Goal: Task Accomplishment & Management: Complete application form

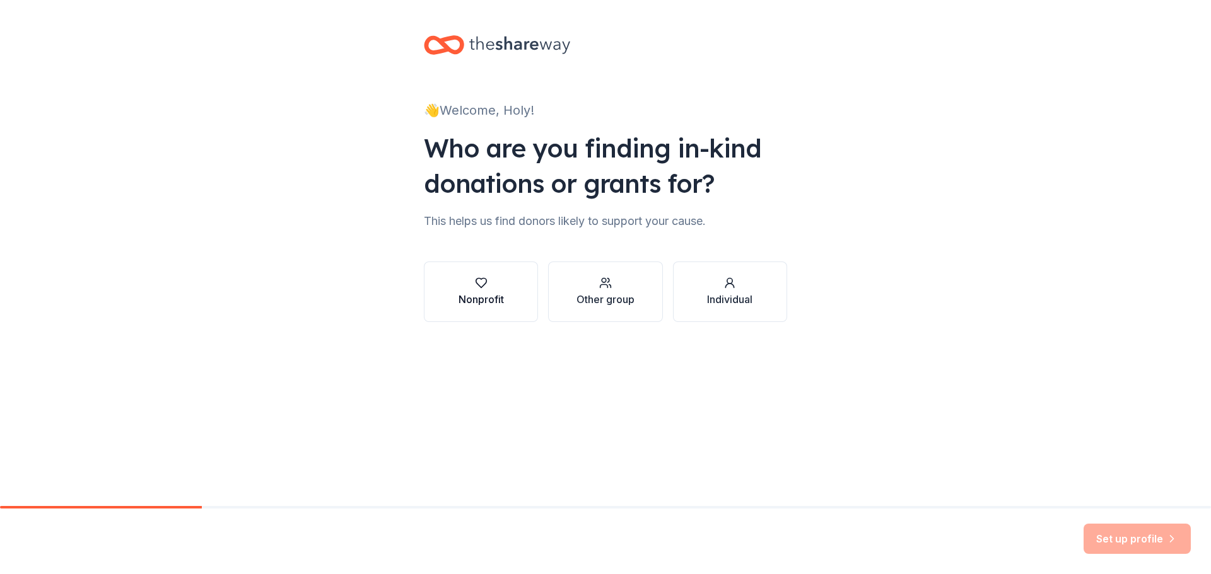
click at [502, 296] on div "Nonprofit" at bounding box center [480, 299] width 45 height 15
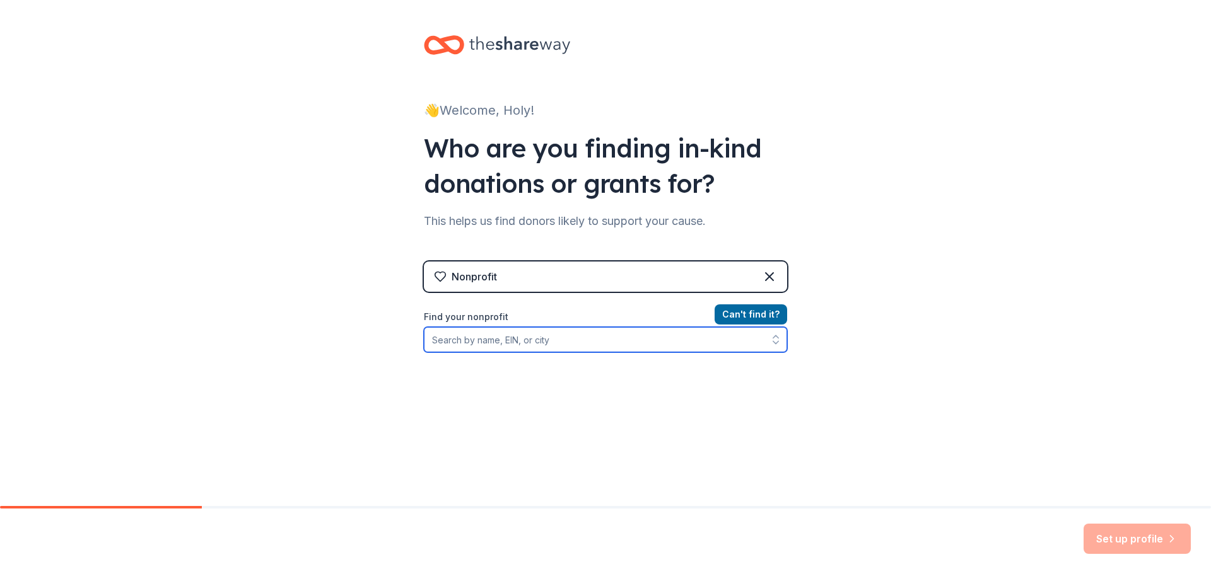
click at [509, 340] on input "Find your nonprofit" at bounding box center [605, 339] width 363 height 25
drag, startPoint x: 510, startPoint y: 342, endPoint x: 560, endPoint y: 343, distance: 49.8
click at [562, 341] on input "holy family catholic st pete" at bounding box center [605, 339] width 363 height 25
type input "holy family catholic school"
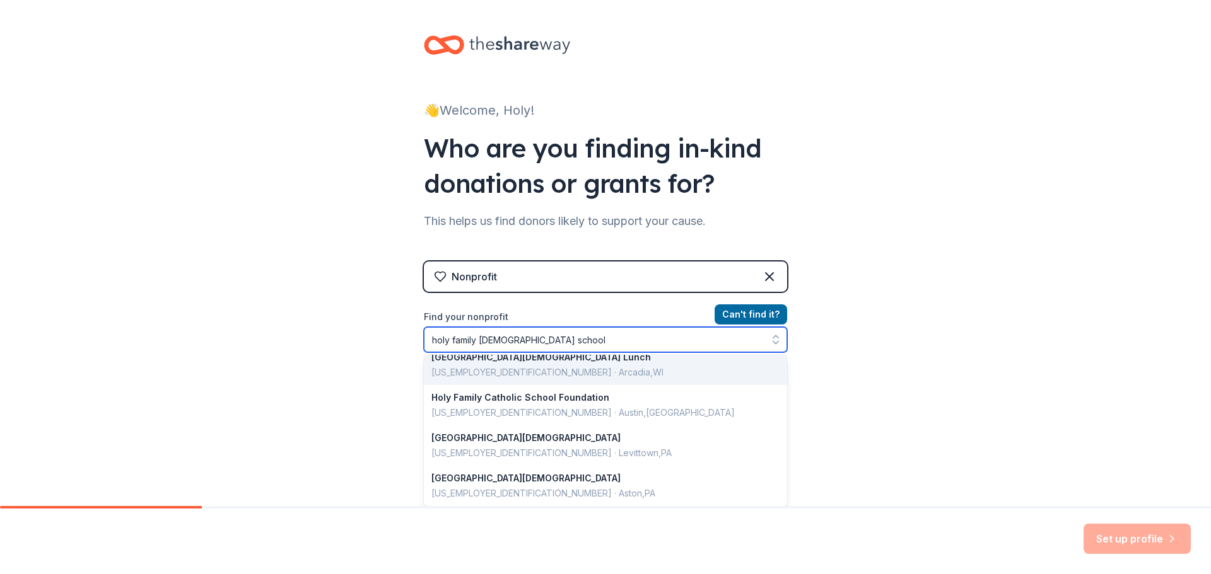
scroll to position [242, 0]
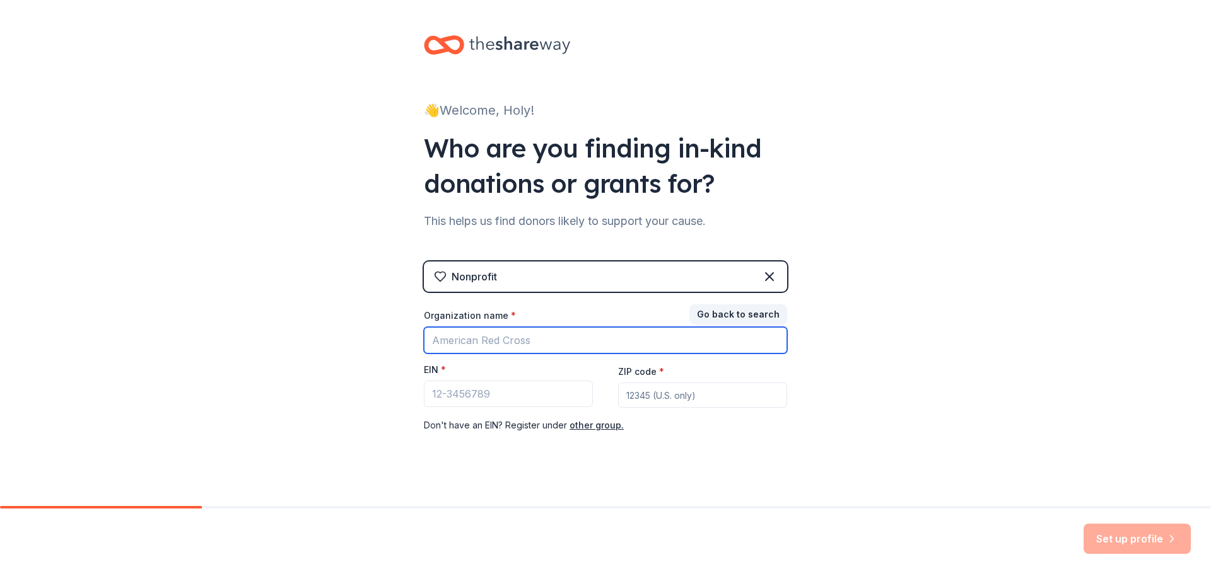
click at [477, 344] on input "Organization name *" at bounding box center [605, 340] width 363 height 26
paste input "[US_EMPLOYER_IDENTIFICATION_NUMBER]"
type input "[US_EMPLOYER_IDENTIFICATION_NUMBER]"
drag, startPoint x: 489, startPoint y: 341, endPoint x: 414, endPoint y: 340, distance: 75.7
click at [414, 340] on div "👋 Welcome, Holy! Who are you finding in-kind donations or grants for? This help…" at bounding box center [606, 259] width 404 height 519
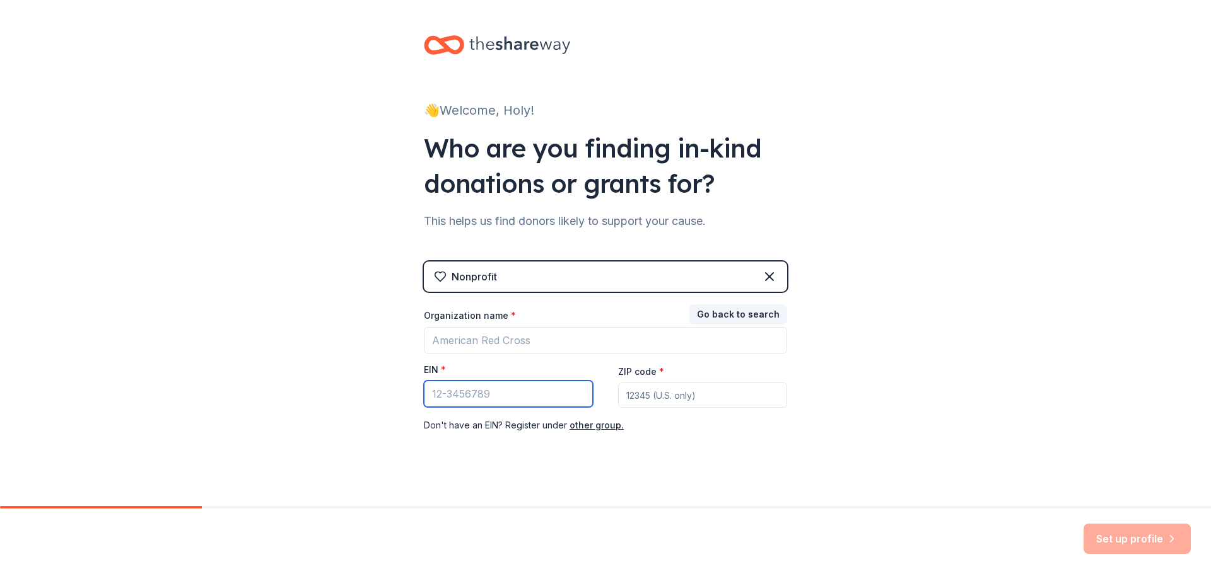
click at [443, 393] on input "EIN *" at bounding box center [508, 394] width 169 height 26
paste input "[US_EMPLOYER_IDENTIFICATION_NUMBER]"
type input "[US_EMPLOYER_IDENTIFICATION_NUMBER]"
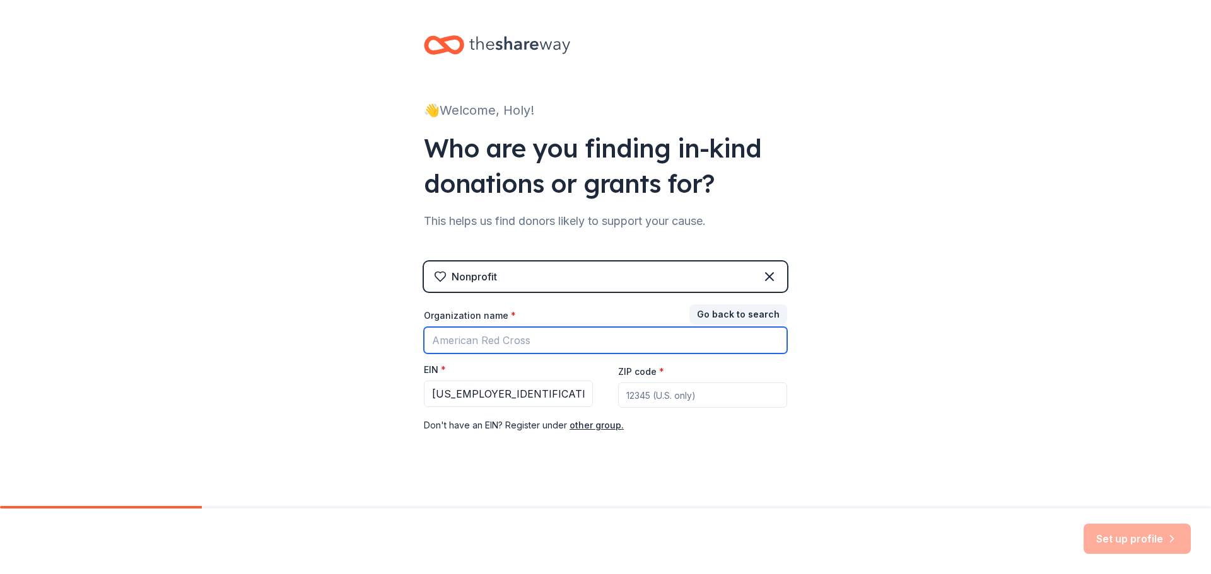
click at [489, 341] on input "Organization name *" at bounding box center [605, 340] width 363 height 26
type input "[GEOGRAPHIC_DATA][DEMOGRAPHIC_DATA]"
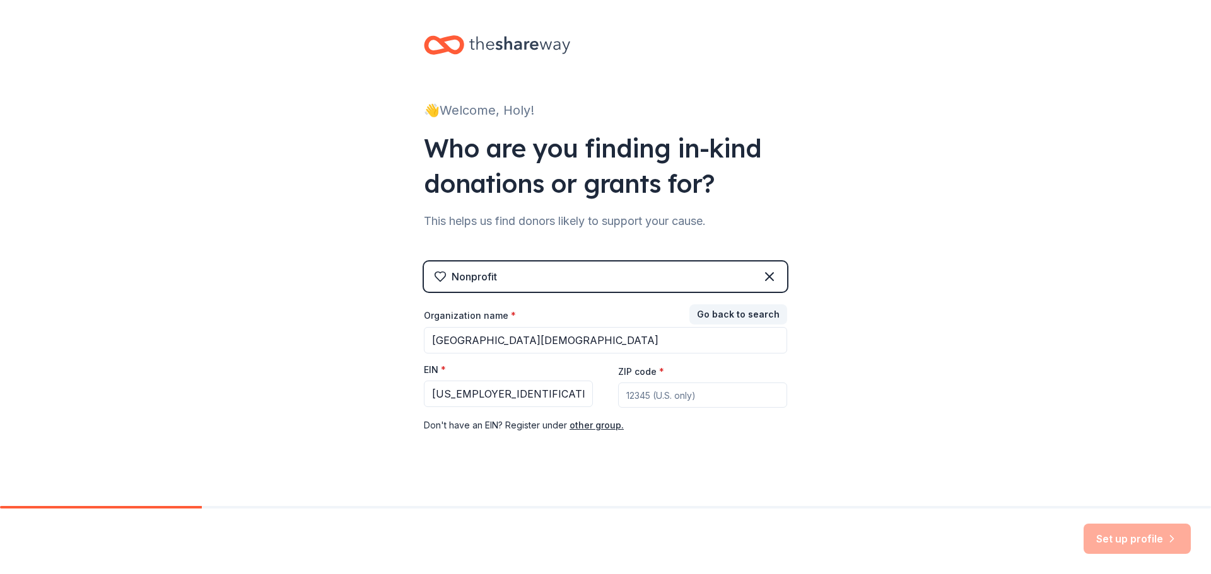
click at [219, 426] on div "👋 Welcome, Holy! Who are you finding in-kind donations or grants for? This help…" at bounding box center [605, 259] width 1211 height 519
click at [687, 397] on input "ZIP code *" at bounding box center [702, 395] width 169 height 25
type input "33702"
click at [1109, 532] on button "Set up profile" at bounding box center [1136, 539] width 107 height 30
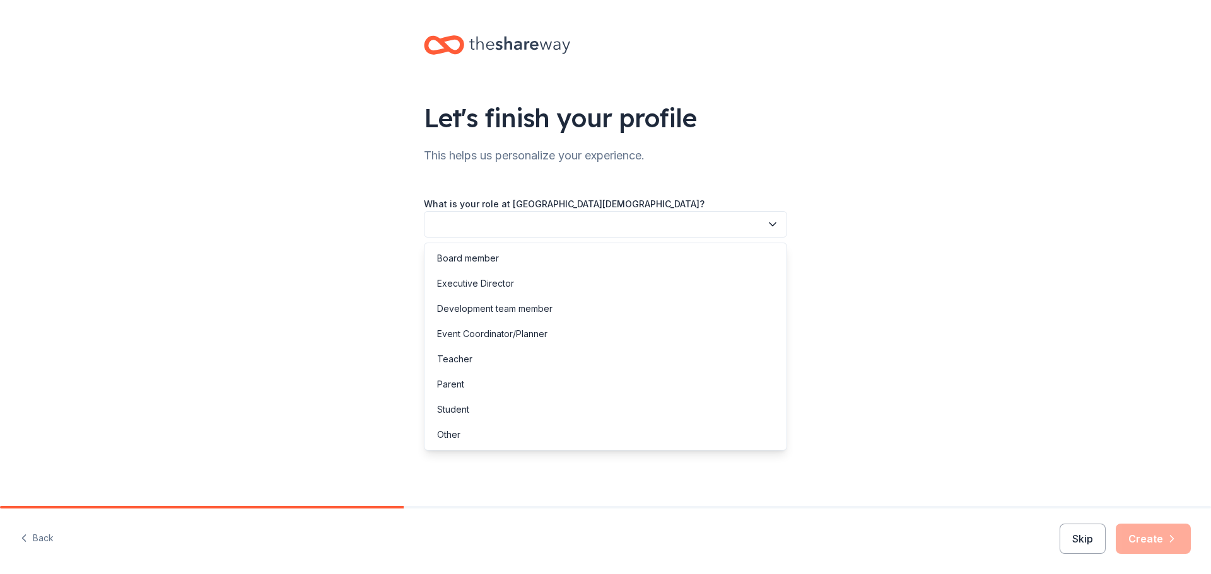
click at [477, 220] on button "button" at bounding box center [605, 224] width 363 height 26
click at [496, 329] on div "Event Coordinator/Planner" at bounding box center [492, 334] width 110 height 15
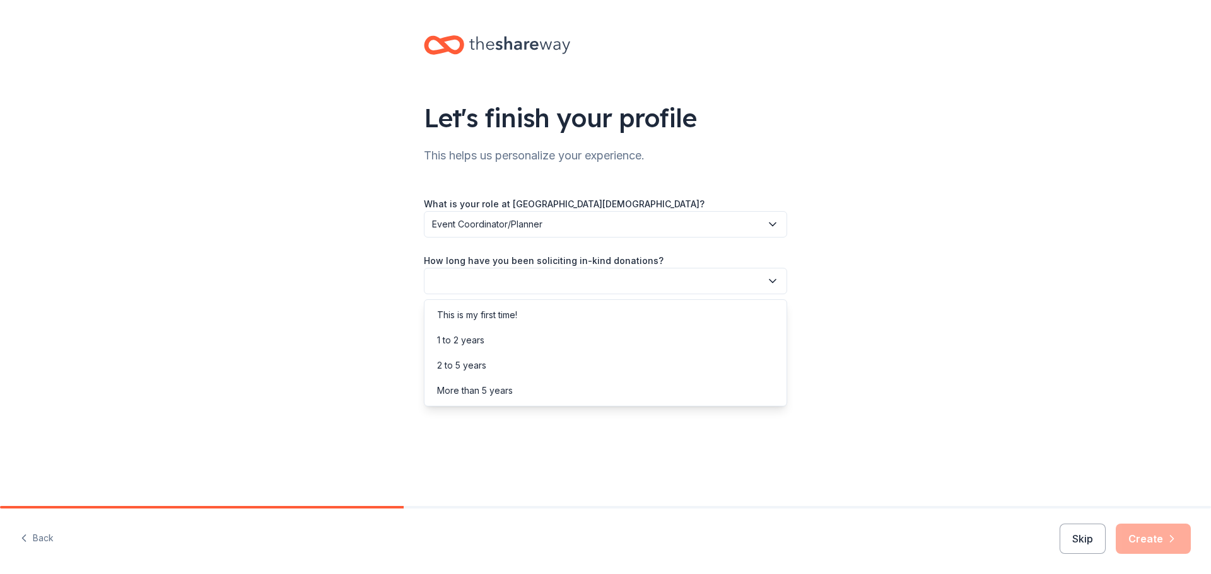
click at [500, 272] on button "button" at bounding box center [605, 281] width 363 height 26
click at [494, 321] on div "This is my first time!" at bounding box center [477, 315] width 80 height 15
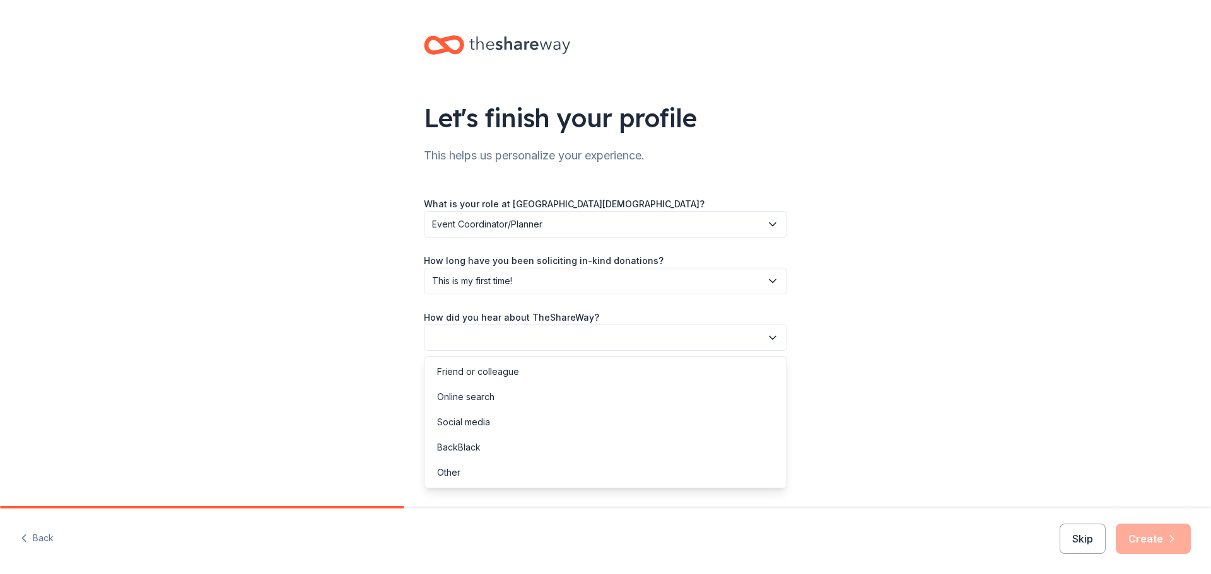
click at [492, 329] on button "button" at bounding box center [605, 338] width 363 height 26
click at [483, 396] on div "Online search" at bounding box center [465, 397] width 57 height 15
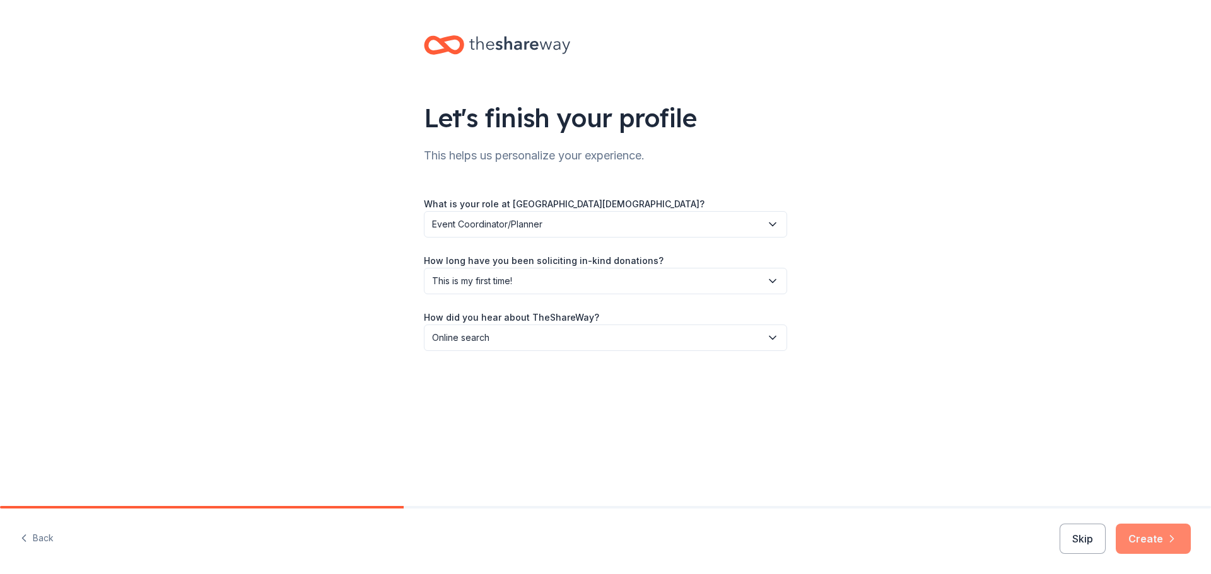
click at [1135, 528] on button "Create" at bounding box center [1152, 539] width 75 height 30
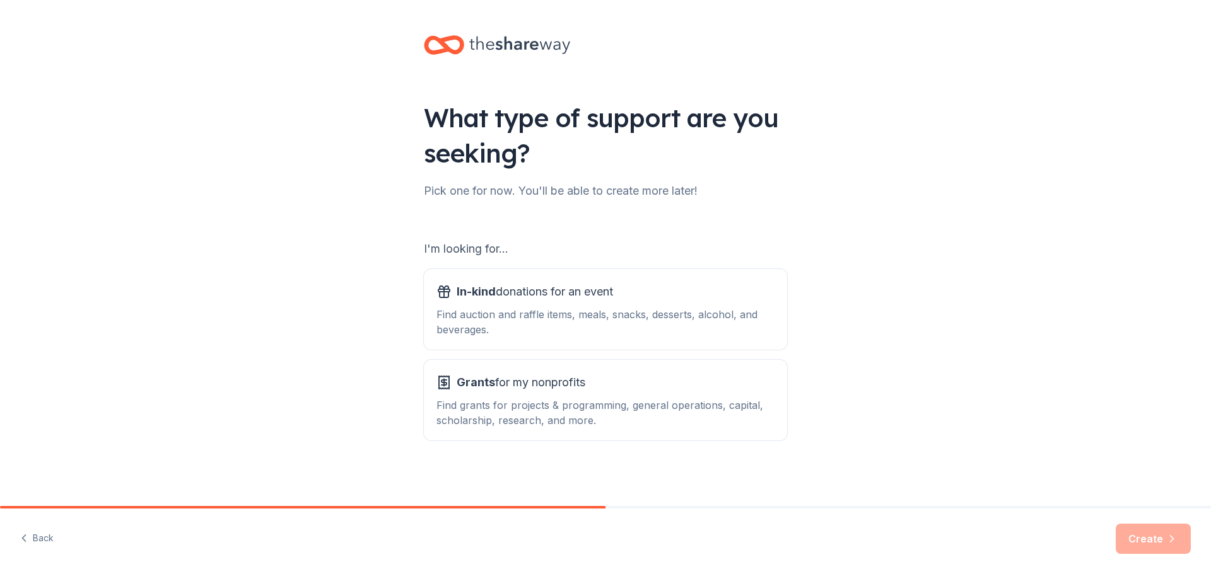
scroll to position [3, 0]
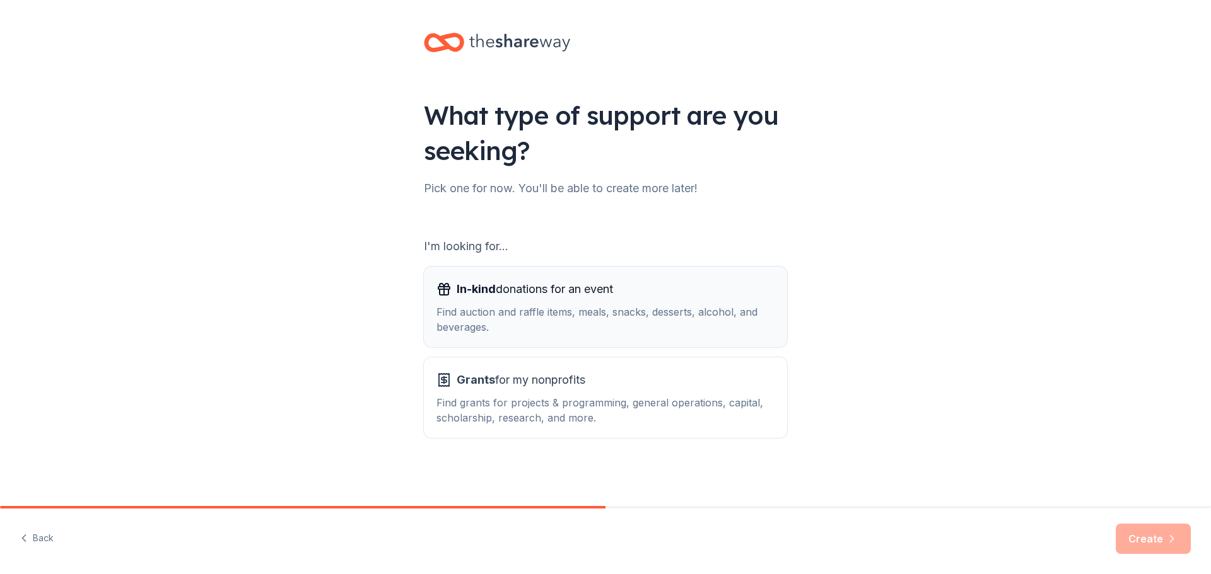
click at [491, 305] on div "Find auction and raffle items, meals, snacks, desserts, alcohol, and beverages." at bounding box center [605, 320] width 338 height 30
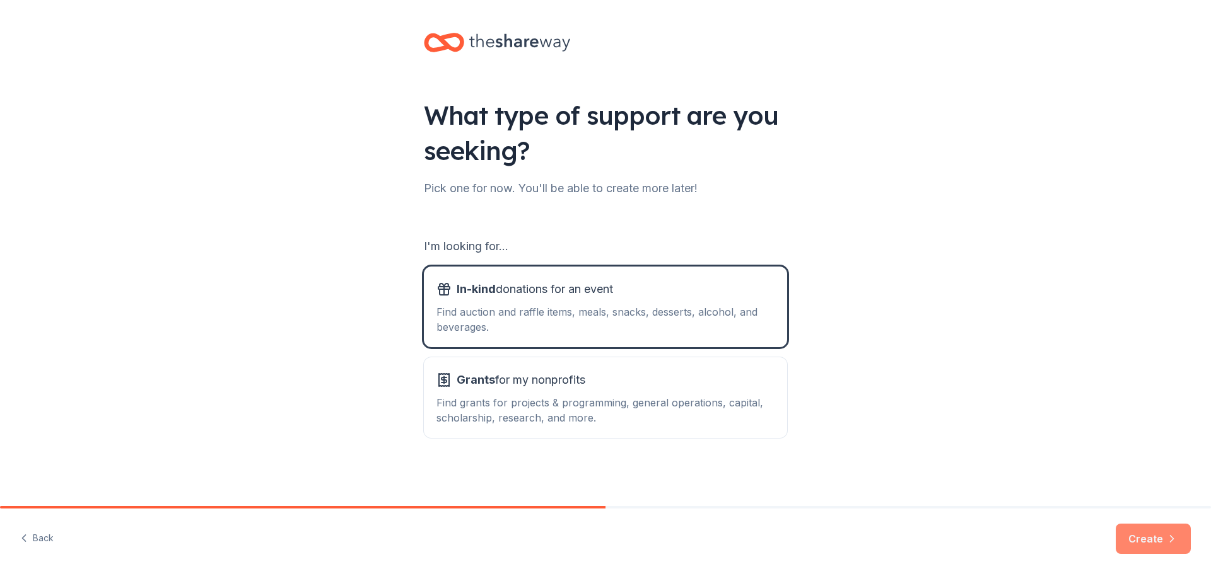
click at [1149, 533] on button "Create" at bounding box center [1152, 539] width 75 height 30
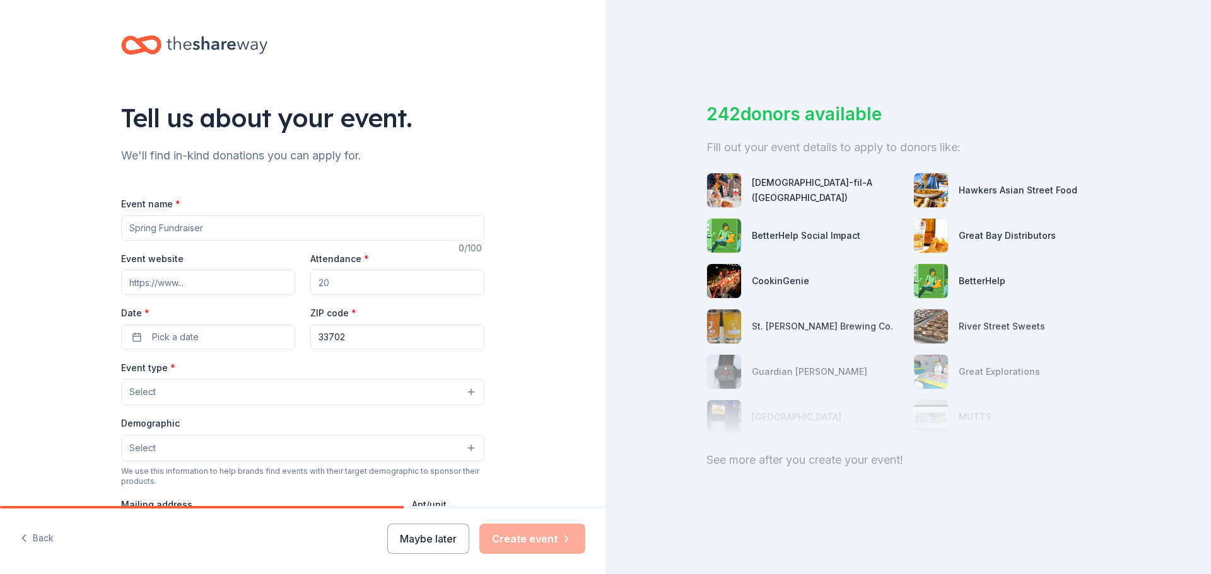
click at [213, 234] on input "Event name *" at bounding box center [302, 228] width 363 height 25
type input "Falcon Soiree - Annual Auction"
click at [363, 284] on input "Attendance *" at bounding box center [397, 282] width 174 height 25
type input "150"
click at [226, 337] on button "Pick a date" at bounding box center [208, 337] width 174 height 25
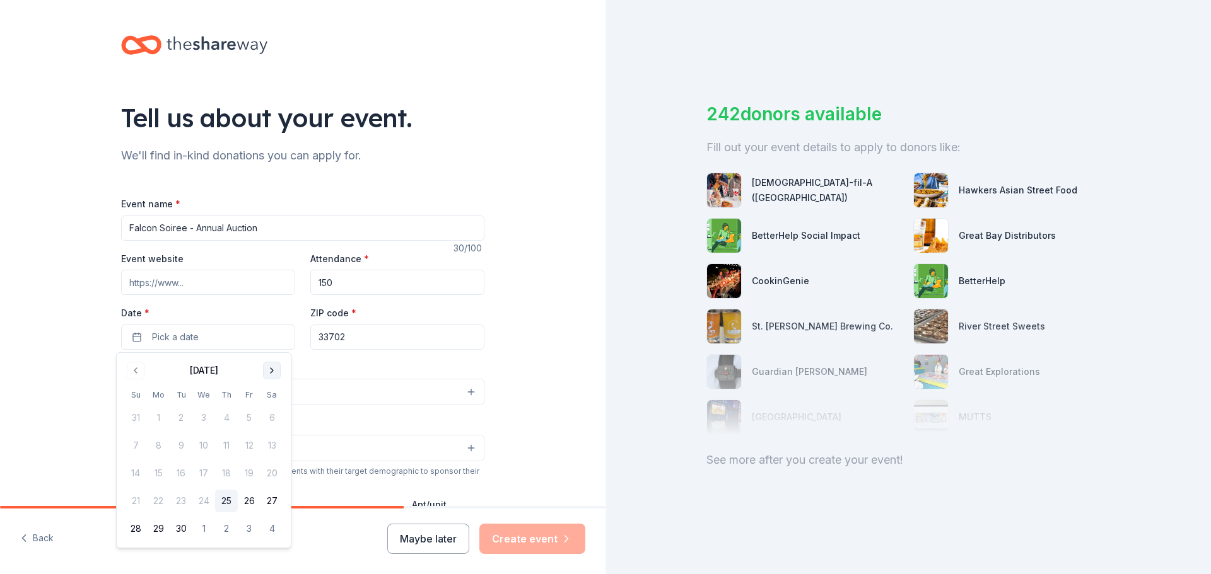
click at [274, 366] on button "Go to next month" at bounding box center [272, 371] width 18 height 18
click at [271, 448] on button "11" at bounding box center [271, 445] width 23 height 23
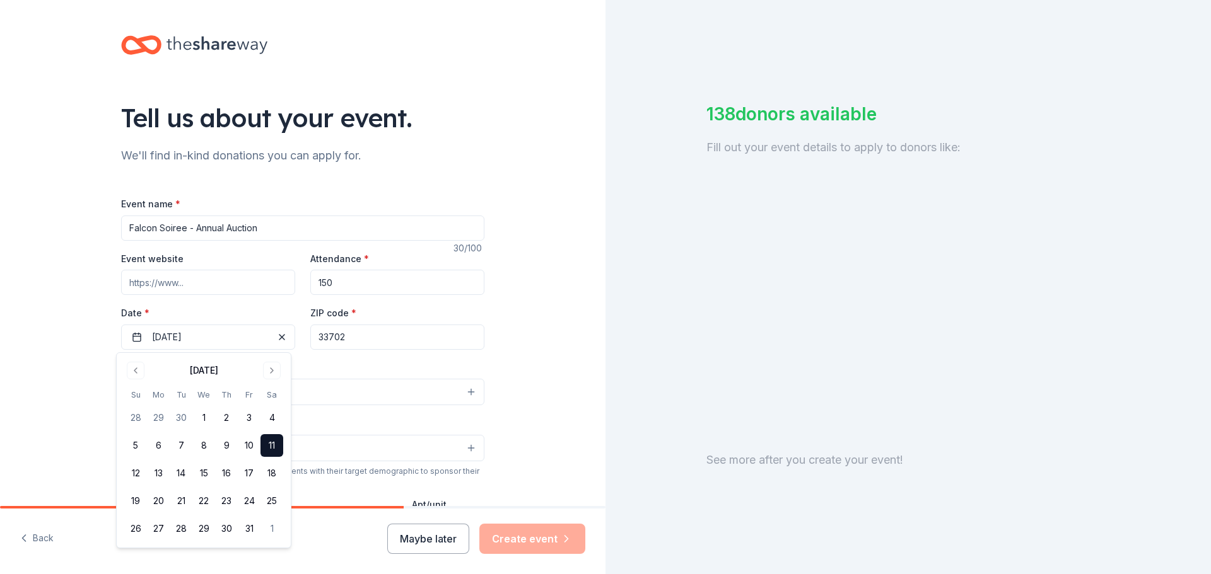
click at [533, 341] on div "Tell us about your event. We'll find in-kind donations you can apply for. Event…" at bounding box center [302, 419] width 605 height 839
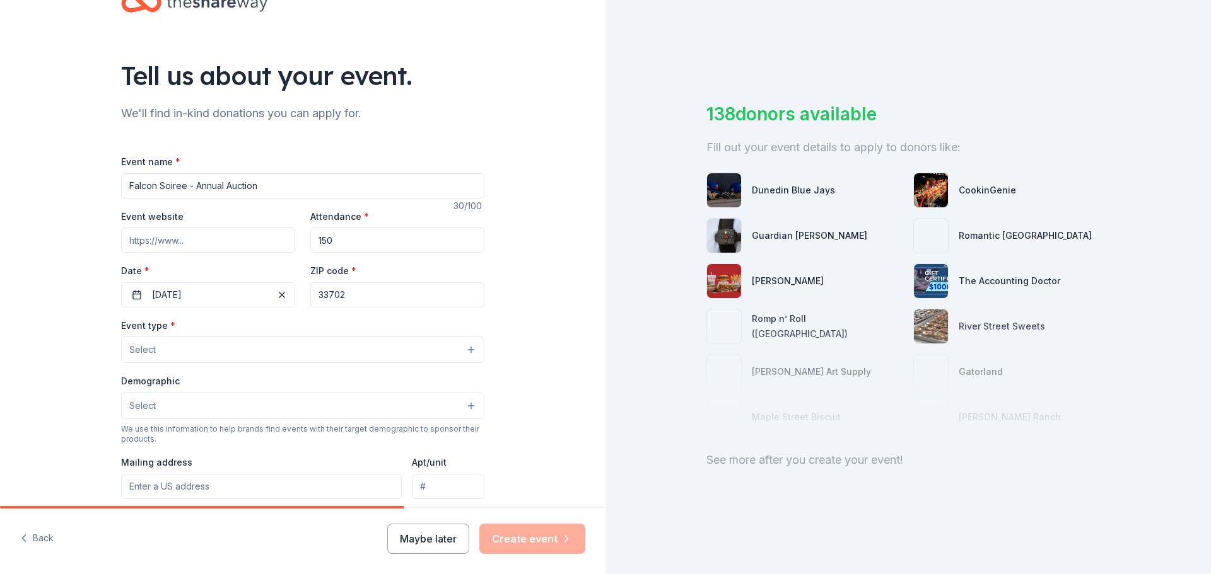
scroll to position [63, 0]
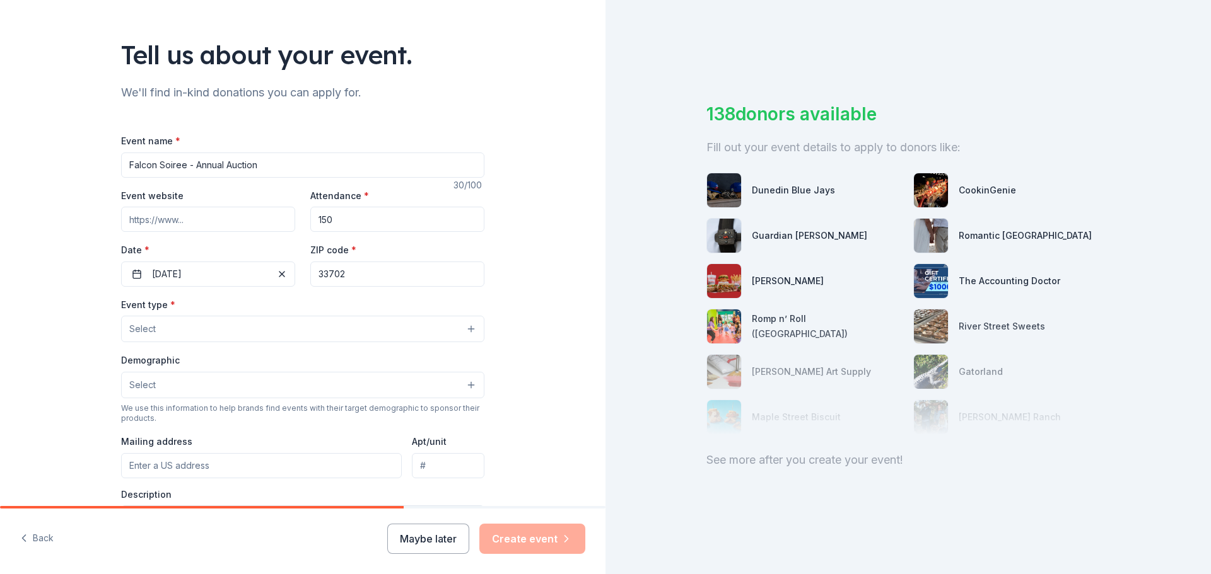
click at [166, 327] on button "Select" at bounding box center [302, 329] width 363 height 26
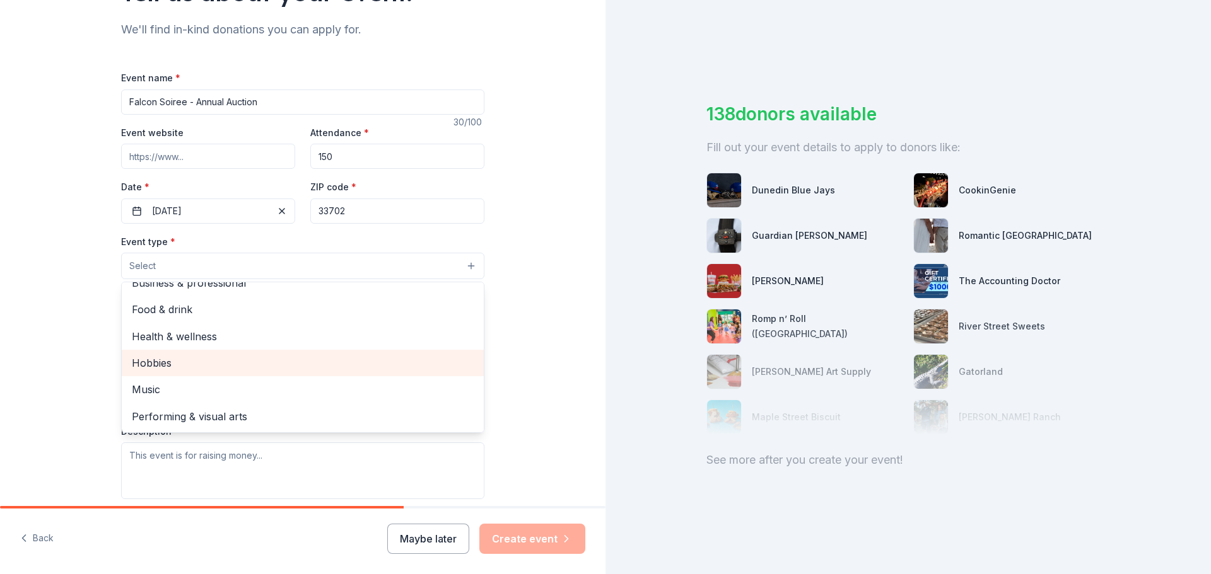
scroll to position [0, 0]
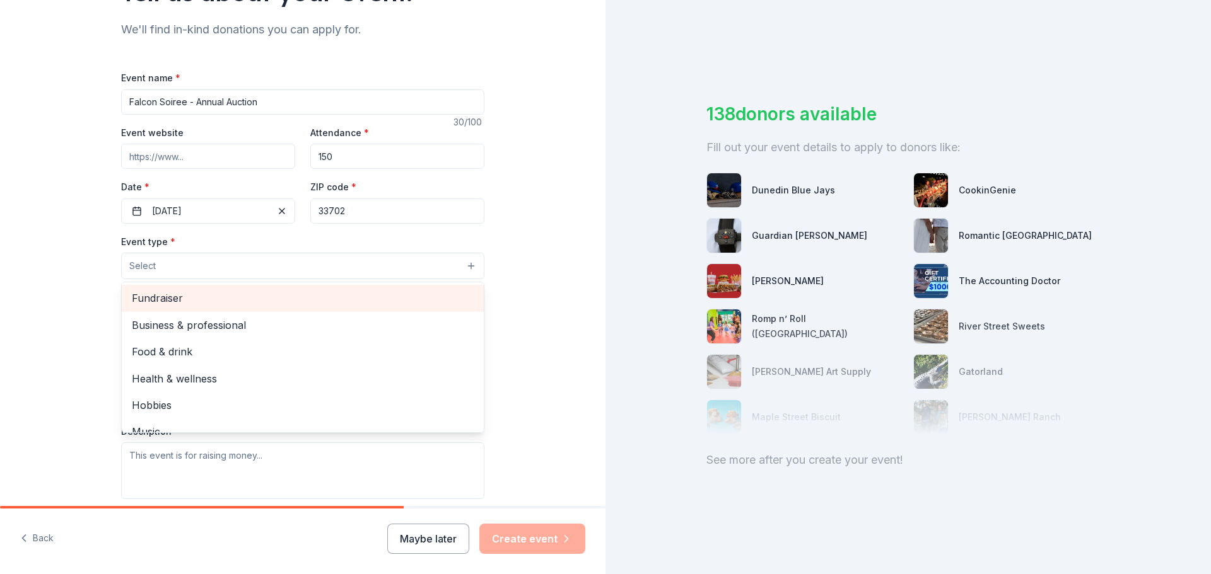
click at [173, 301] on span "Fundraiser" at bounding box center [303, 298] width 342 height 16
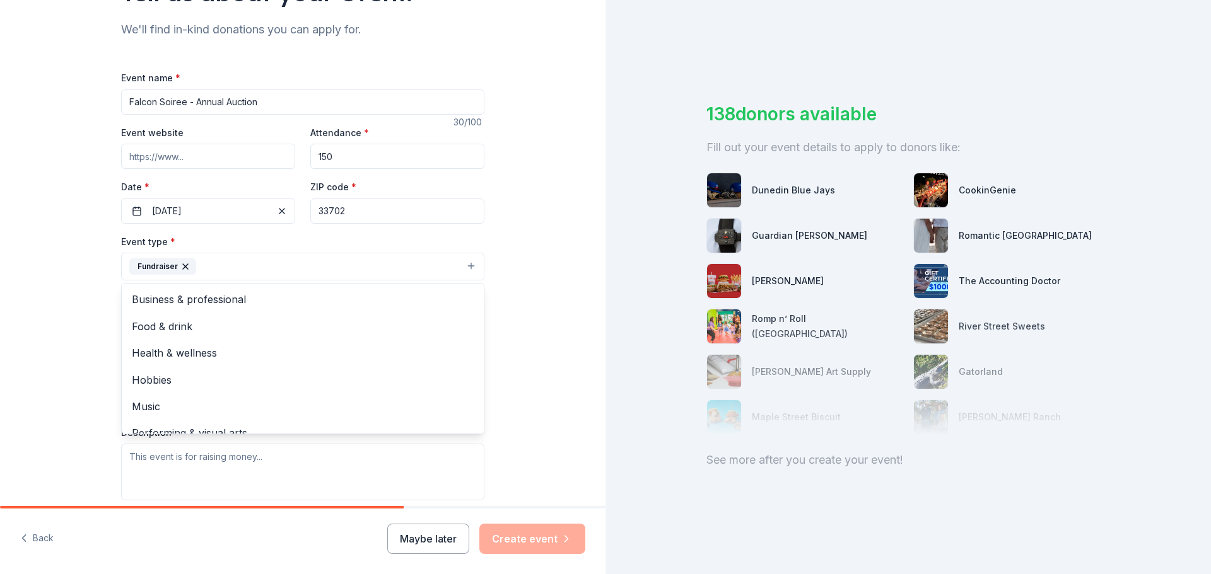
click at [102, 332] on div "Tell us about your event. We'll find in-kind donations you can apply for. Event…" at bounding box center [303, 294] width 404 height 841
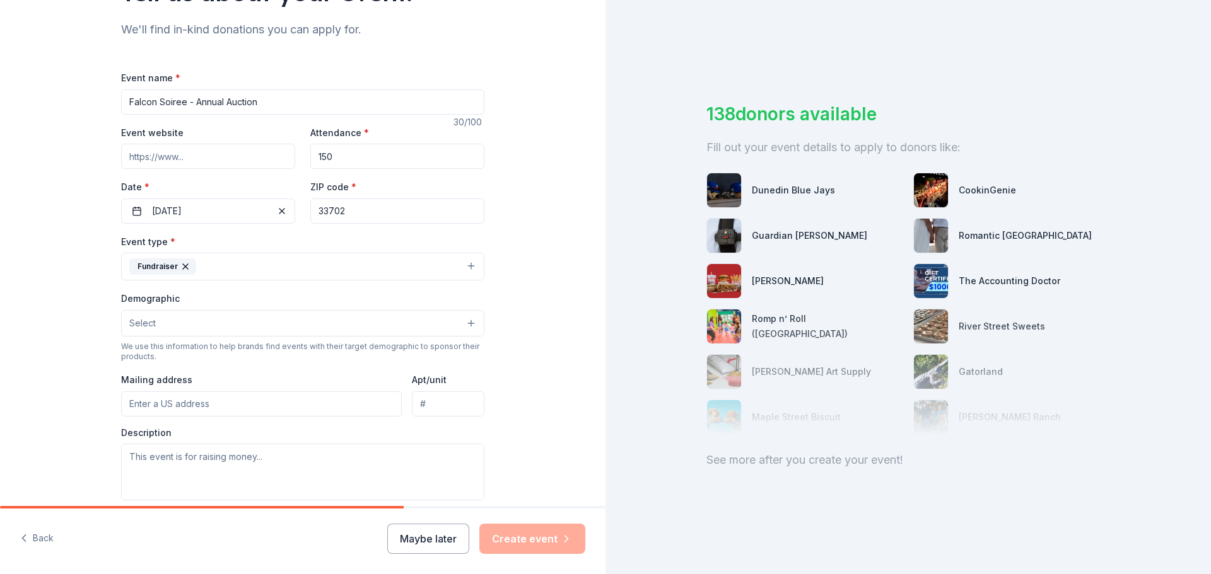
click at [171, 326] on button "Select" at bounding box center [302, 323] width 363 height 26
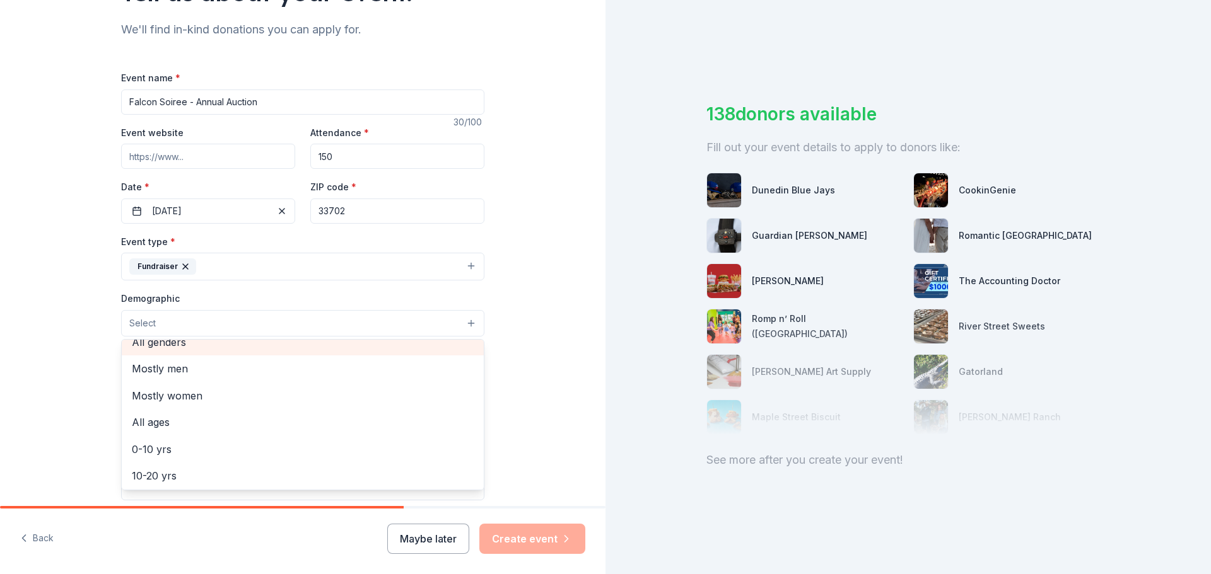
scroll to position [3, 0]
click at [172, 349] on span "All genders" at bounding box center [303, 353] width 342 height 16
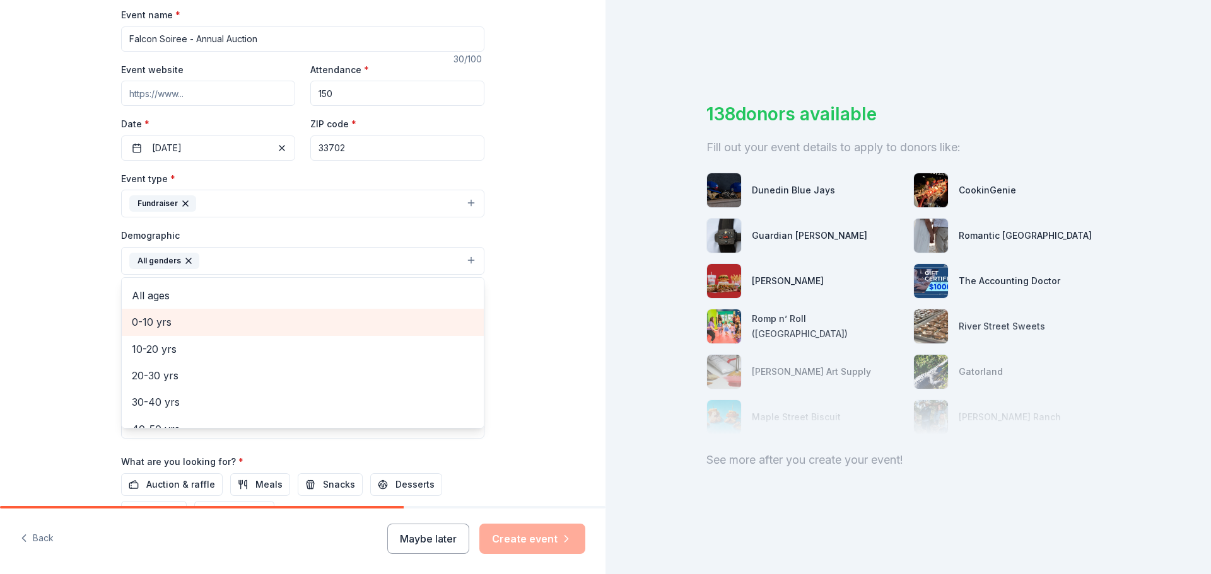
scroll to position [66, 0]
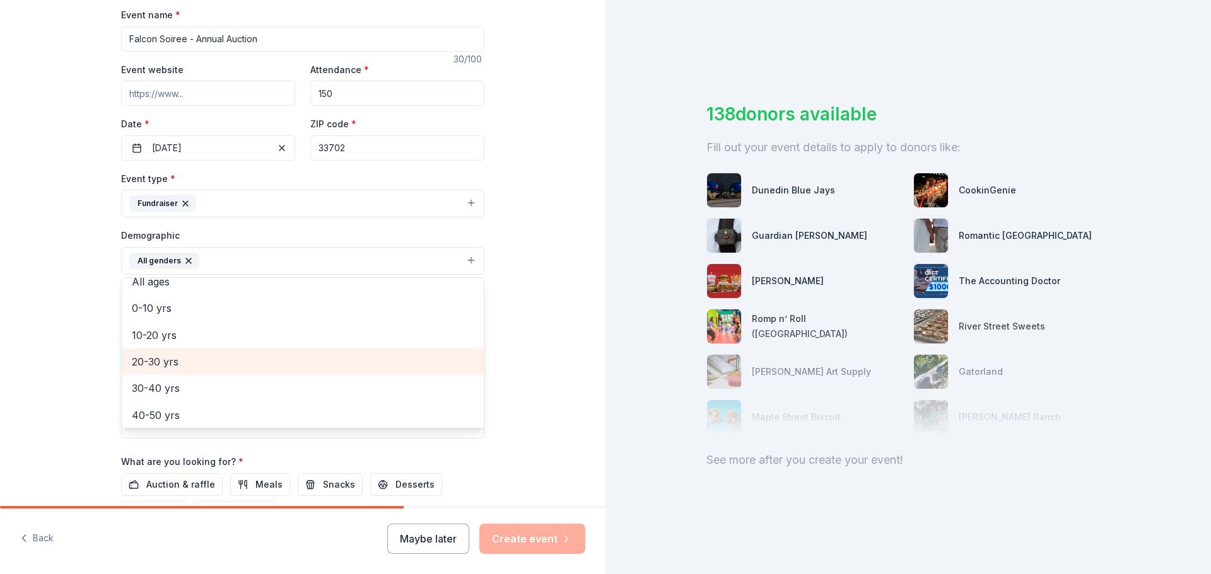
click at [166, 366] on span "20-30 yrs" at bounding box center [303, 362] width 342 height 16
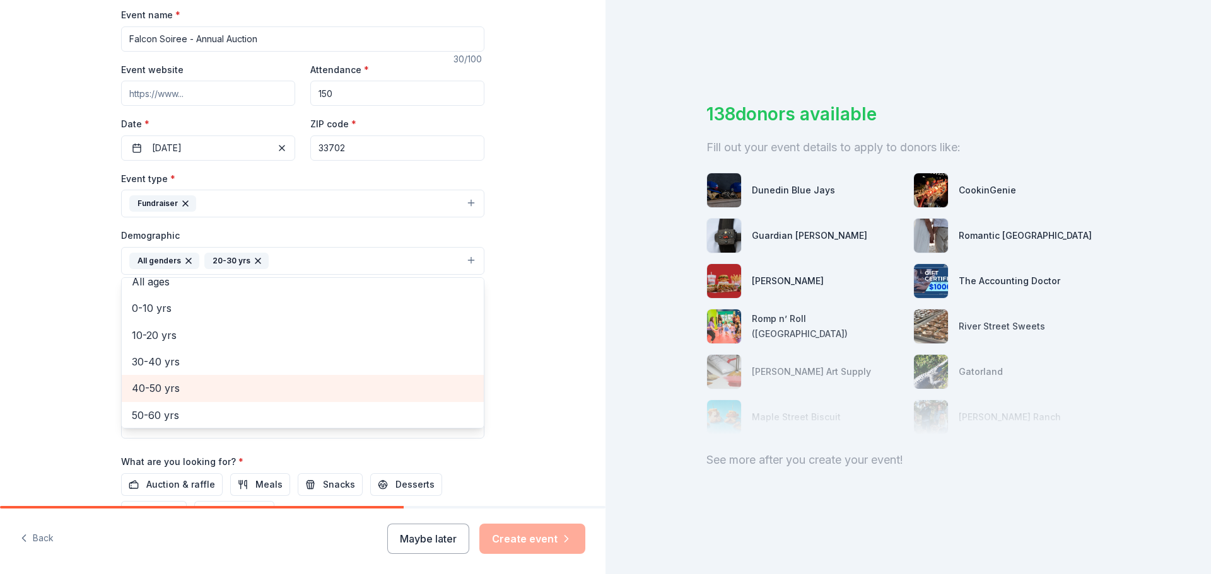
click at [163, 371] on div "30-40 yrs" at bounding box center [303, 362] width 362 height 26
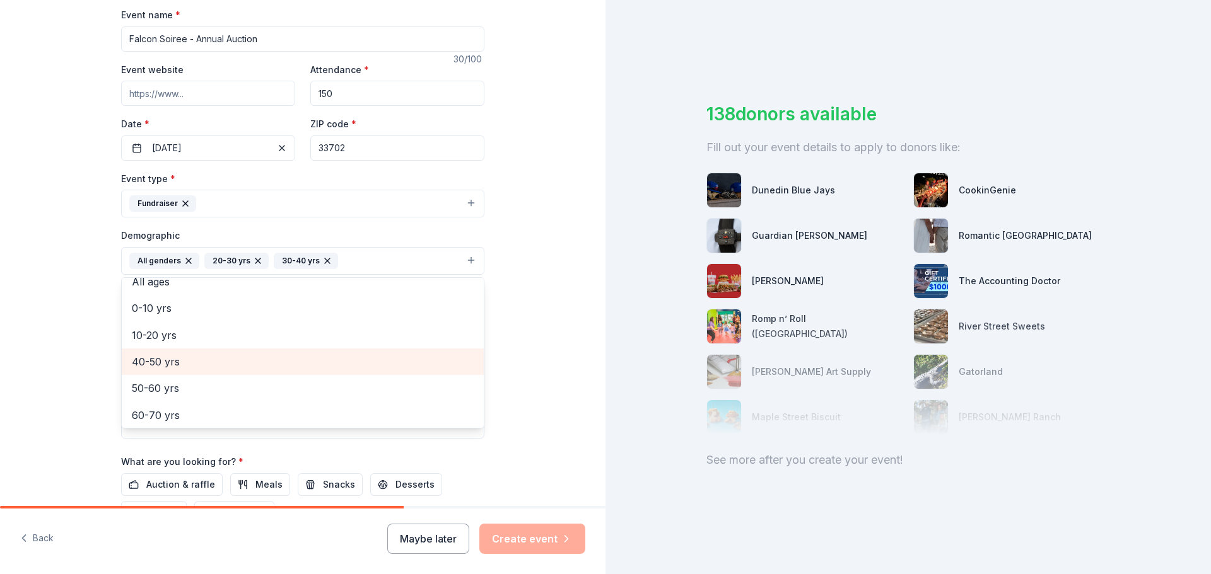
click at [164, 373] on div "40-50 yrs" at bounding box center [303, 362] width 362 height 26
click at [165, 371] on div "50-60 yrs" at bounding box center [303, 362] width 362 height 26
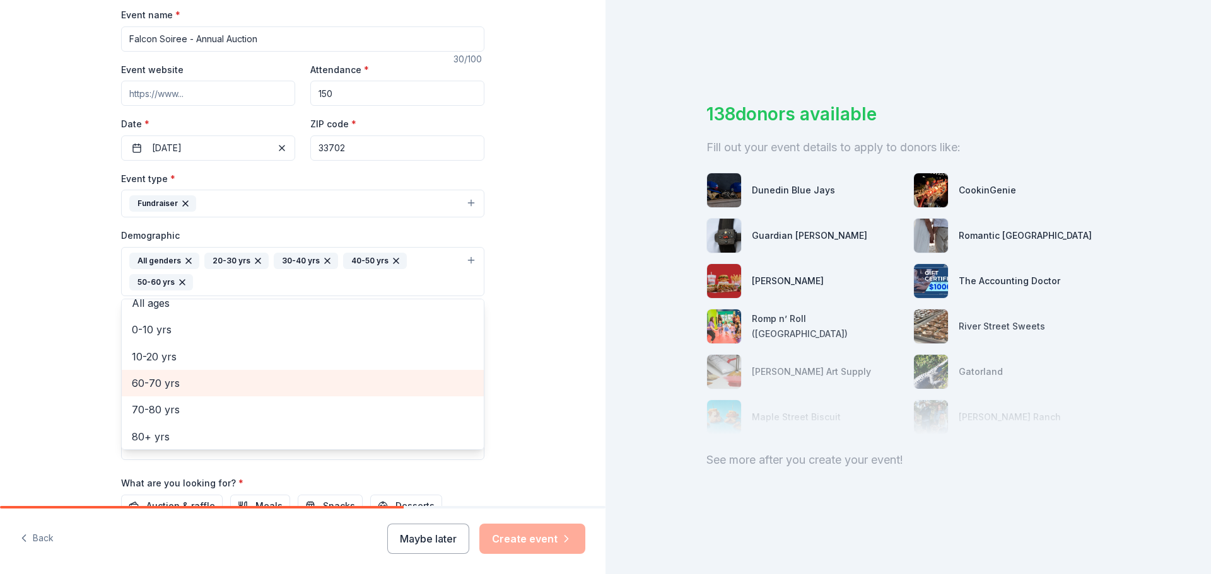
click at [166, 383] on span "60-70 yrs" at bounding box center [303, 383] width 342 height 16
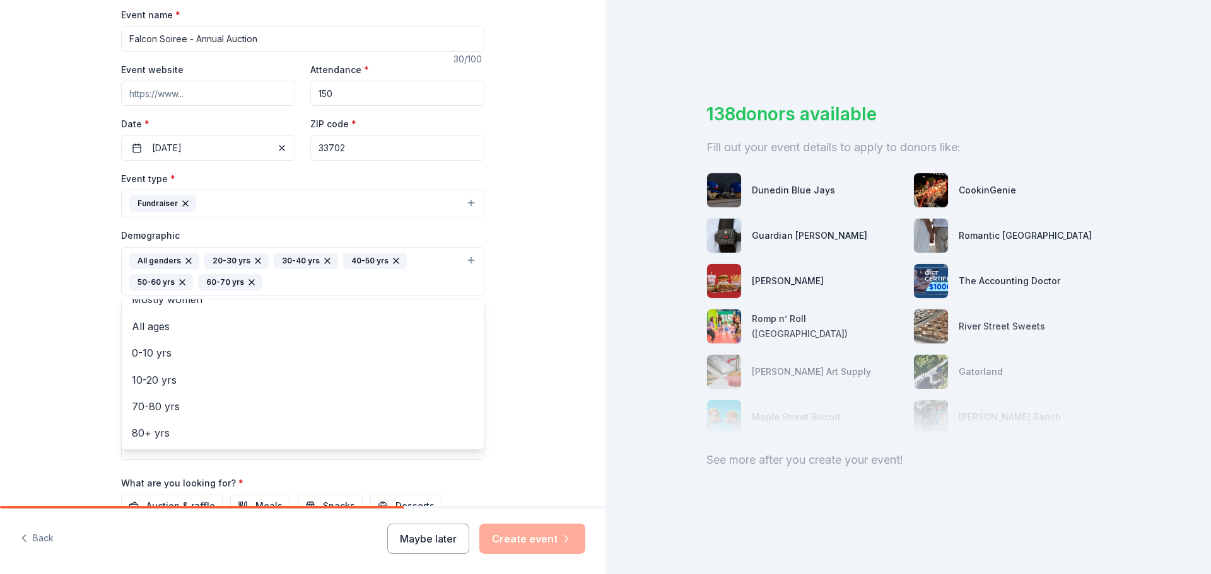
click at [74, 346] on div "Tell us about your event. We'll find in-kind donations you can apply for. Event…" at bounding box center [302, 242] width 605 height 863
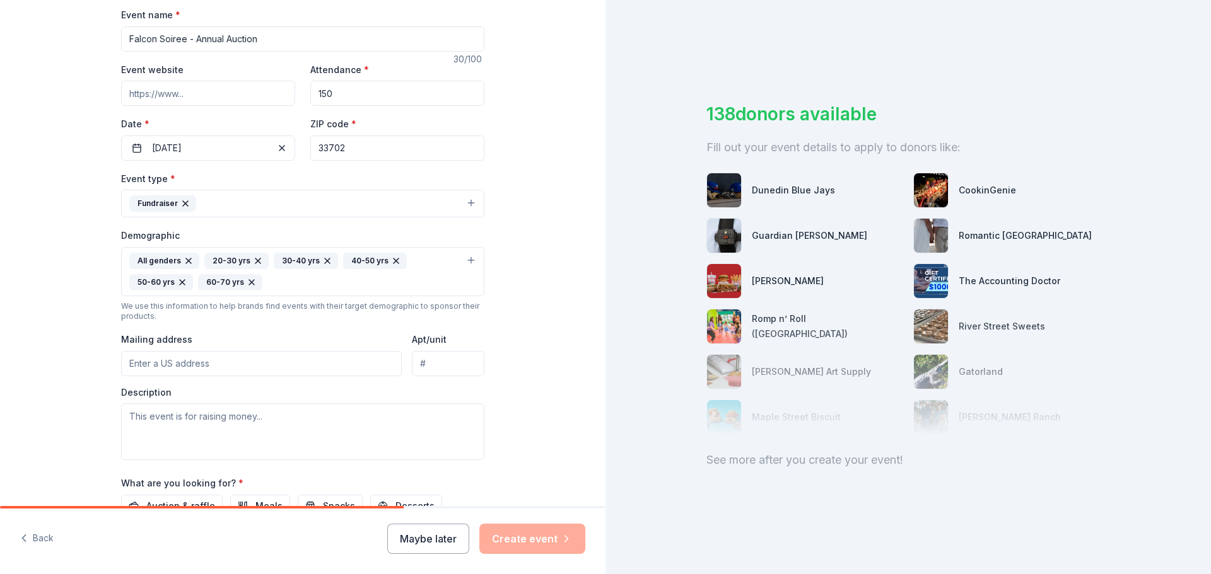
click at [178, 365] on input "Mailing address" at bounding box center [261, 363] width 281 height 25
click at [210, 360] on input "Mailing address" at bounding box center [261, 363] width 281 height 25
paste input "250 78th Avenue NE"
type input "250 78th Avenue Northeast, St. Petersburg, FL, 33702"
click at [82, 376] on div "Tell us about your event. We'll find in-kind donations you can apply for. Event…" at bounding box center [302, 242] width 605 height 863
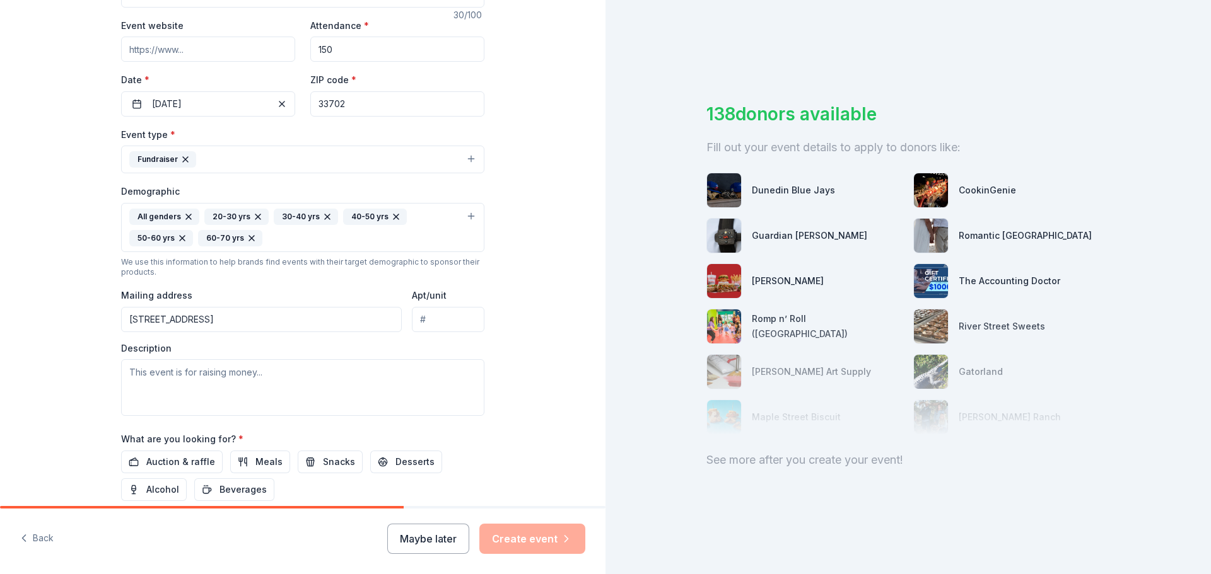
scroll to position [252, 0]
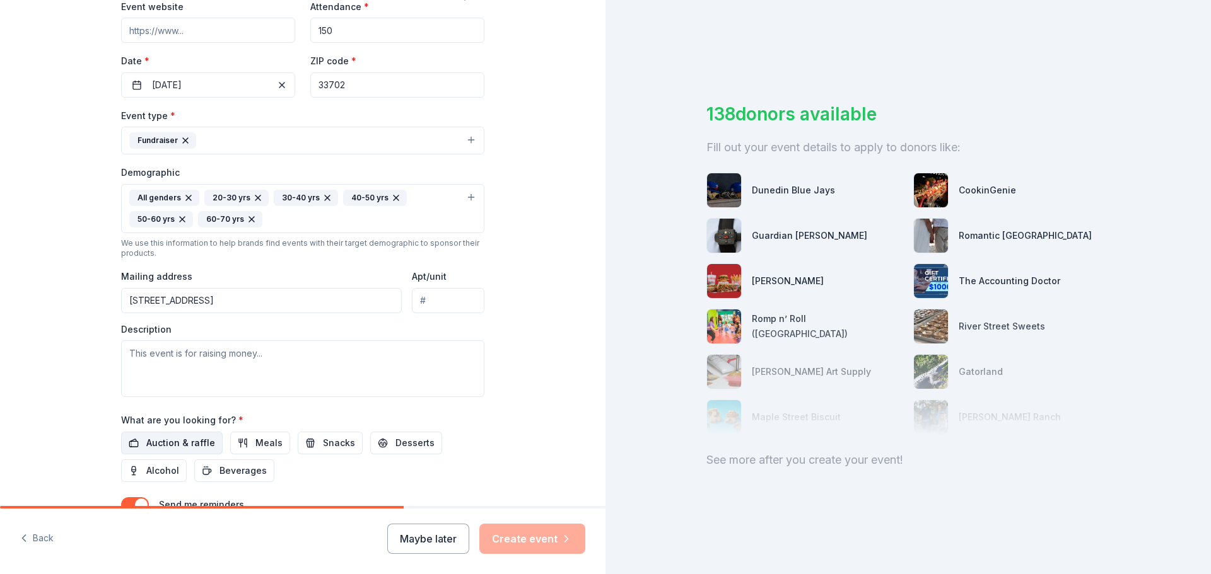
click at [166, 443] on span "Auction & raffle" at bounding box center [180, 443] width 69 height 15
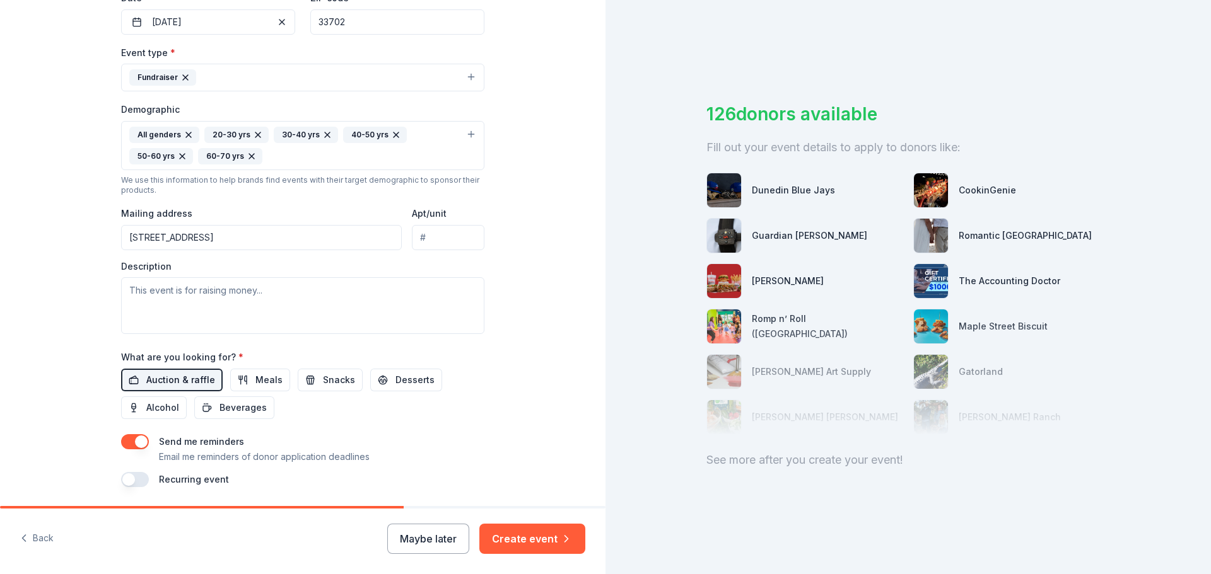
scroll to position [357, 0]
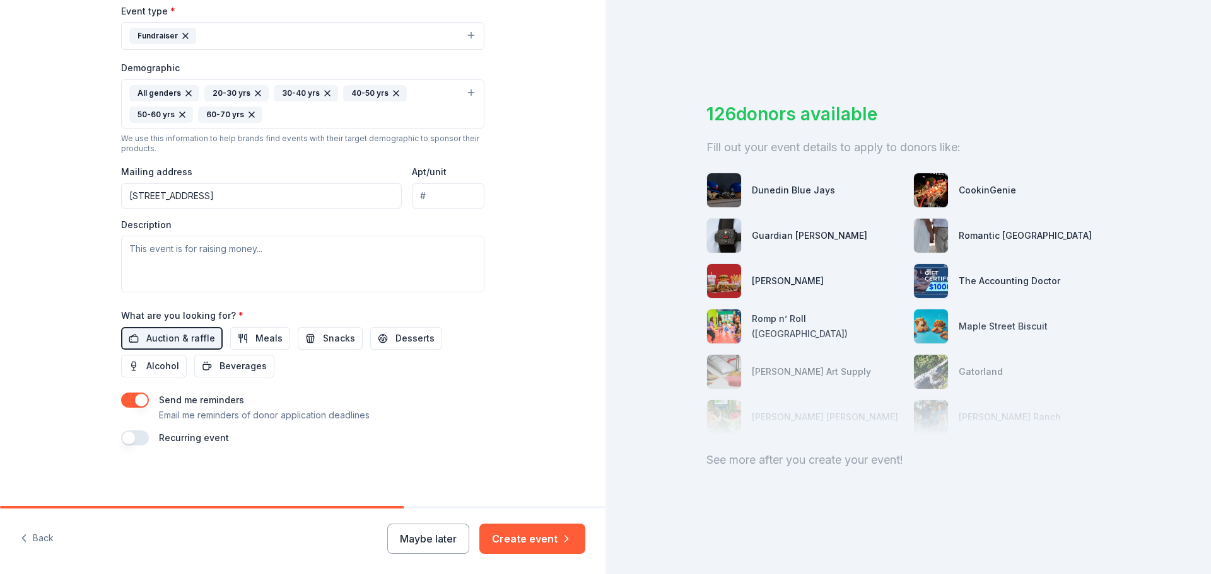
click at [131, 438] on button "button" at bounding box center [135, 438] width 28 height 15
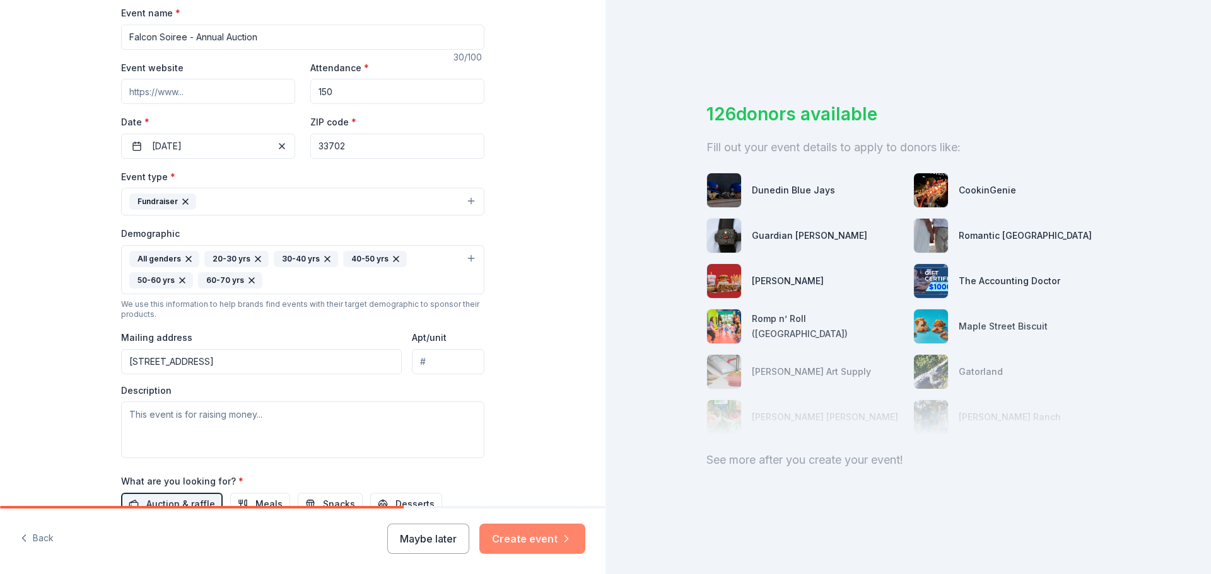
scroll to position [213, 0]
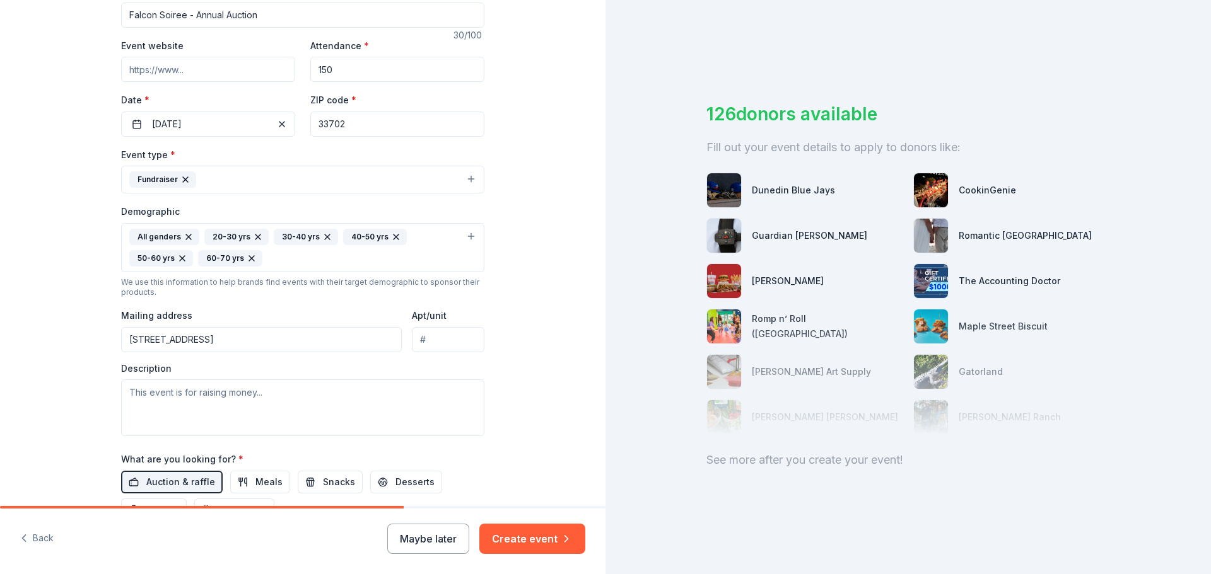
click at [166, 71] on input "Event website" at bounding box center [208, 69] width 174 height 25
paste input "https://www.hfcsfalcons.org/about/auction2025.cfm"
type input "https://www.hfcsfalcons.org/about/auction2025.cfm"
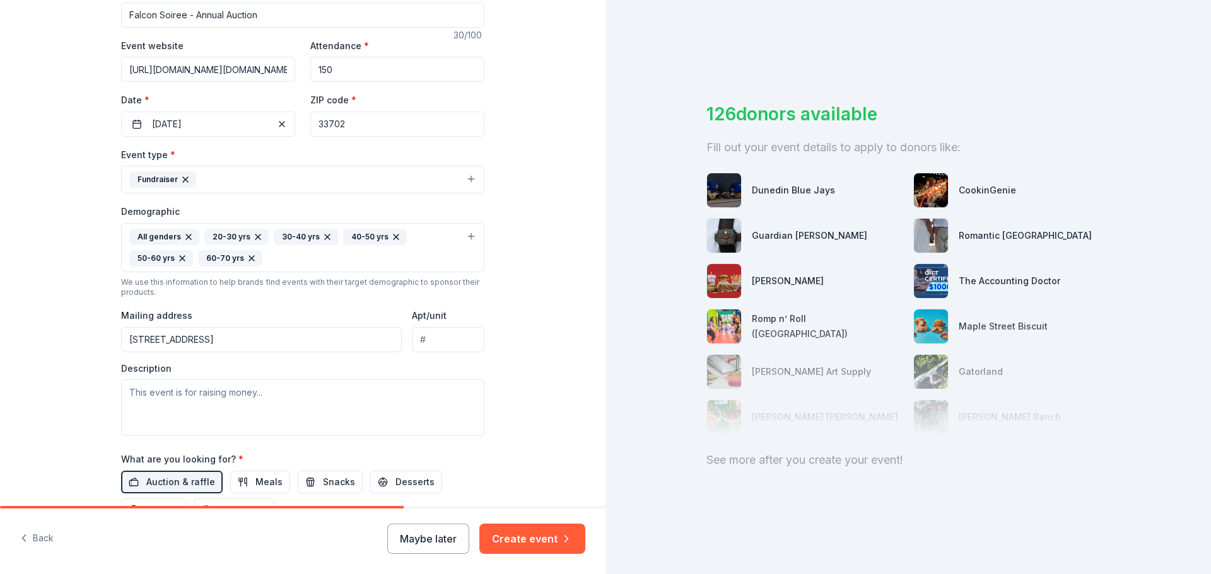
click at [86, 219] on div "Tell us about your event. We'll find in-kind donations you can apply for. Event…" at bounding box center [302, 241] width 605 height 909
click at [218, 400] on textarea at bounding box center [302, 408] width 363 height 57
paste textarea "The Holy Family [DEMOGRAPHIC_DATA] School Falcon Soirée is our annual auction a…"
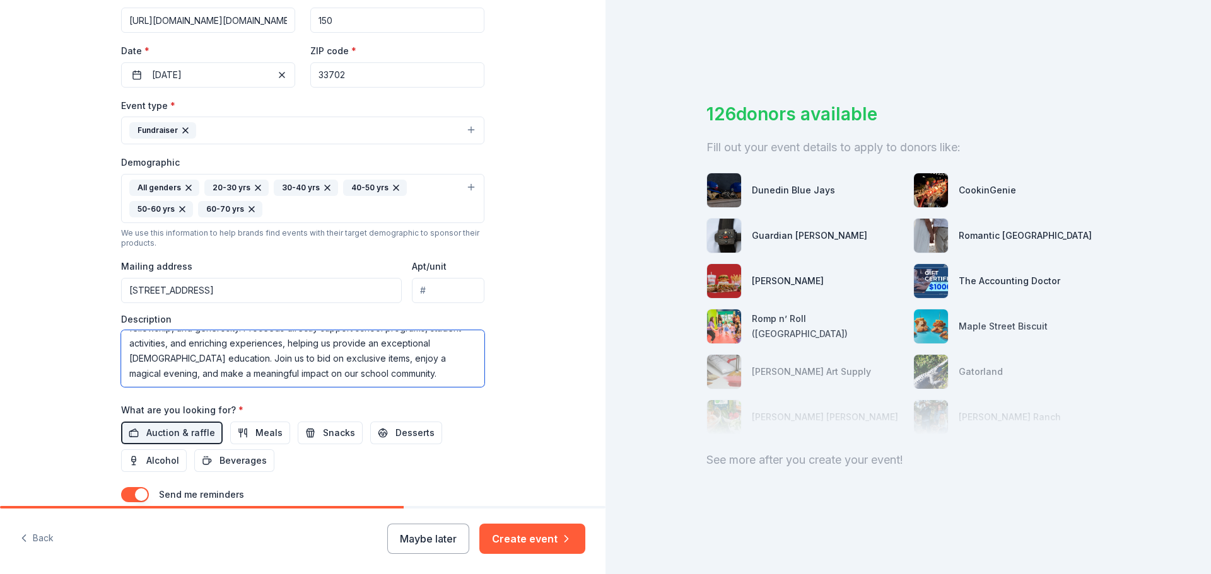
scroll to position [339, 0]
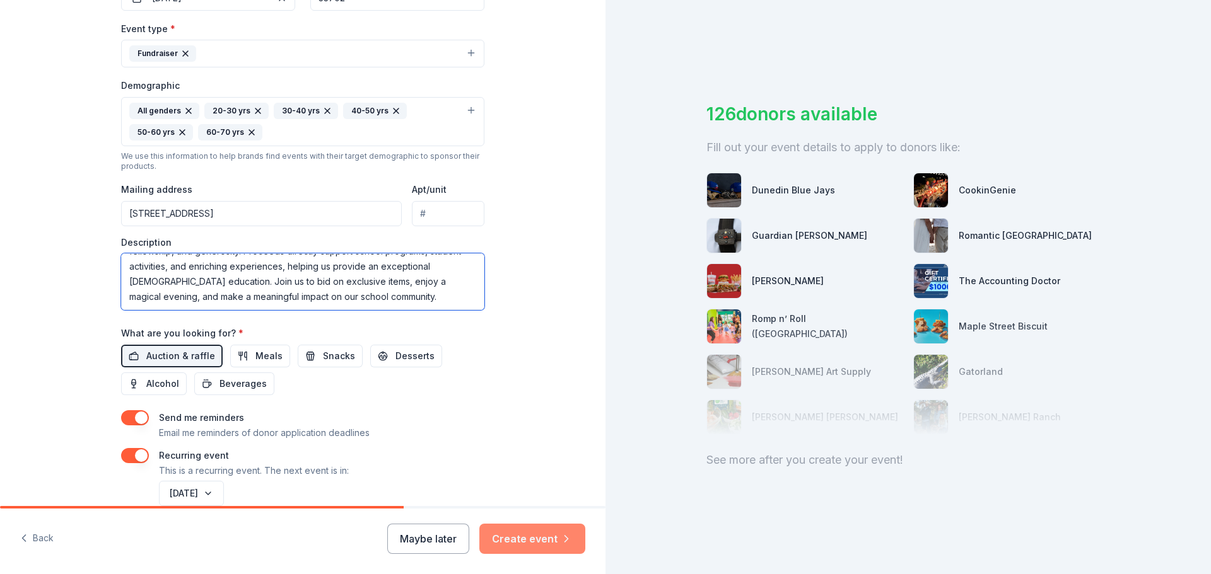
type textarea "The Holy Family [DEMOGRAPHIC_DATA] School Falcon Soirée is our annual auction a…"
click at [552, 539] on button "Create event" at bounding box center [532, 539] width 106 height 30
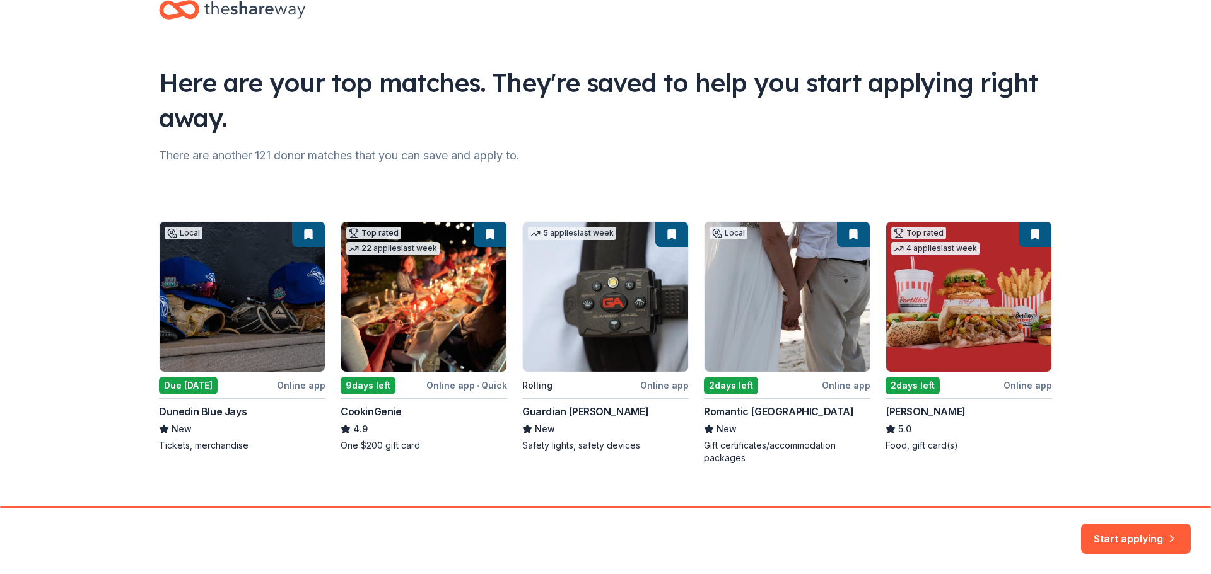
scroll to position [54, 0]
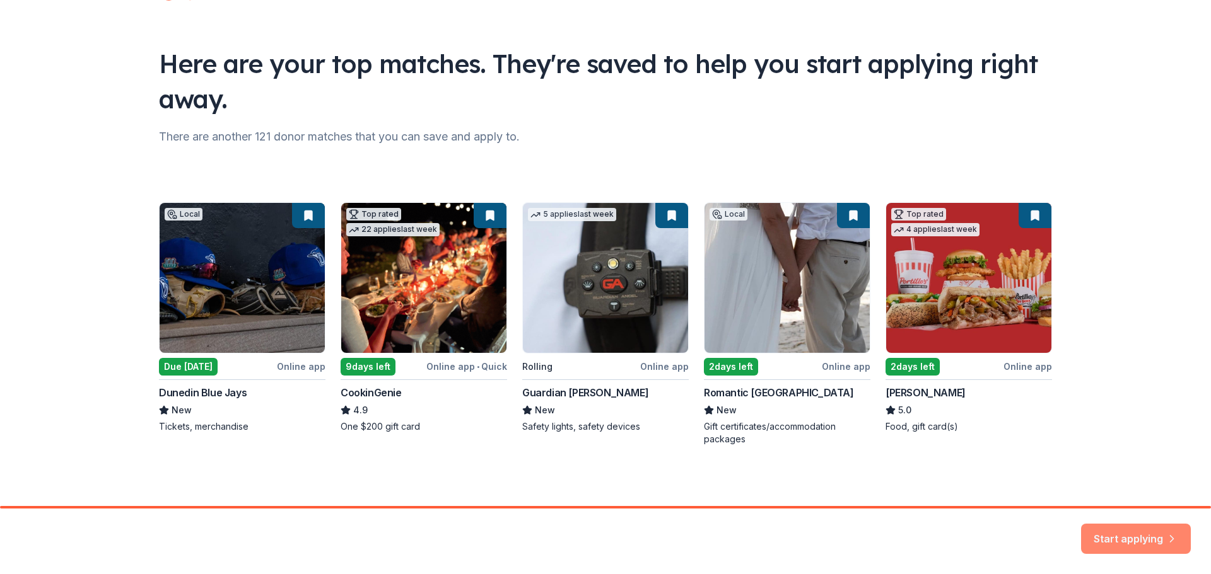
click at [1124, 528] on button "Start applying" at bounding box center [1136, 531] width 110 height 30
click at [242, 318] on div "Local Due tomorrow Online app Dunedin Blue Jays New Tickets, merchandise Top ra…" at bounding box center [605, 323] width 893 height 243
click at [208, 368] on div "Local Due tomorrow Online app Dunedin Blue Jays New Tickets, merchandise Top ra…" at bounding box center [605, 323] width 893 height 243
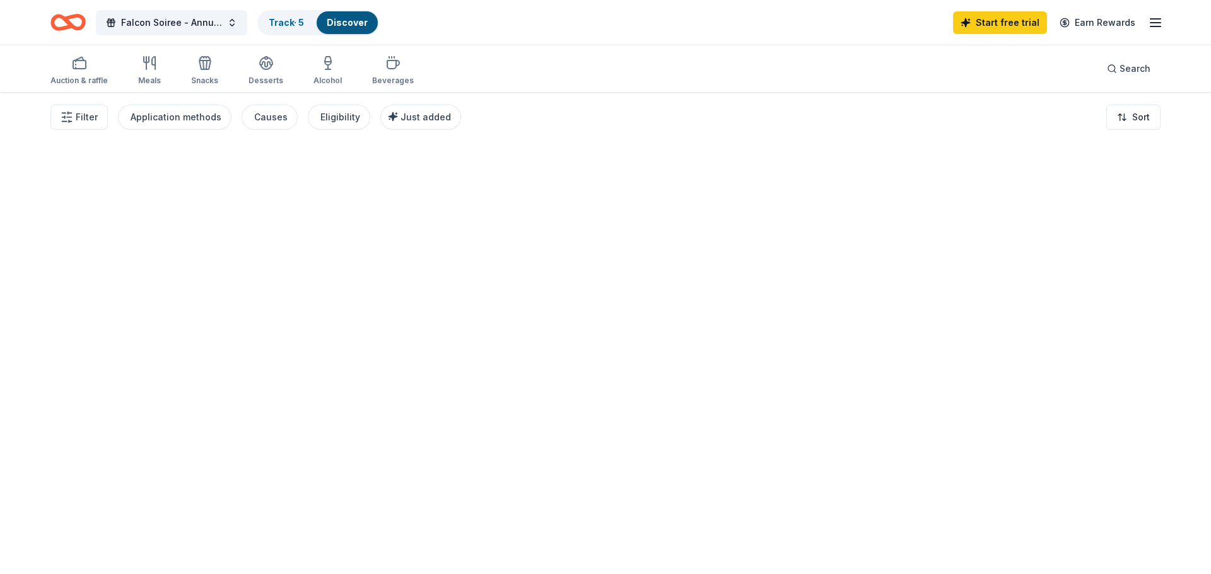
click at [313, 366] on div at bounding box center [605, 333] width 1211 height 482
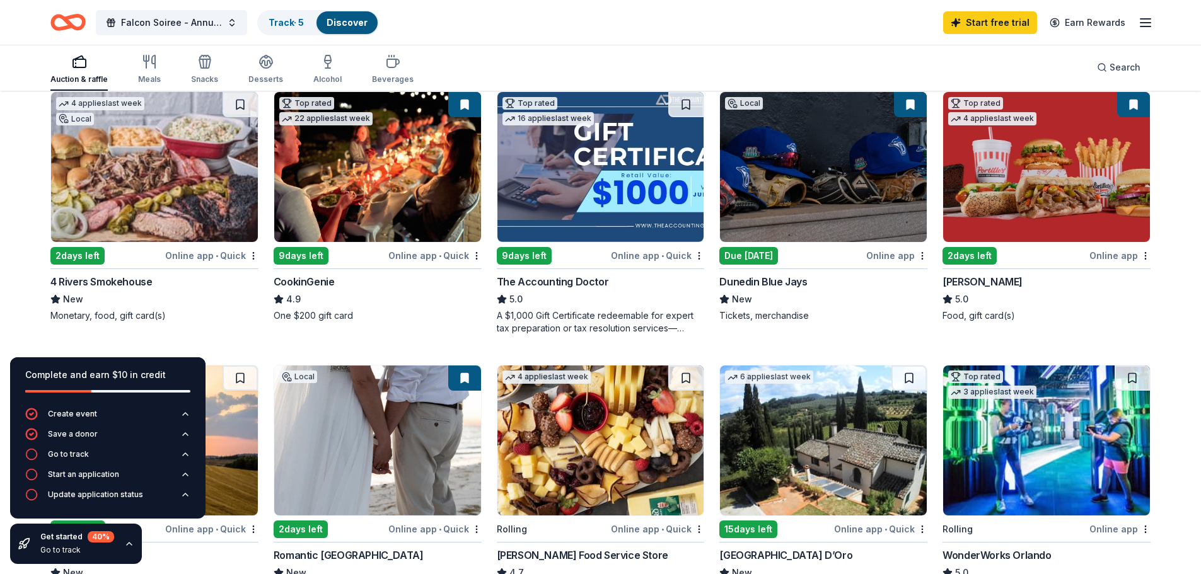
scroll to position [126, 0]
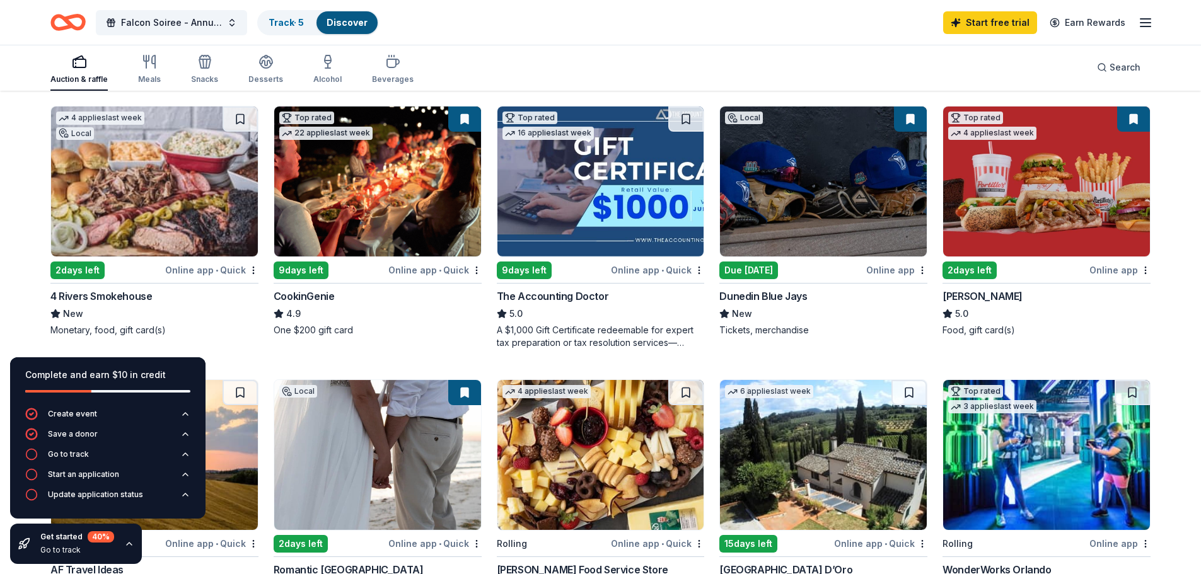
click at [215, 274] on div "Online app • Quick" at bounding box center [211, 270] width 93 height 16
click at [1139, 24] on icon "button" at bounding box center [1145, 22] width 15 height 15
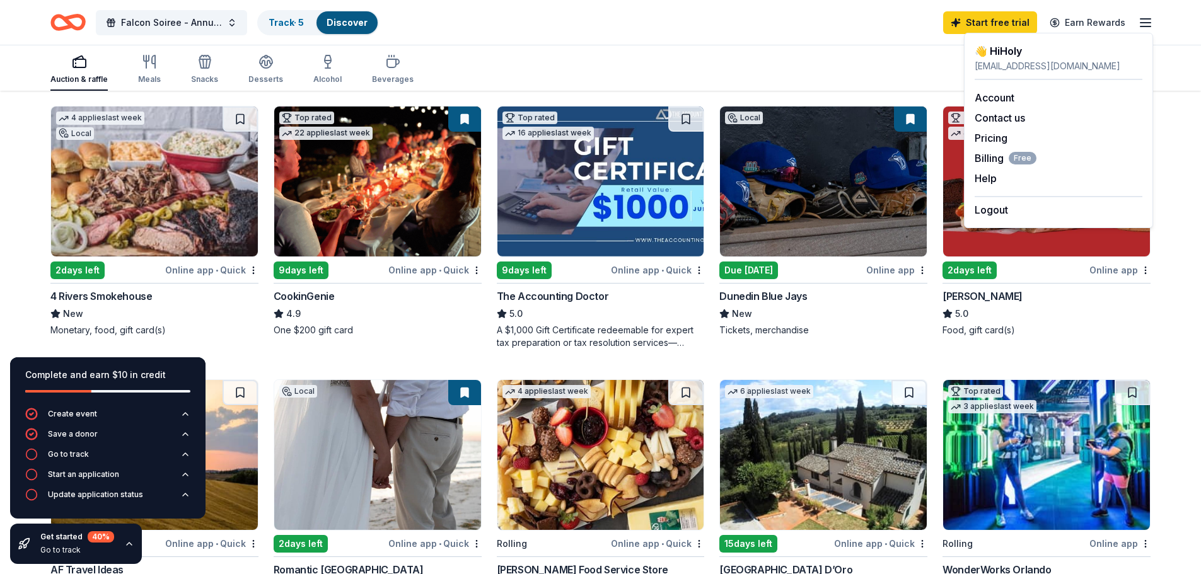
click at [911, 57] on div "Auction & raffle Meals Snacks Desserts Alcohol Beverages Search" at bounding box center [600, 67] width 1100 height 47
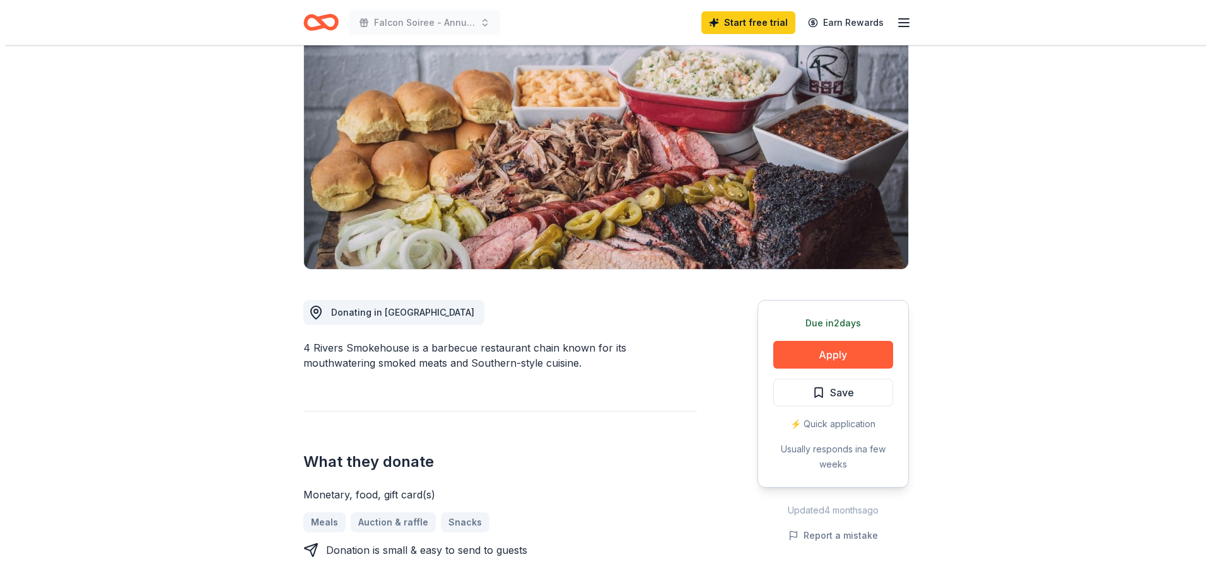
scroll to position [126, 0]
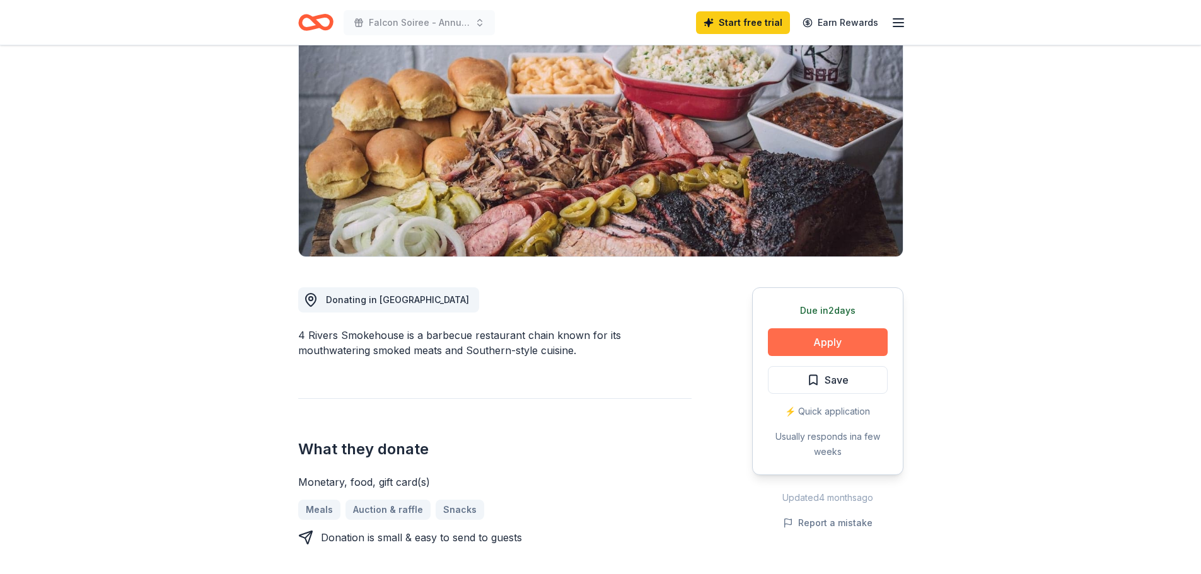
click at [813, 348] on button "Apply" at bounding box center [828, 343] width 120 height 28
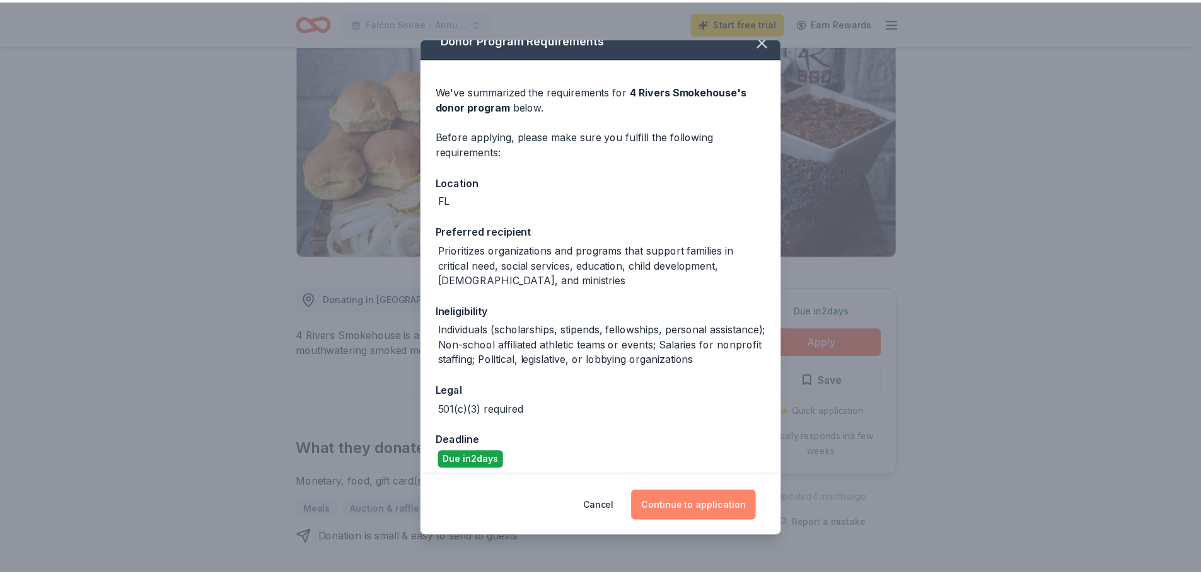
scroll to position [24, 0]
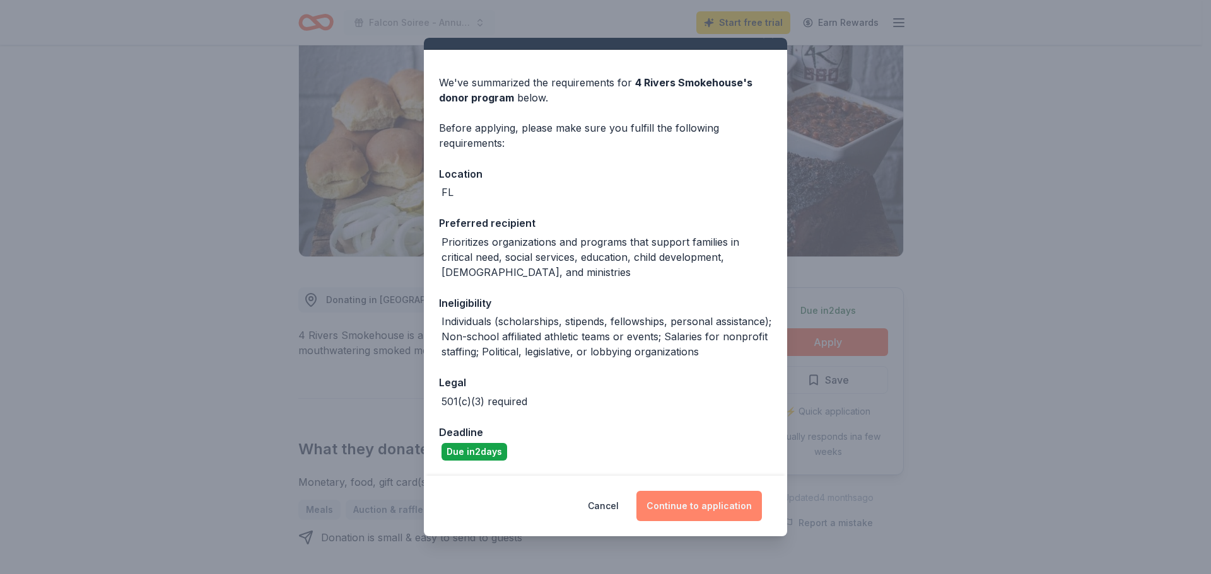
click at [696, 499] on button "Continue to application" at bounding box center [698, 506] width 125 height 30
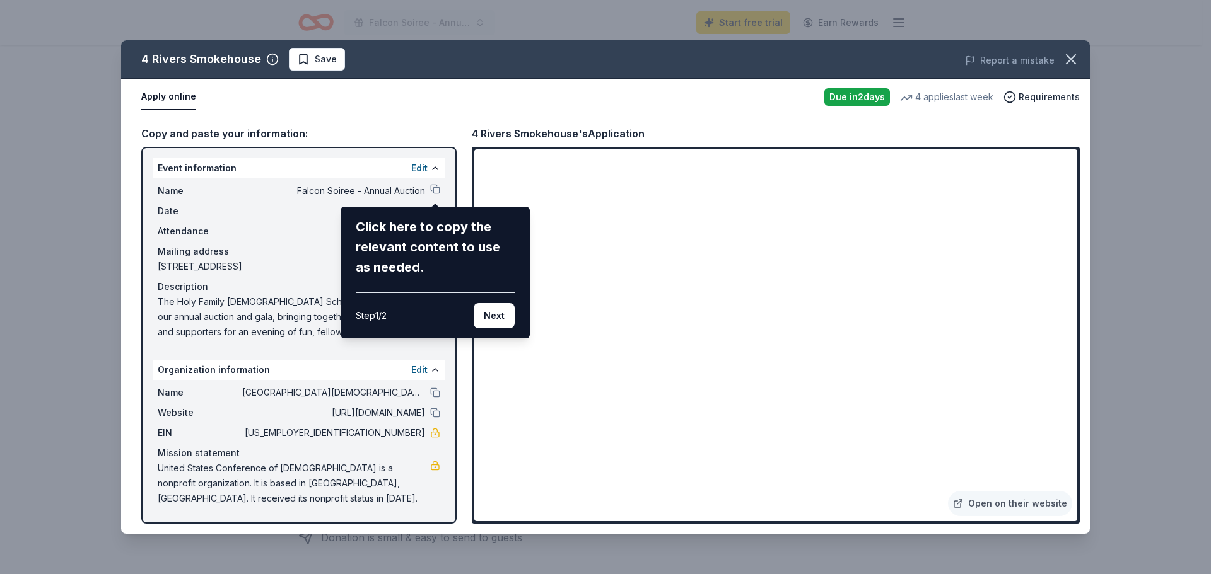
click at [433, 186] on div "4 Rivers Smokehouse Save Report a mistake Apply online Due in 2 days 4 applies …" at bounding box center [605, 287] width 969 height 494
click at [487, 317] on button "Next" at bounding box center [494, 315] width 41 height 25
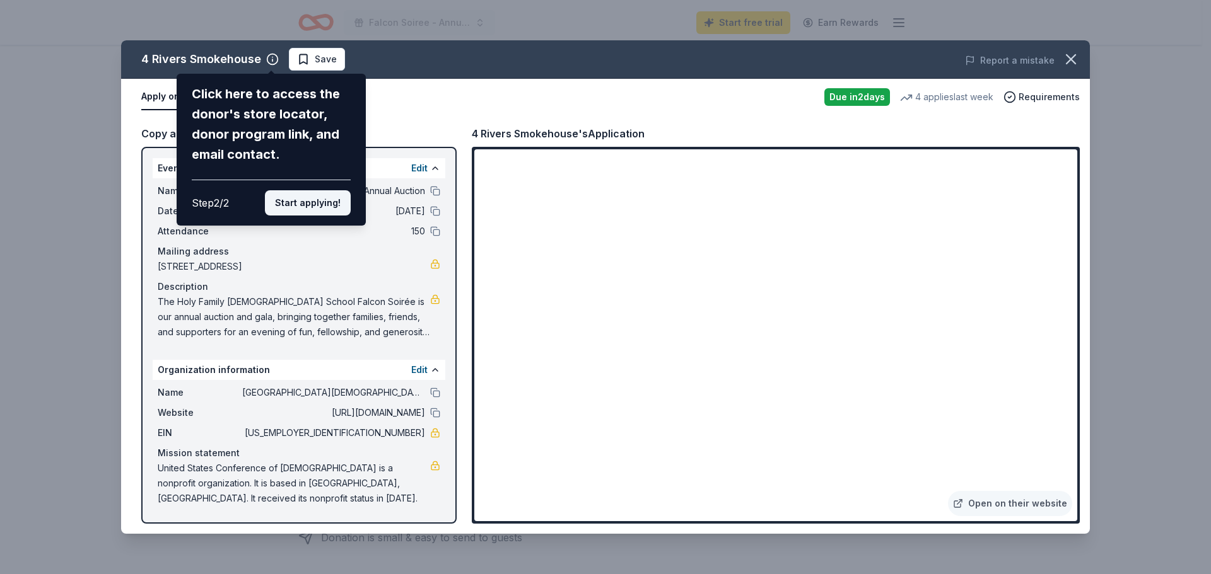
click at [304, 201] on button "Start applying!" at bounding box center [308, 202] width 86 height 25
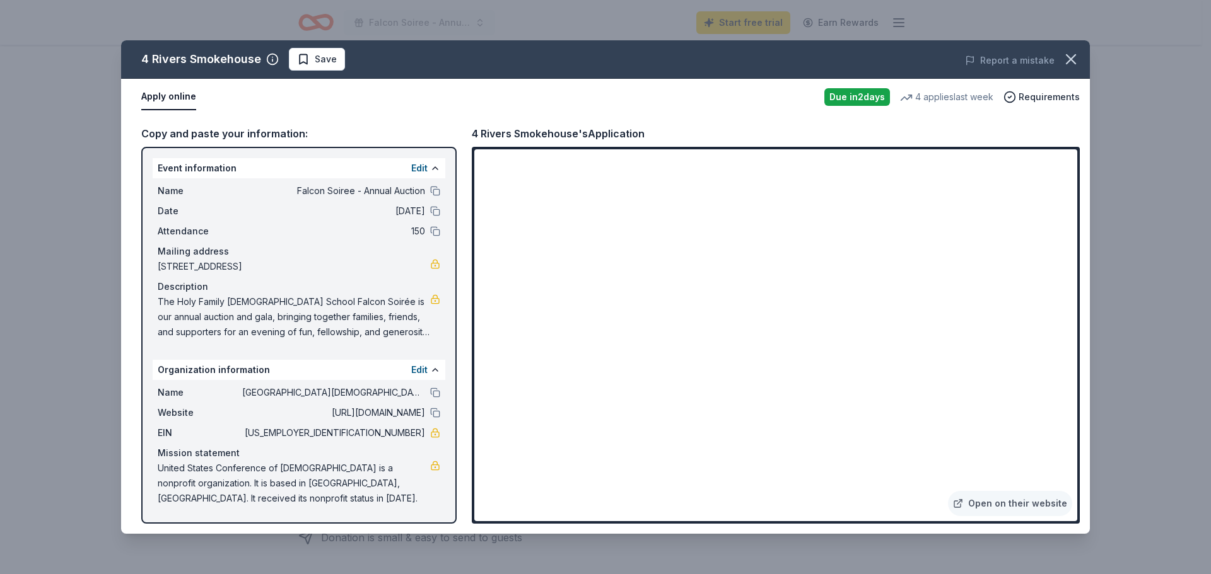
drag, startPoint x: 219, startPoint y: 322, endPoint x: 201, endPoint y: 316, distance: 19.1
click at [217, 322] on span "The Holy Family [DEMOGRAPHIC_DATA] School Falcon Soirée is our annual auction a…" at bounding box center [294, 316] width 272 height 45
click at [1069, 61] on icon "button" at bounding box center [1070, 59] width 9 height 9
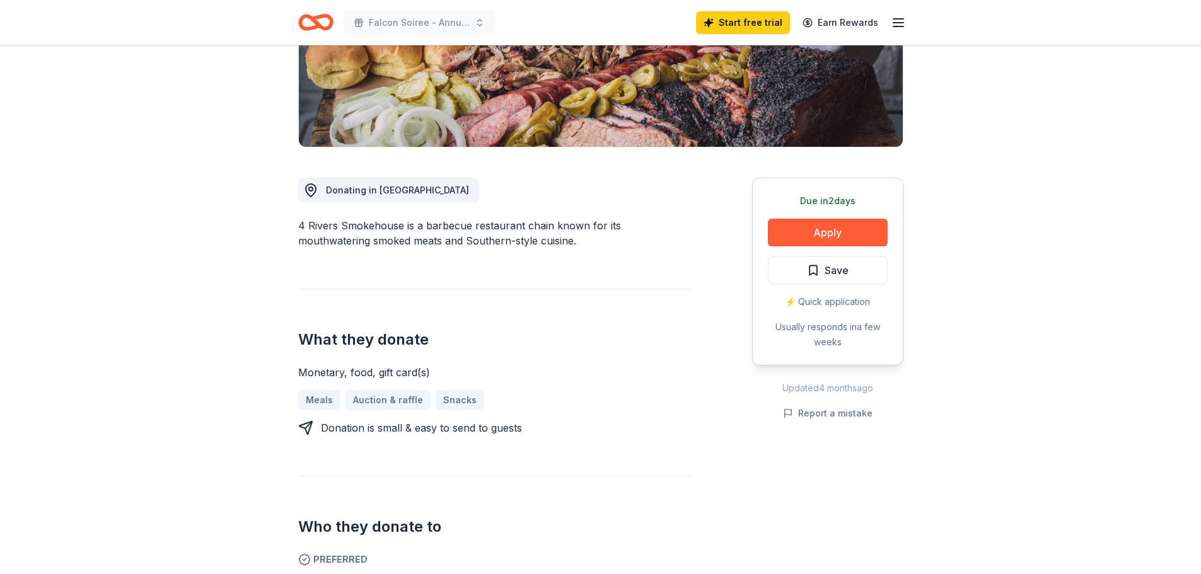
scroll to position [252, 0]
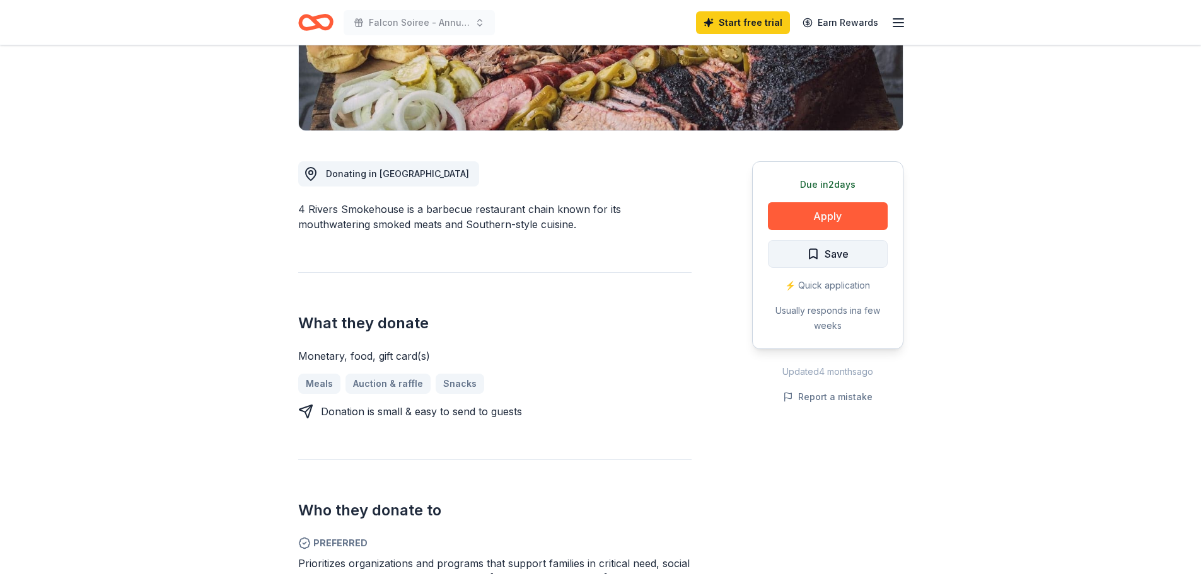
click at [806, 258] on button "Save" at bounding box center [828, 254] width 120 height 28
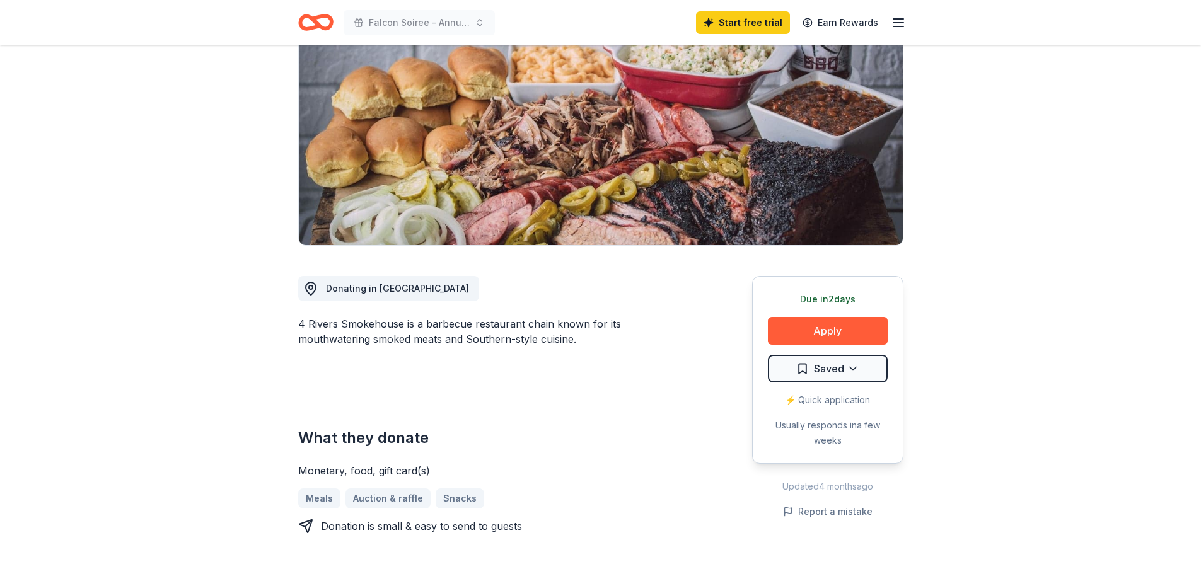
scroll to position [0, 0]
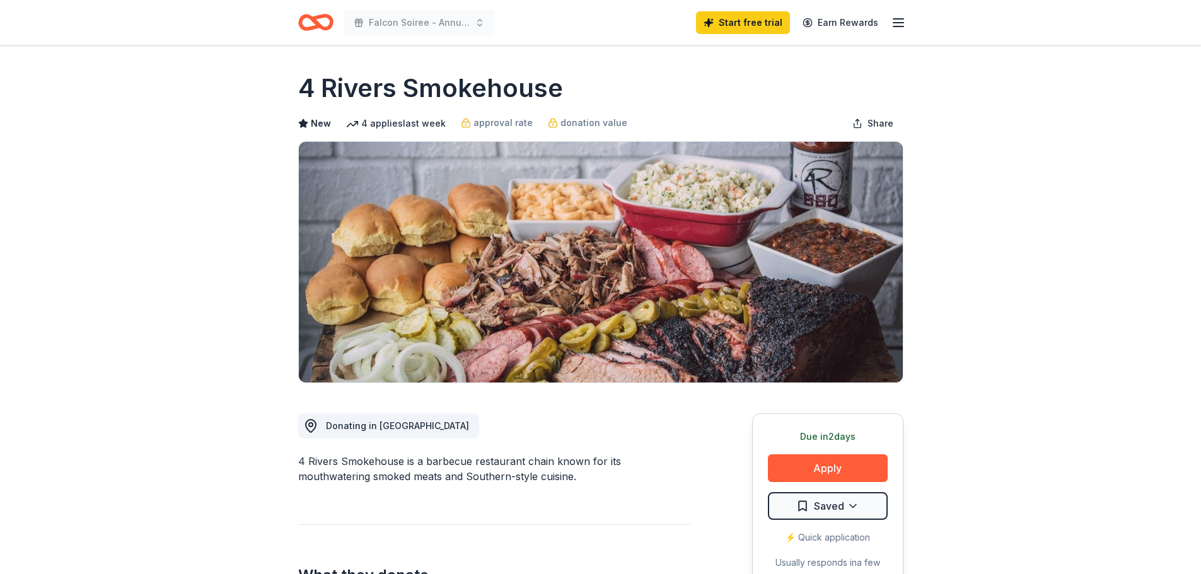
click at [340, 20] on div "Falcon Soiree - Annual Auction" at bounding box center [396, 23] width 197 height 30
click at [329, 21] on icon "Home" at bounding box center [315, 23] width 35 height 30
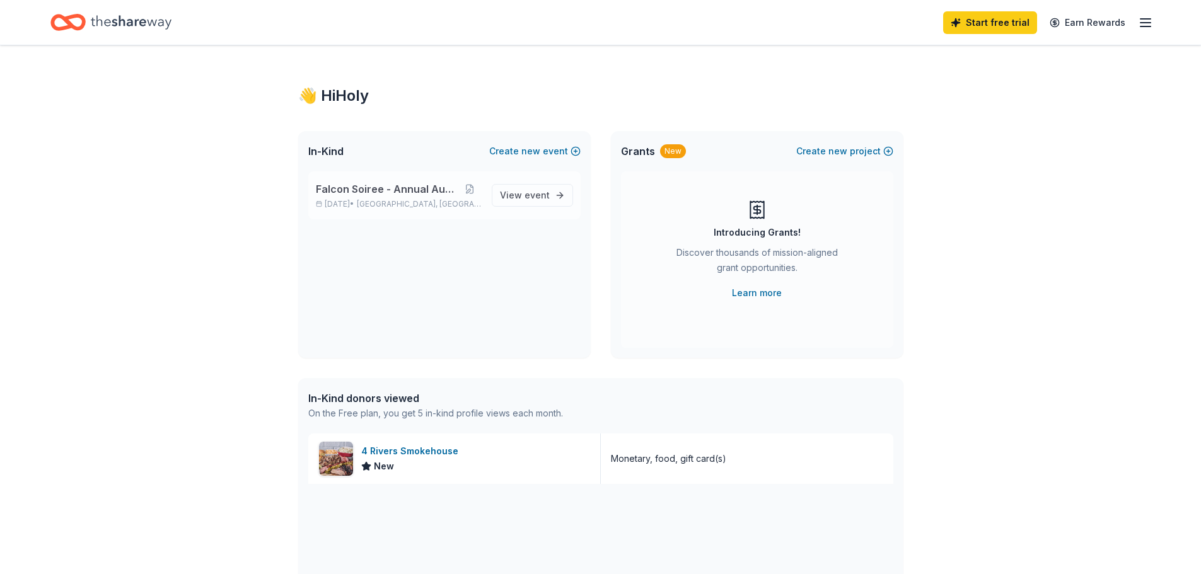
click at [388, 201] on span "[GEOGRAPHIC_DATA], [GEOGRAPHIC_DATA]" at bounding box center [419, 204] width 124 height 10
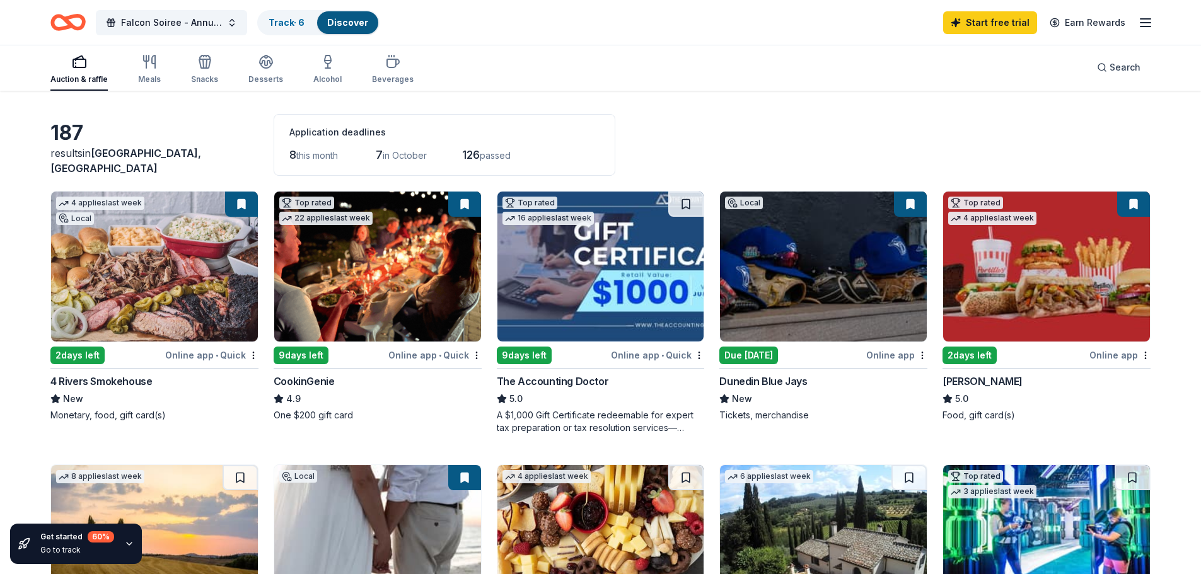
scroll to position [63, 0]
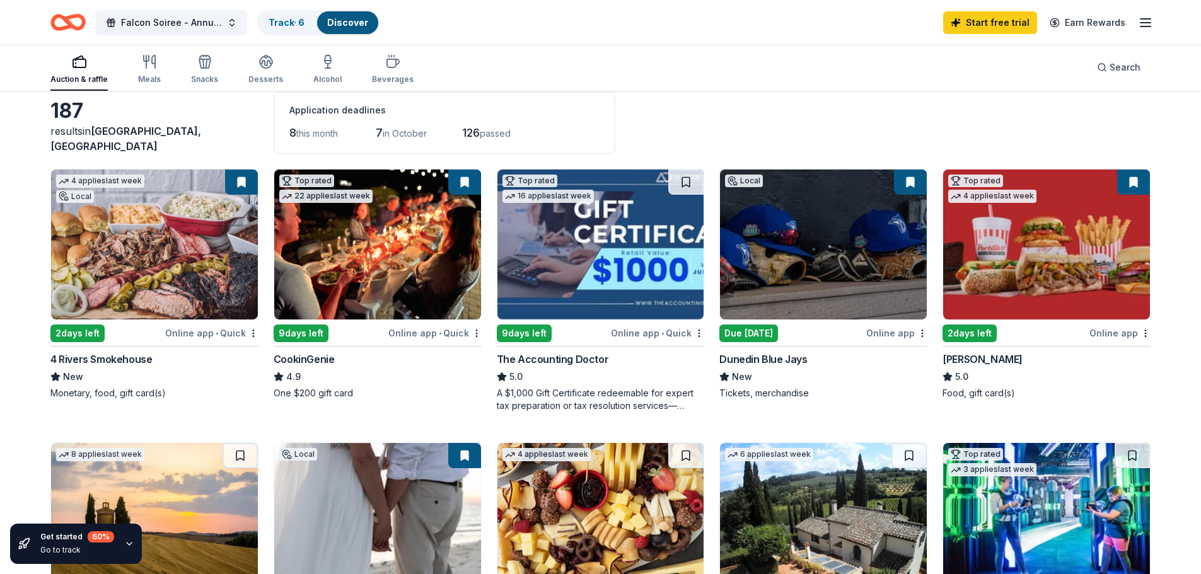
click at [774, 306] on img at bounding box center [823, 245] width 207 height 150
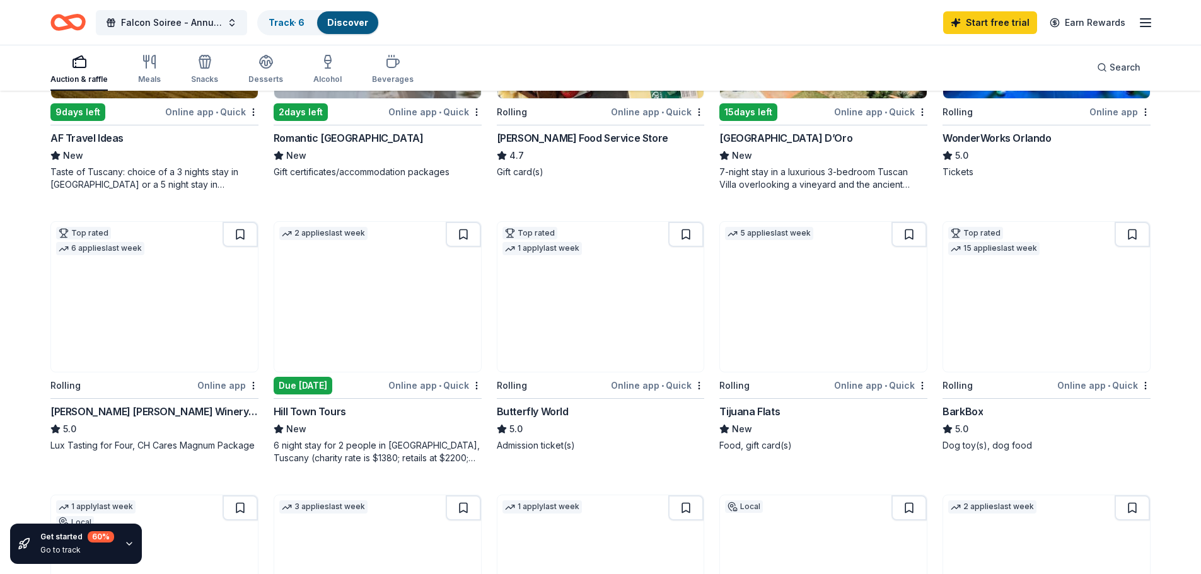
scroll to position [568, 0]
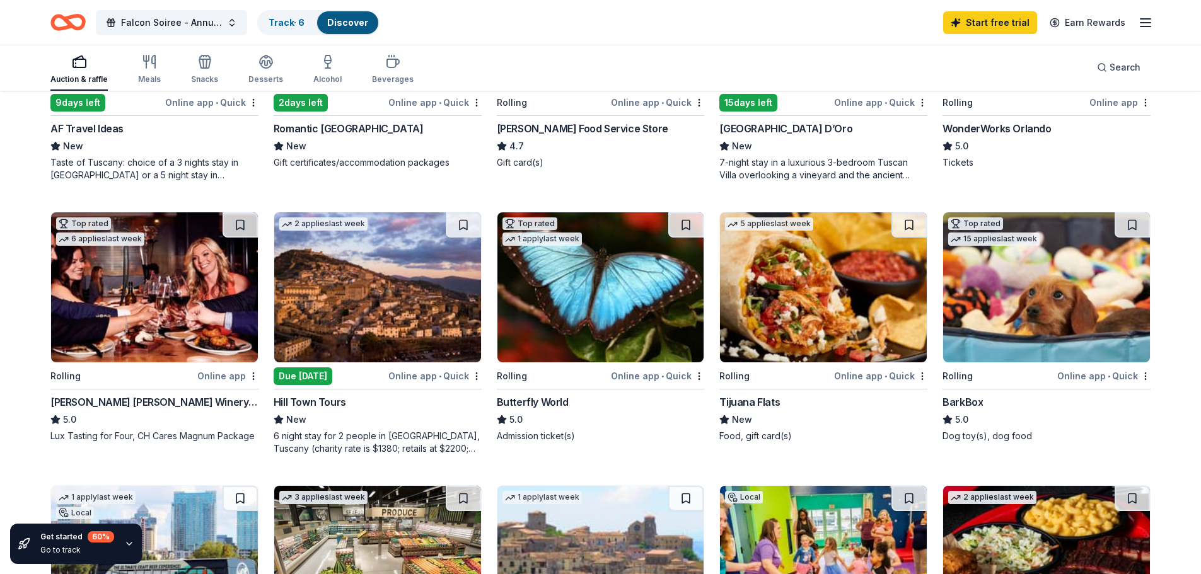
click at [187, 317] on img at bounding box center [154, 288] width 207 height 150
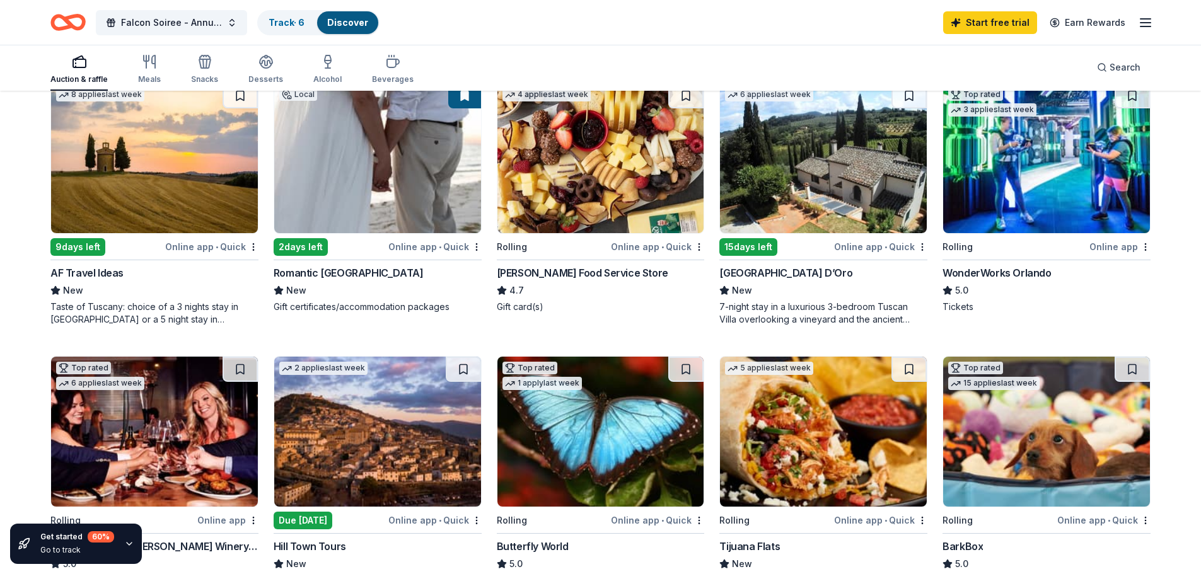
scroll to position [378, 0]
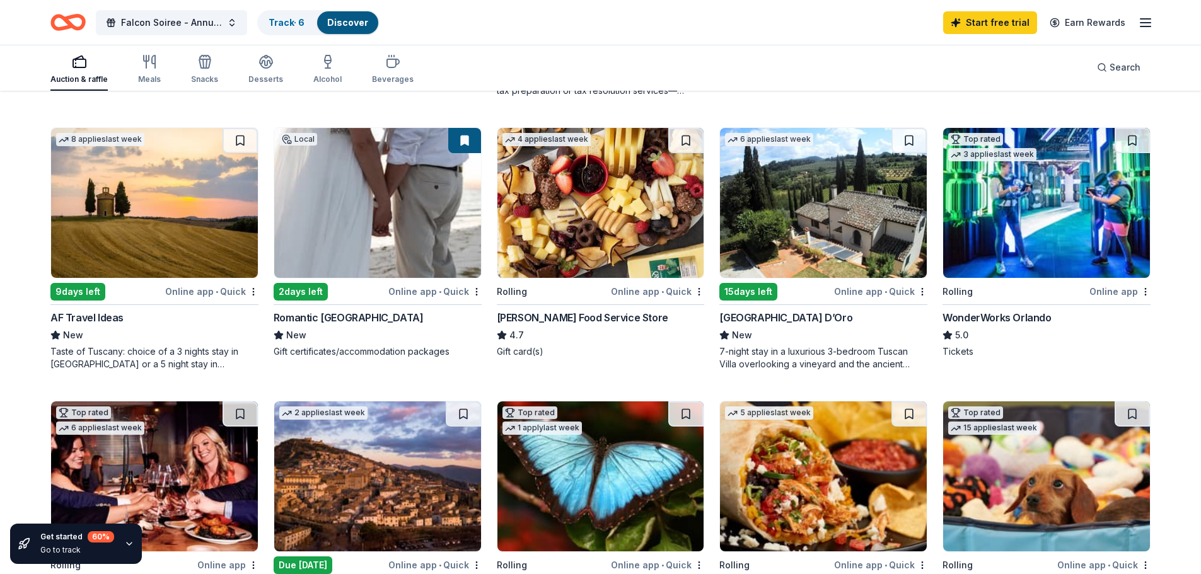
click at [387, 225] on img at bounding box center [377, 203] width 207 height 150
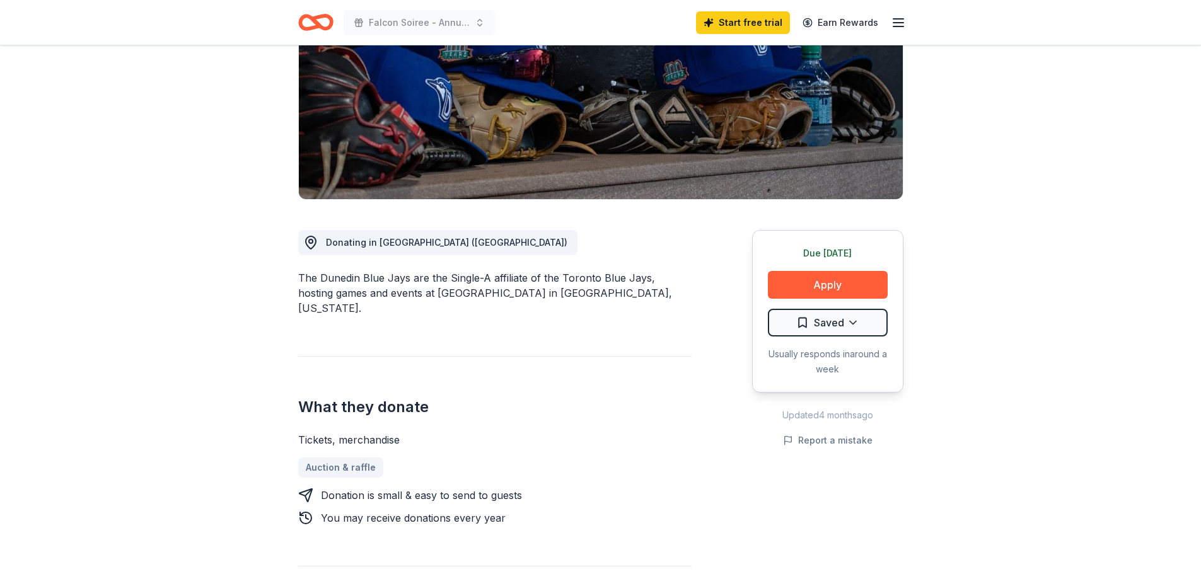
scroll to position [189, 0]
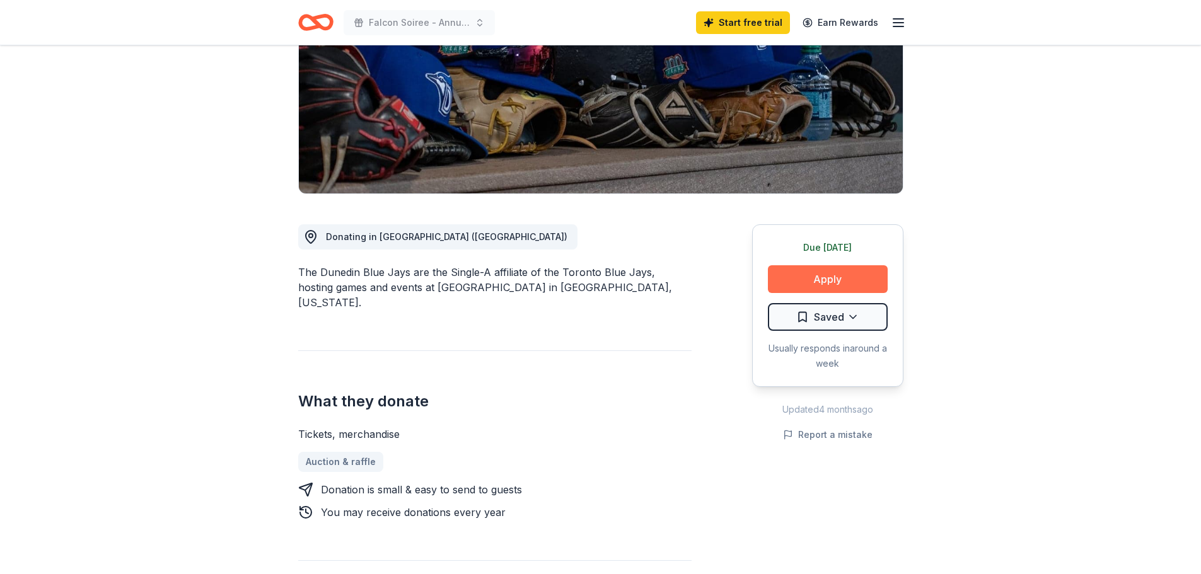
click at [822, 280] on button "Apply" at bounding box center [828, 279] width 120 height 28
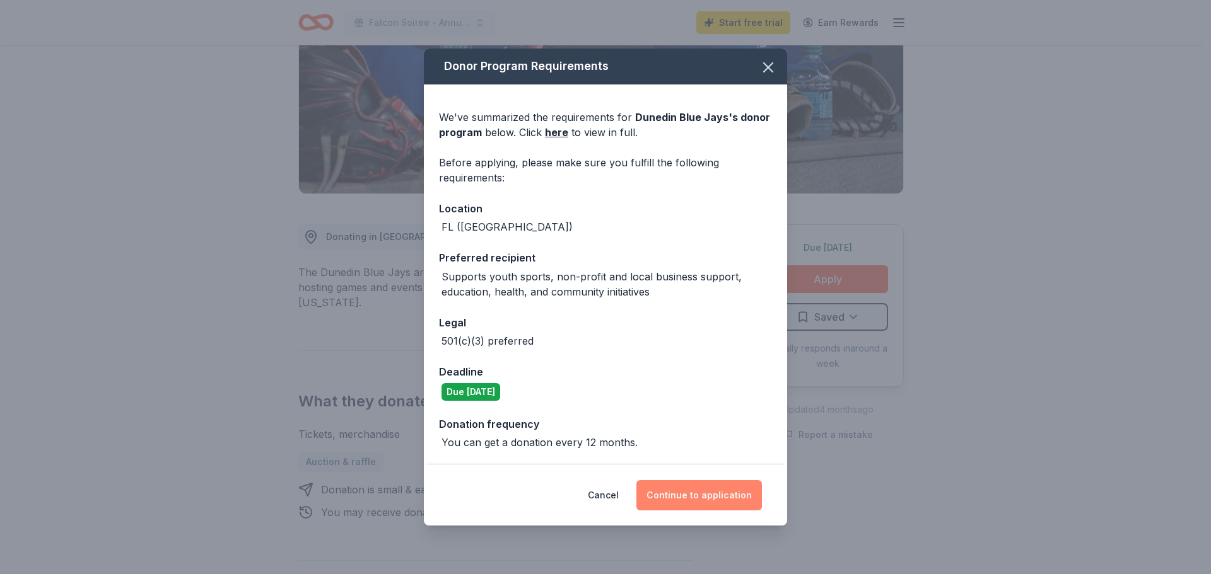
click at [717, 497] on button "Continue to application" at bounding box center [698, 495] width 125 height 30
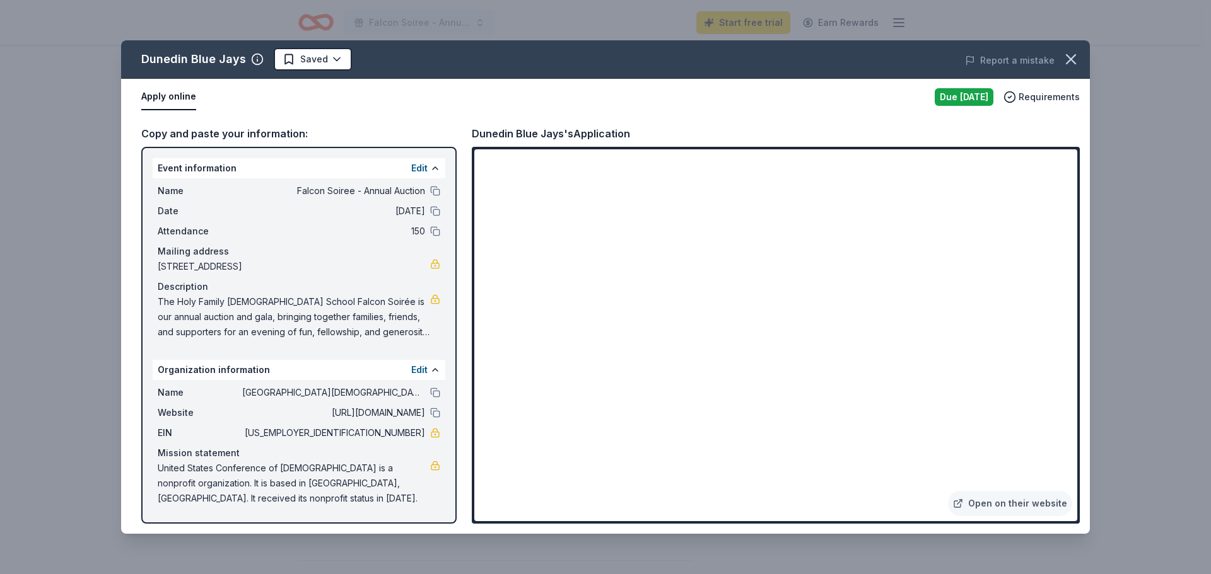
click at [329, 318] on span "The Holy Family [DEMOGRAPHIC_DATA] School Falcon Soirée is our annual auction a…" at bounding box center [294, 316] width 272 height 45
click at [1073, 62] on icon "button" at bounding box center [1070, 59] width 9 height 9
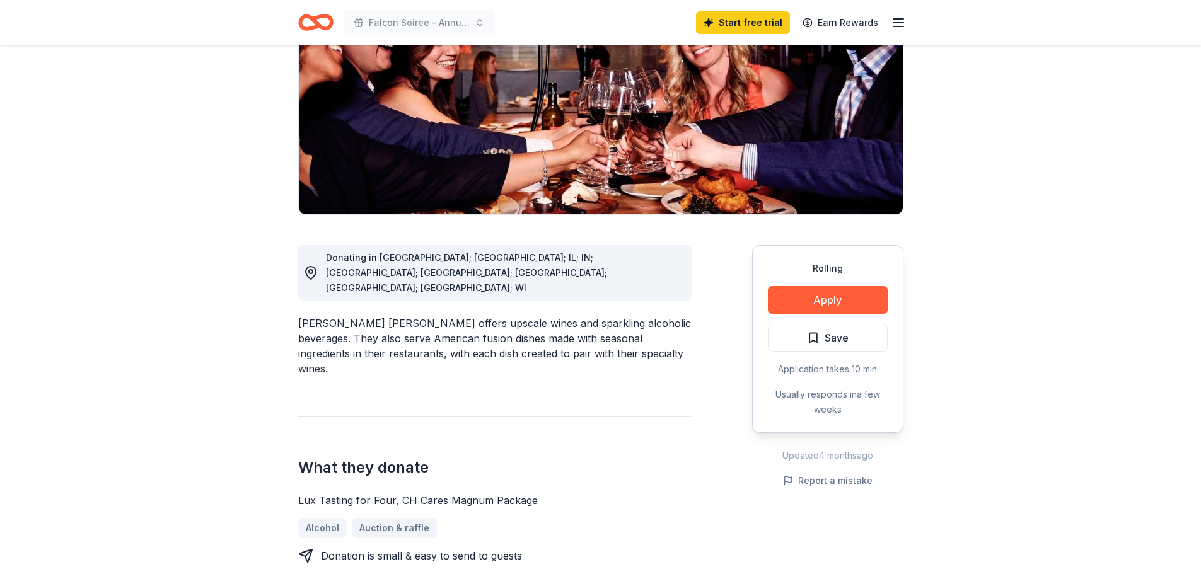
click at [798, 215] on div "Rolling Apply Save Application takes 10 min Usually responds in a few weeks Upd…" at bounding box center [827, 485] width 151 height 541
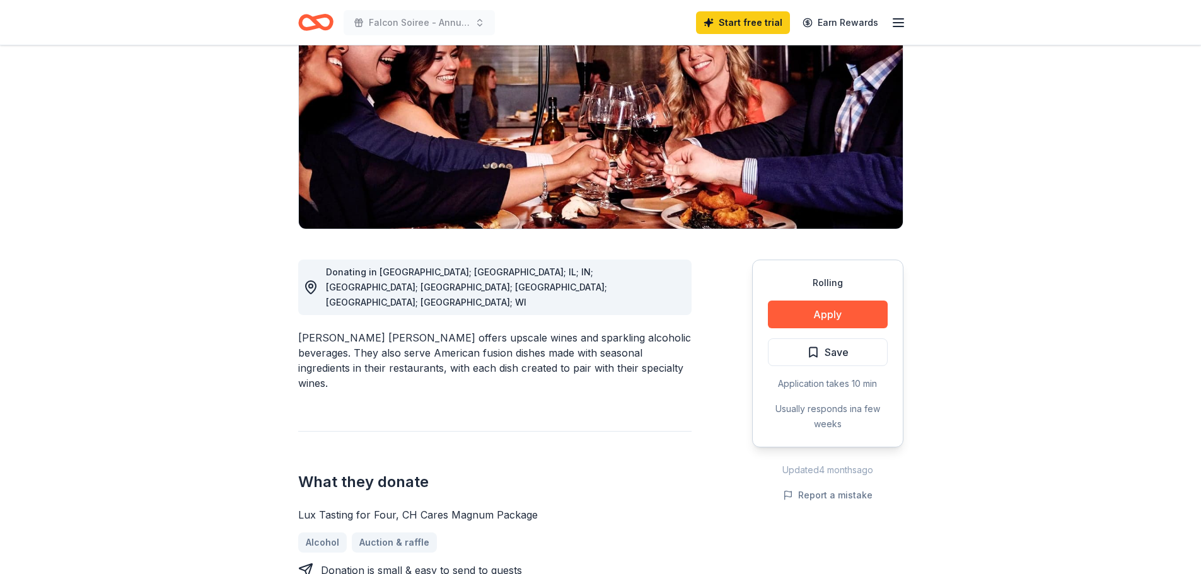
click at [805, 276] on div "Rolling" at bounding box center [828, 283] width 120 height 15
click at [820, 301] on button "Apply" at bounding box center [828, 315] width 120 height 28
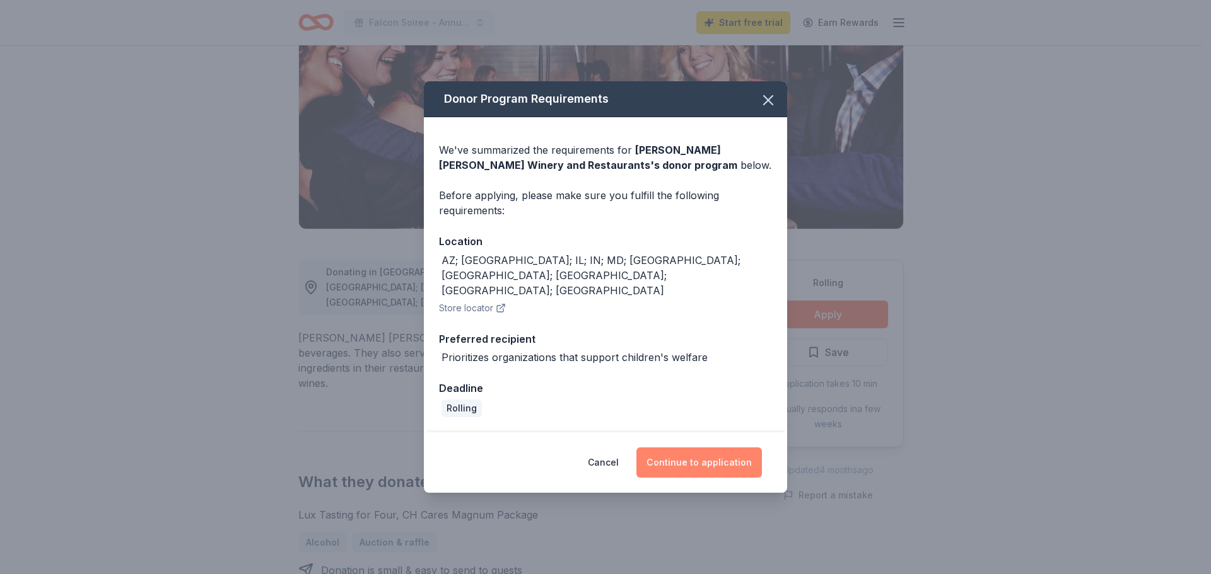
click at [680, 448] on button "Continue to application" at bounding box center [698, 463] width 125 height 30
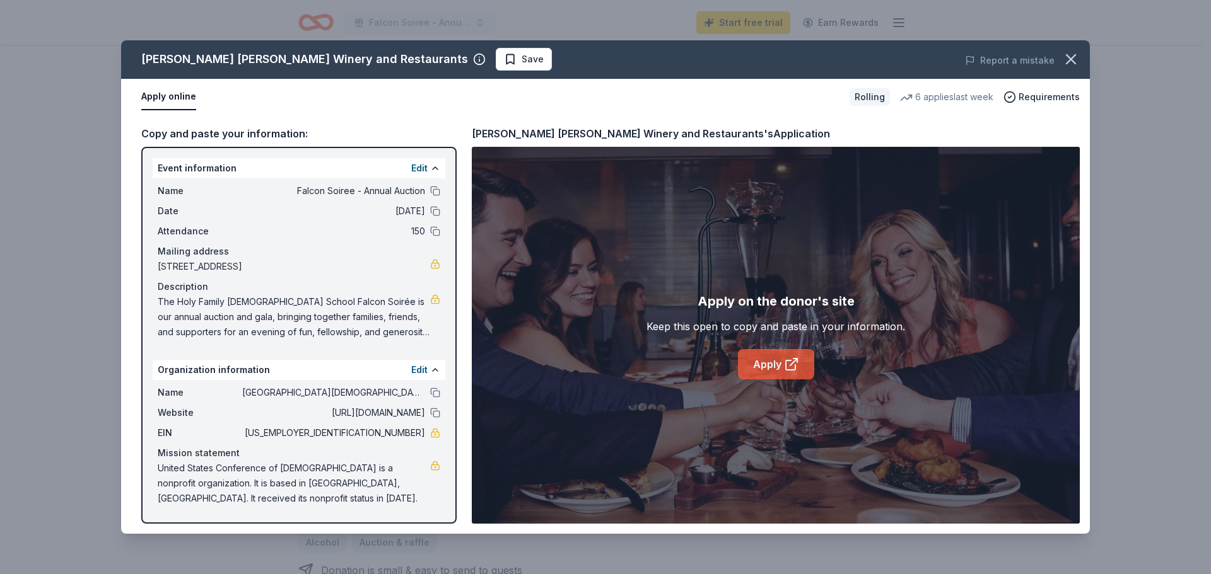
click at [774, 363] on link "Apply" at bounding box center [776, 364] width 76 height 30
click at [1065, 55] on icon "button" at bounding box center [1071, 59] width 18 height 18
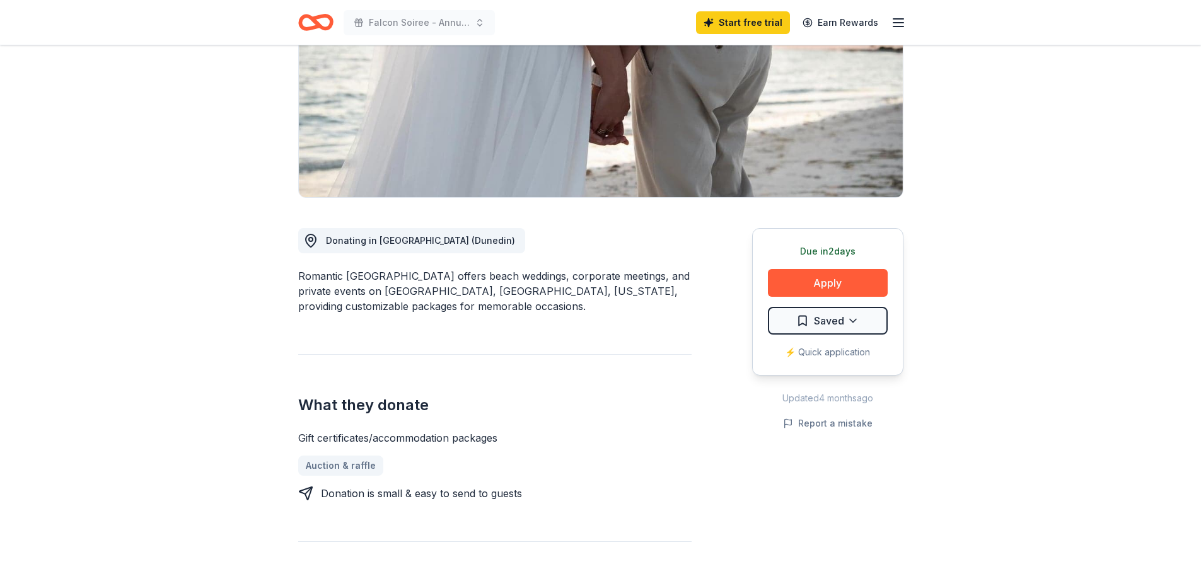
scroll to position [189, 0]
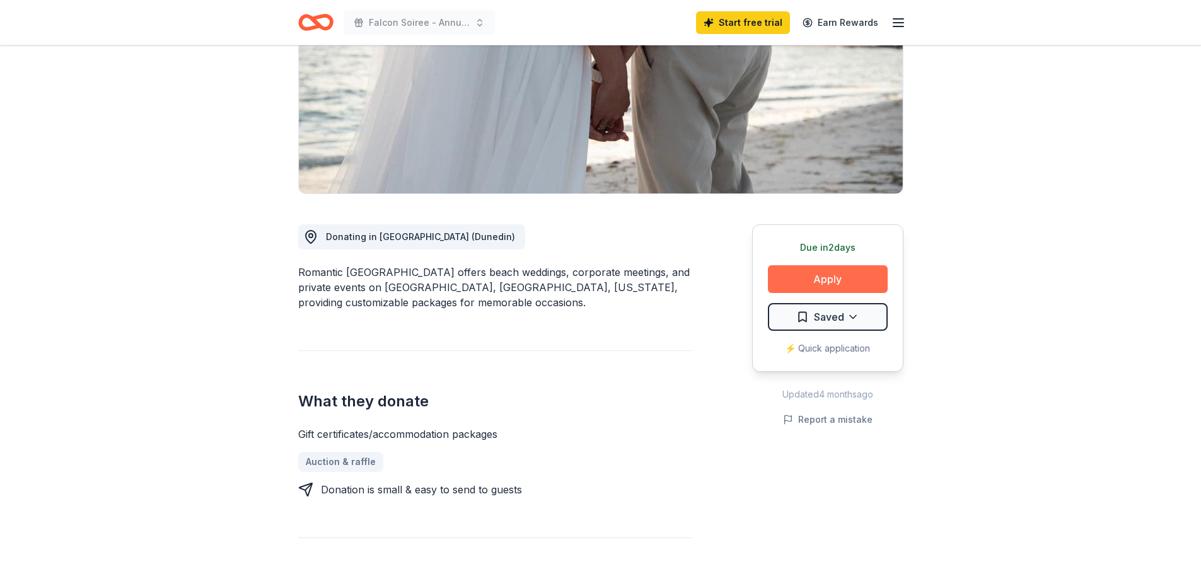
click at [820, 279] on button "Apply" at bounding box center [828, 279] width 120 height 28
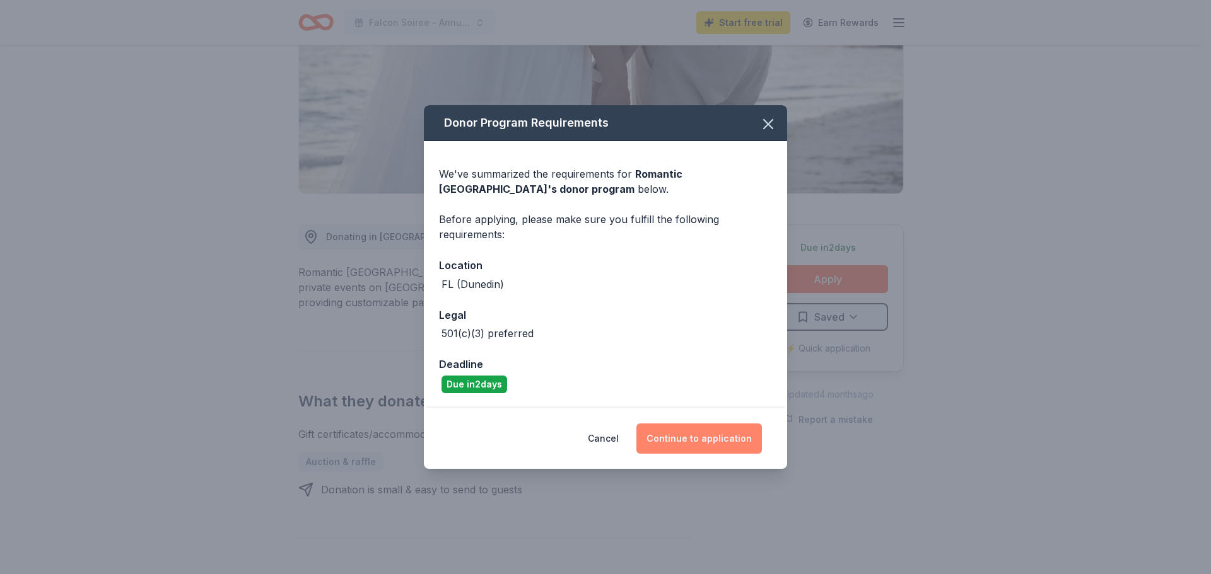
click at [692, 440] on button "Continue to application" at bounding box center [698, 439] width 125 height 30
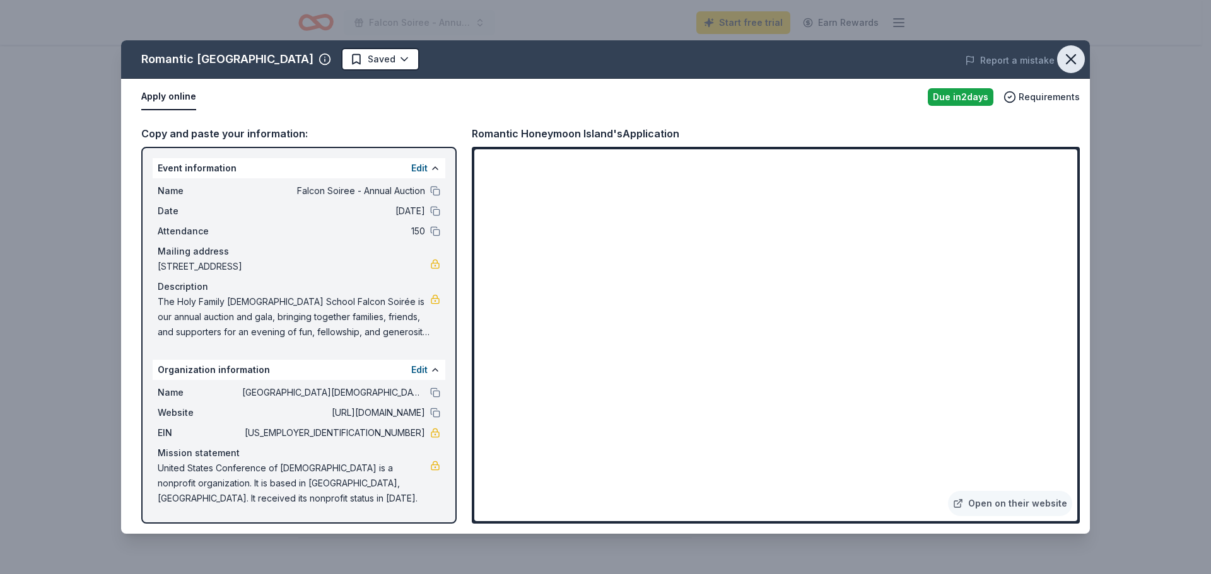
click at [1074, 57] on icon "button" at bounding box center [1071, 59] width 18 height 18
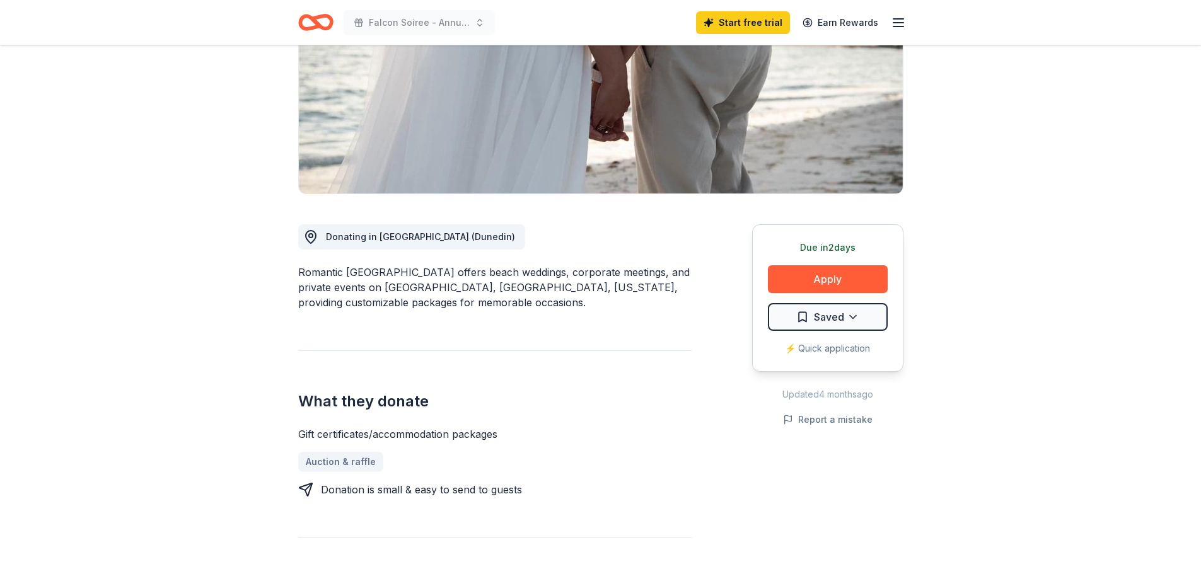
click at [904, 20] on icon "button" at bounding box center [898, 22] width 15 height 15
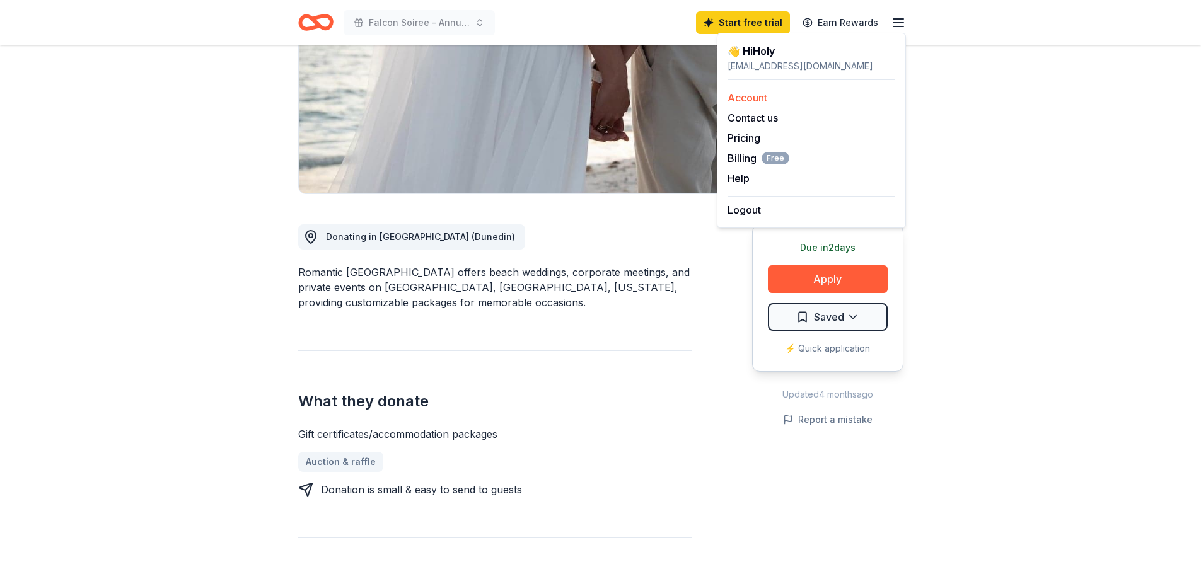
click at [748, 96] on link "Account" at bounding box center [748, 97] width 40 height 13
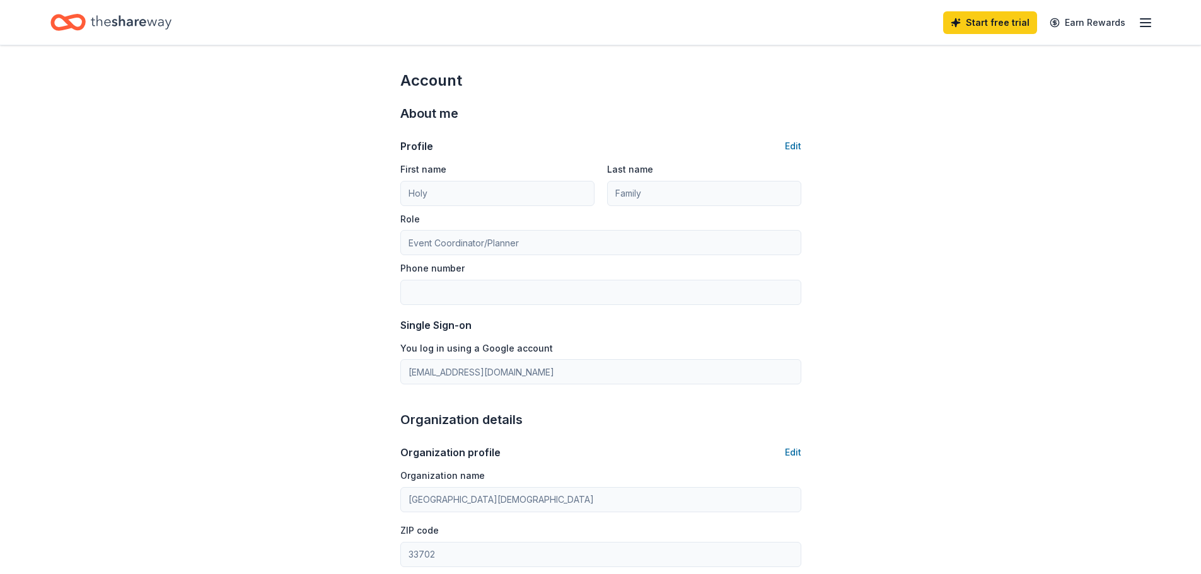
click at [78, 16] on icon "Home" at bounding box center [74, 22] width 20 height 13
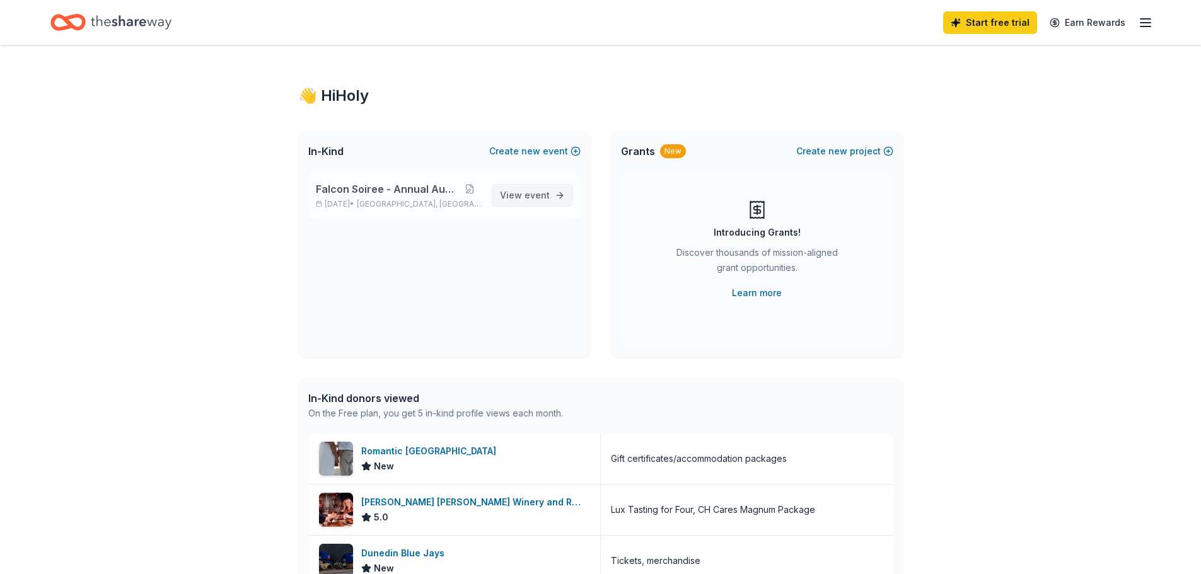
click at [537, 200] on span "event" at bounding box center [537, 195] width 25 height 11
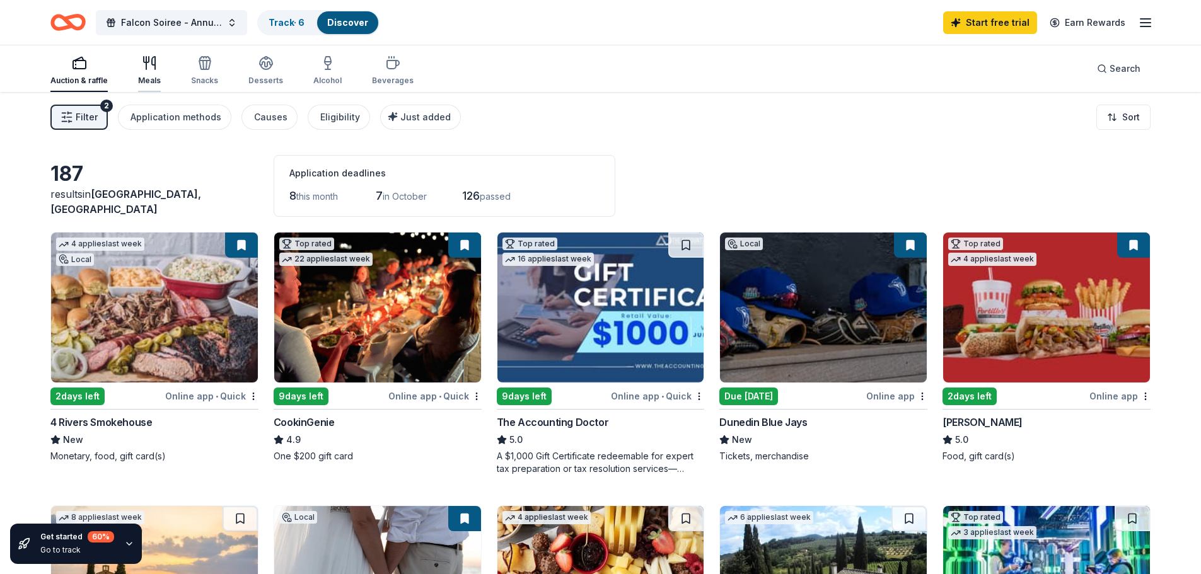
click at [148, 64] on icon "button" at bounding box center [149, 62] width 15 height 15
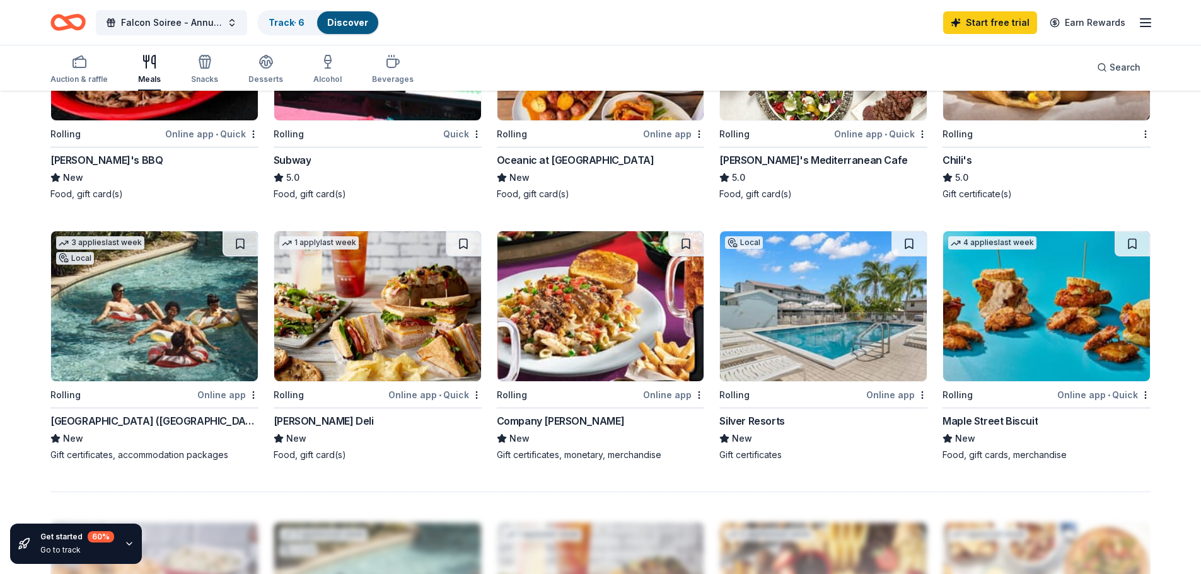
scroll to position [820, 0]
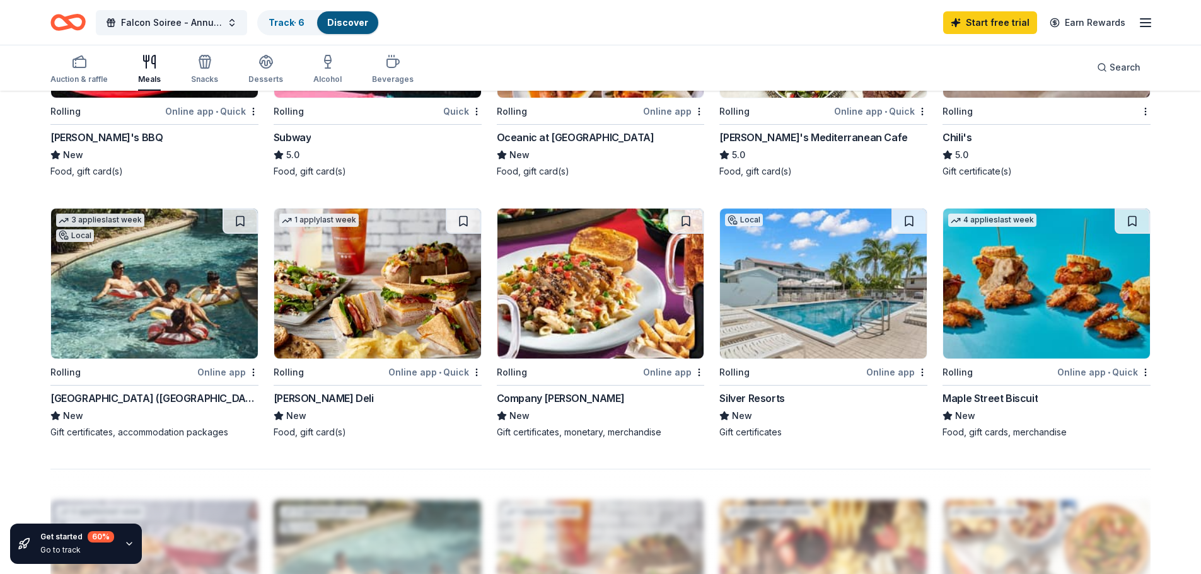
click at [202, 270] on img at bounding box center [154, 284] width 207 height 150
drag, startPoint x: 43, startPoint y: 396, endPoint x: 120, endPoint y: 405, distance: 77.4
click at [119, 399] on div "58 results in St. Petersburg, FL Application deadlines 4 this month 23 passed 4…" at bounding box center [600, 123] width 1201 height 1703
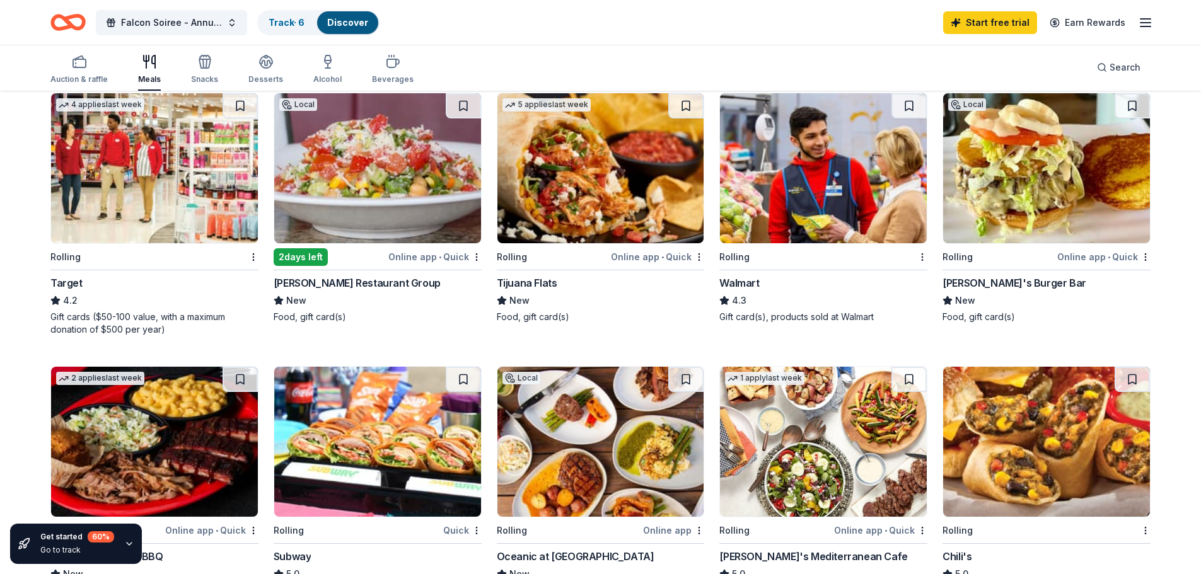
scroll to position [378, 0]
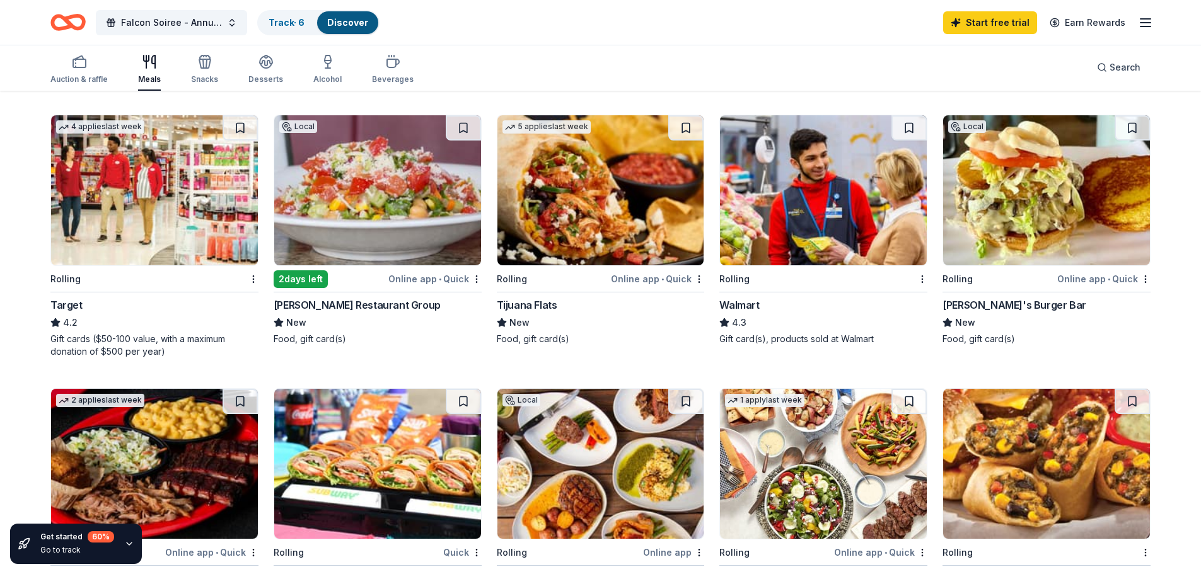
click at [602, 426] on img at bounding box center [601, 464] width 207 height 150
click at [1141, 23] on line "button" at bounding box center [1146, 23] width 10 height 0
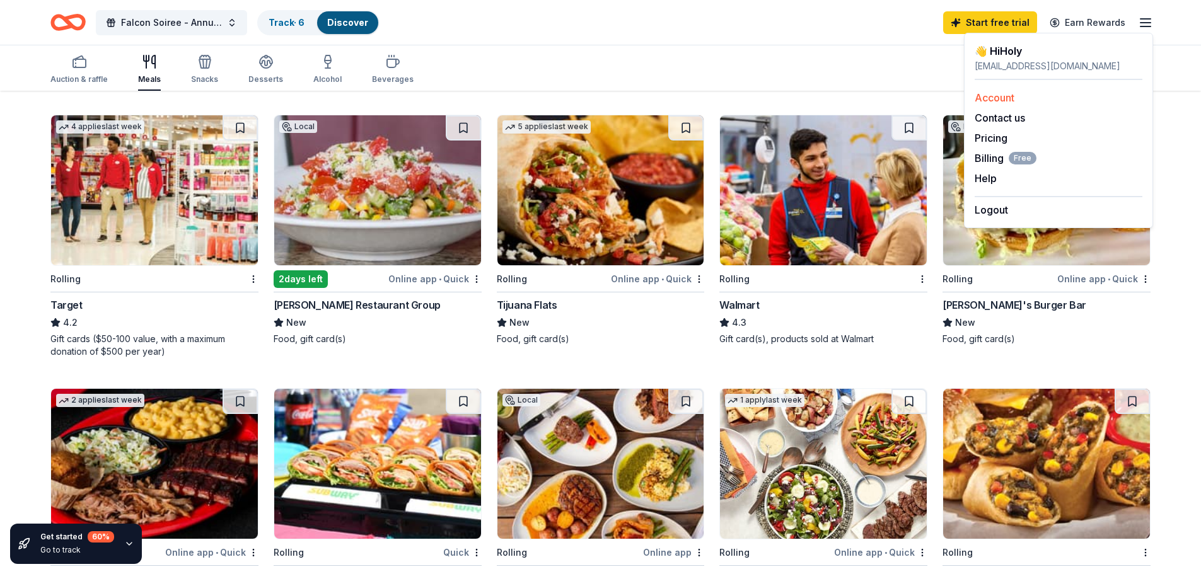
click at [985, 98] on link "Account" at bounding box center [995, 97] width 40 height 13
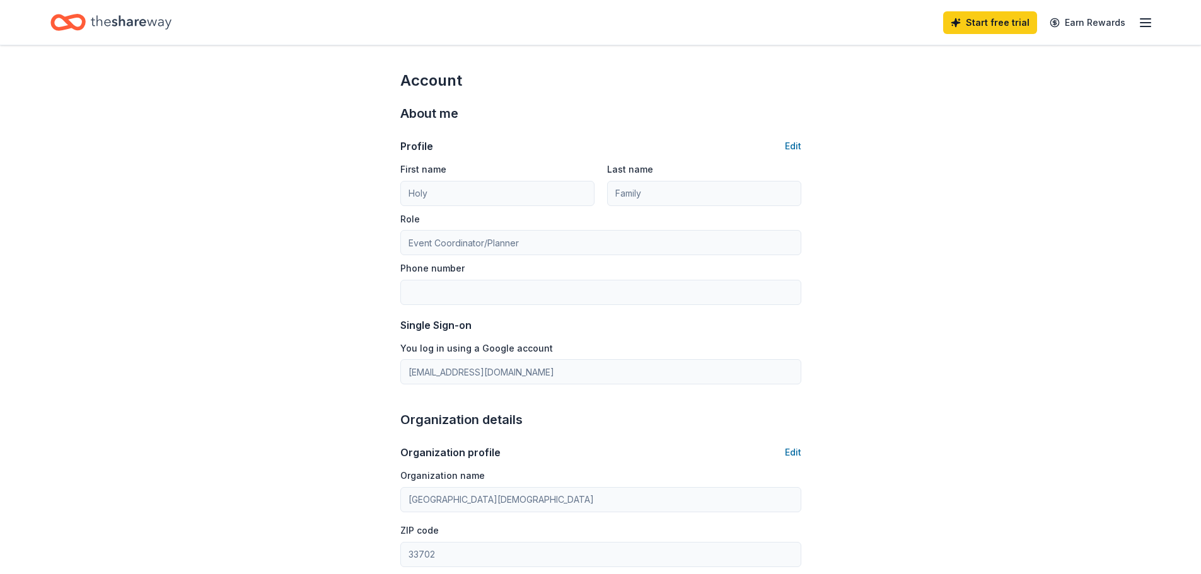
click at [89, 13] on div "Home" at bounding box center [110, 23] width 121 height 30
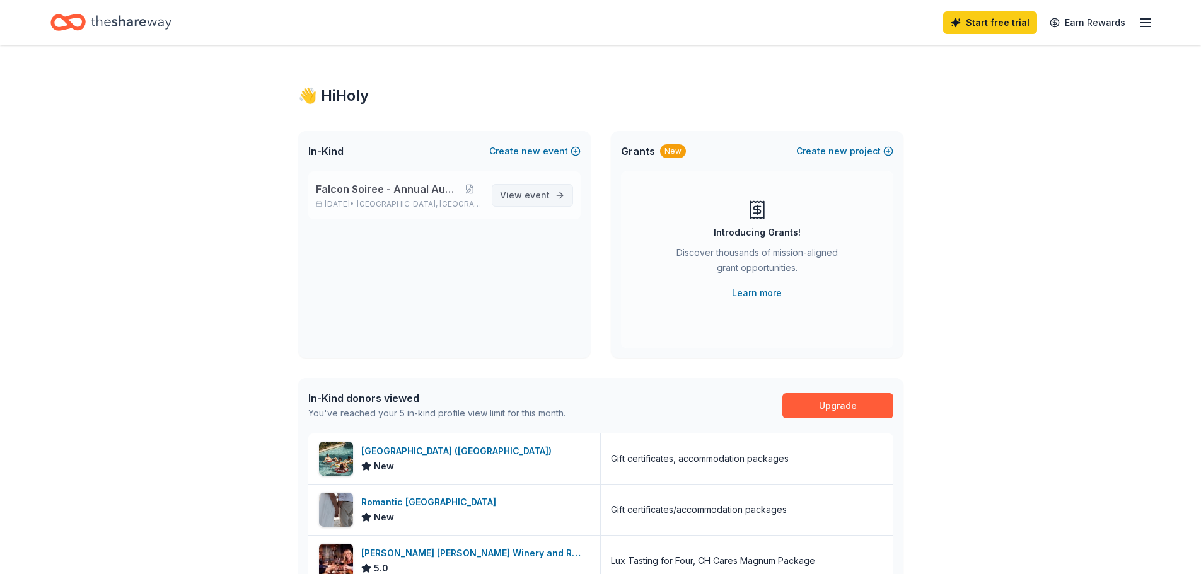
click at [531, 195] on span "event" at bounding box center [537, 195] width 25 height 11
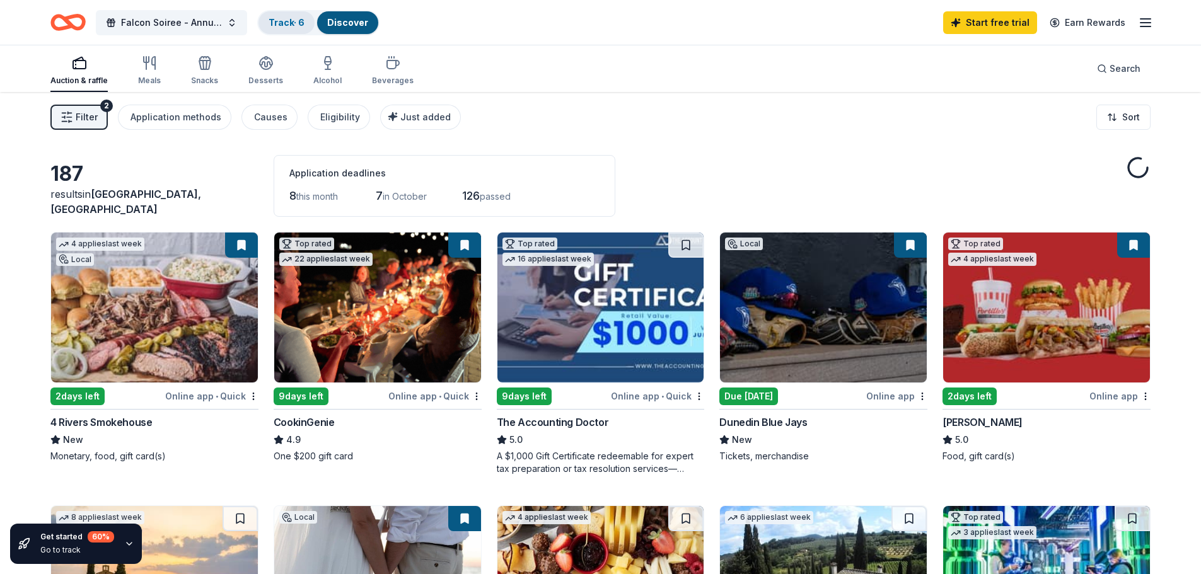
click at [283, 23] on link "Track · 6" at bounding box center [287, 22] width 36 height 11
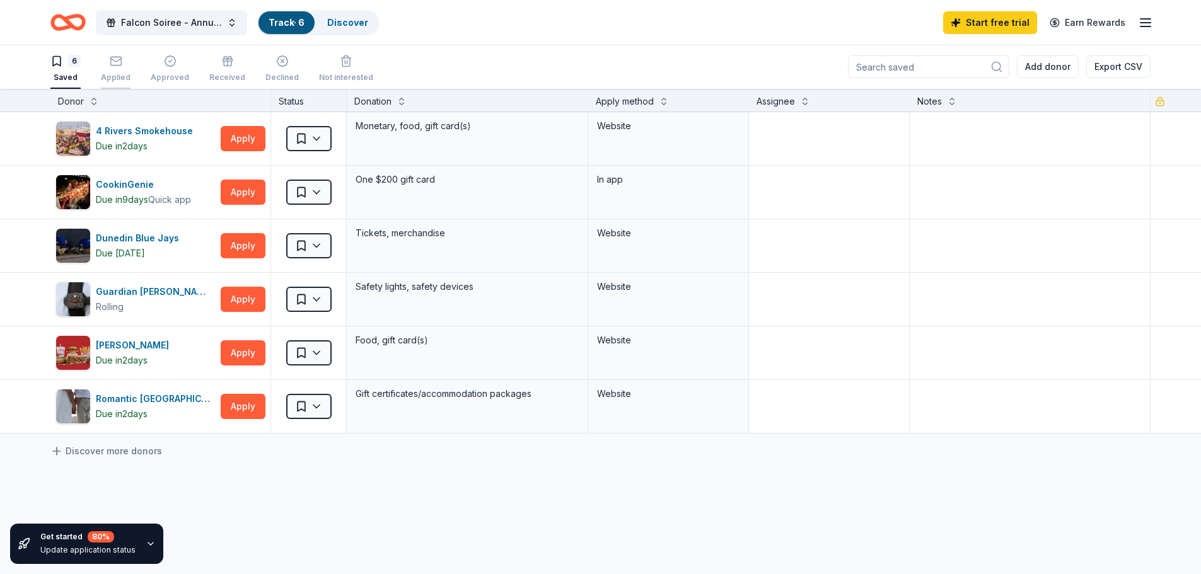
click at [124, 64] on div "button" at bounding box center [116, 61] width 30 height 13
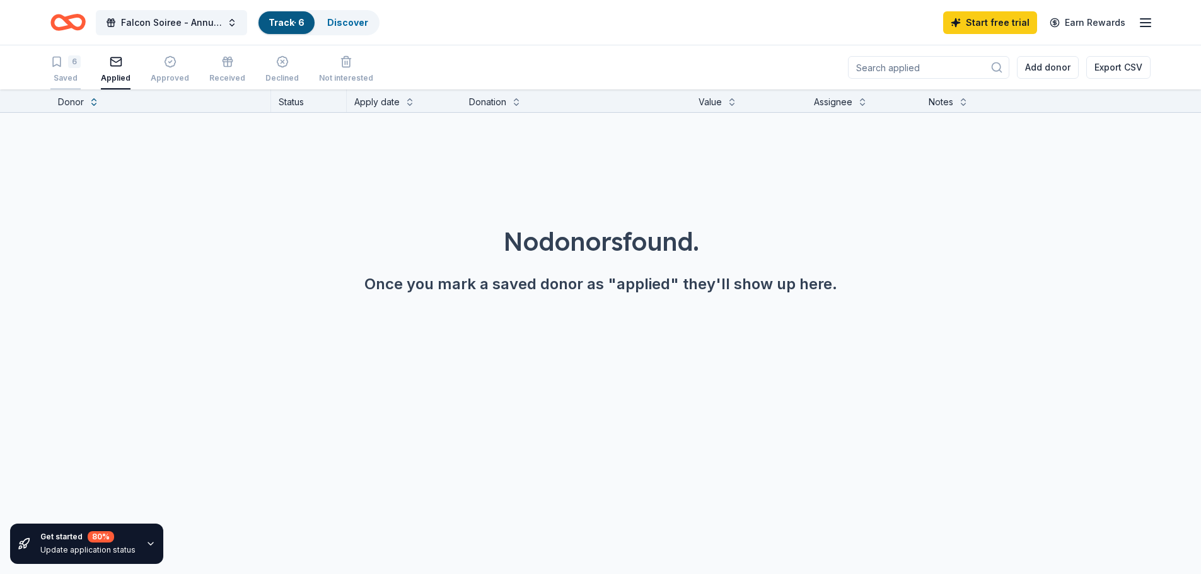
click at [64, 66] on div "6" at bounding box center [65, 61] width 30 height 13
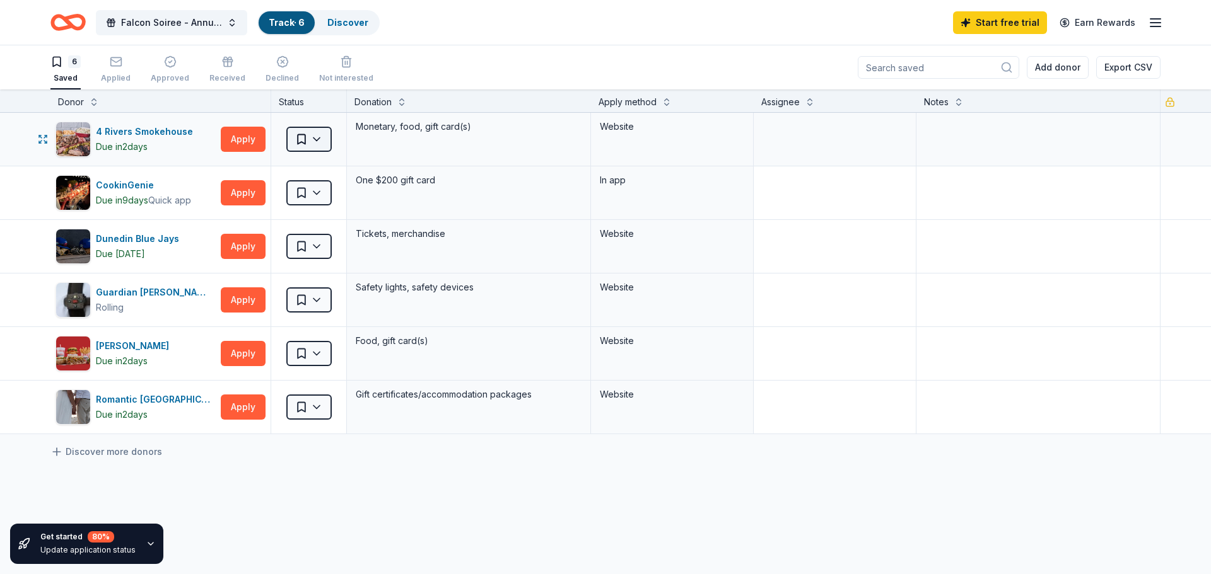
click at [308, 145] on html "Falcon Soiree - Annual Auction Track · 6 Discover Start free trial Earn Rewards…" at bounding box center [605, 287] width 1211 height 574
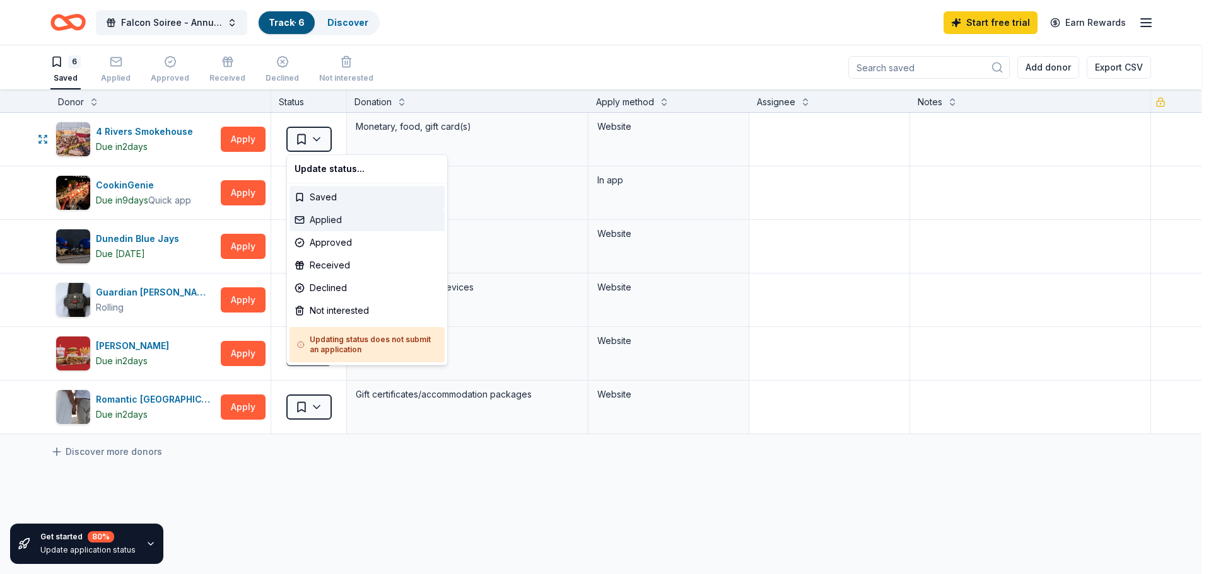
click at [331, 216] on div "Applied" at bounding box center [366, 220] width 155 height 23
click at [322, 192] on div "Saved" at bounding box center [366, 197] width 155 height 23
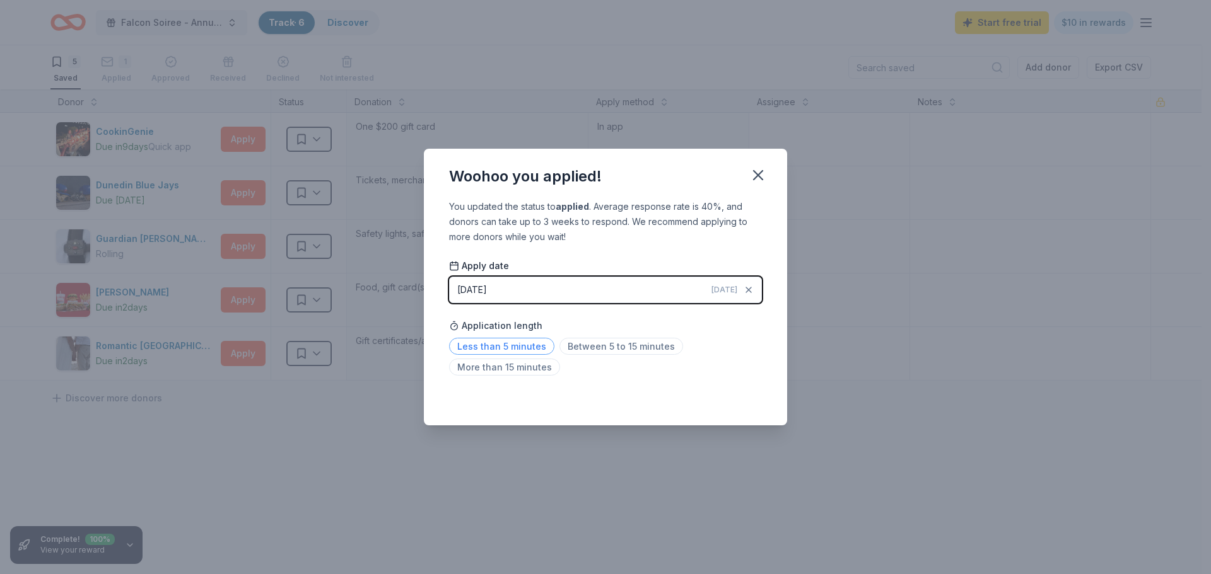
click at [531, 344] on span "Less than 5 minutes" at bounding box center [501, 346] width 105 height 17
click at [759, 167] on icon "button" at bounding box center [758, 175] width 18 height 18
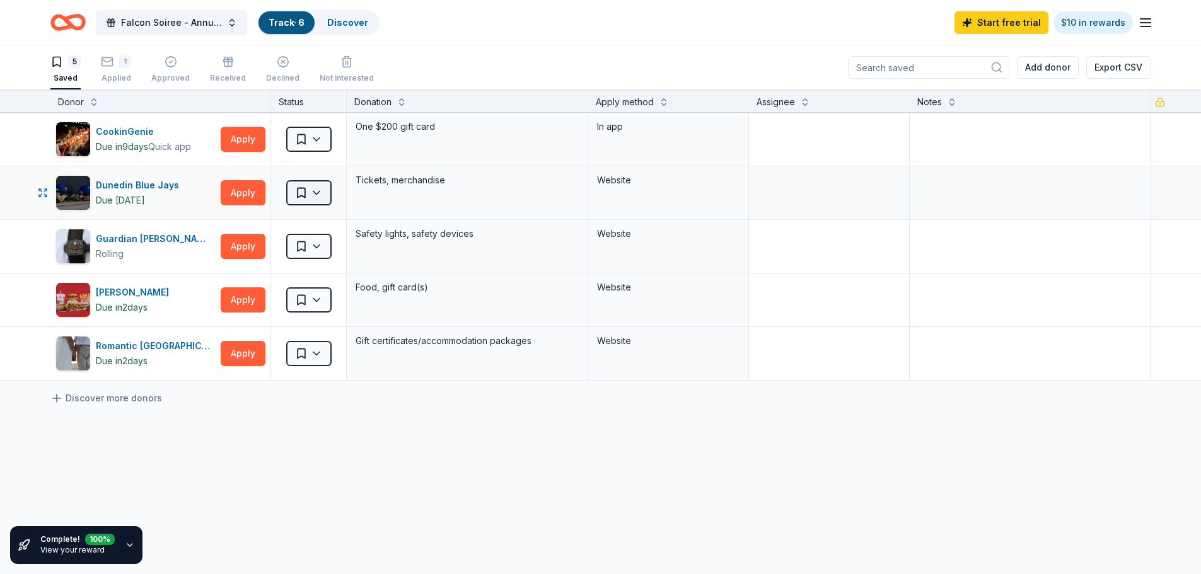
click at [313, 193] on html "Falcon Soiree - Annual Auction Track · 6 Discover Start free trial $10 in rewar…" at bounding box center [600, 287] width 1201 height 574
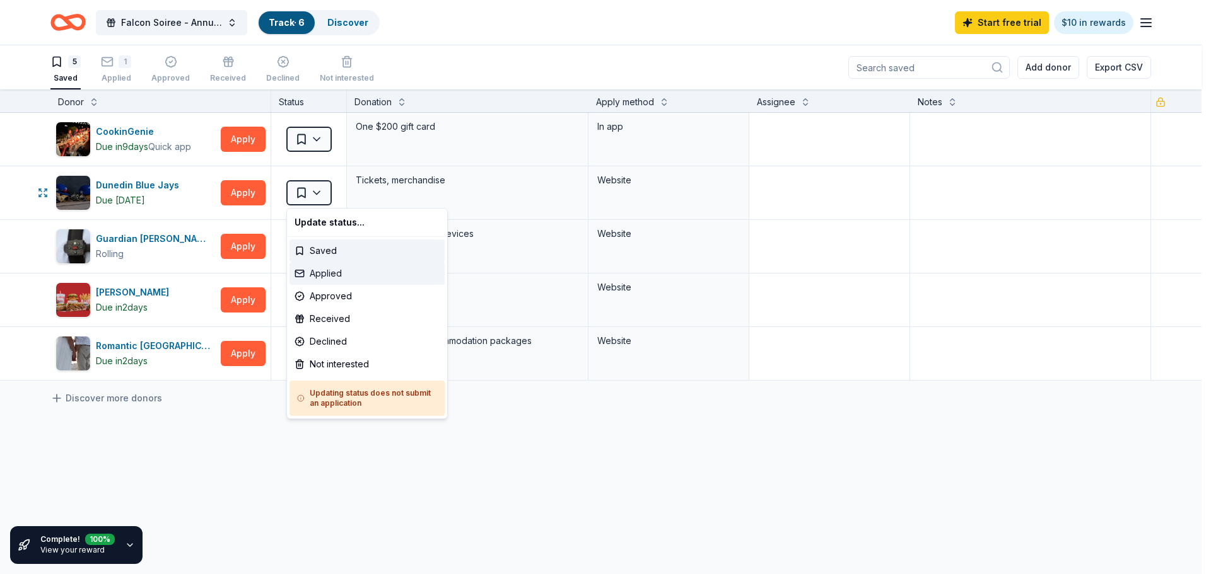
click at [332, 276] on div "Applied" at bounding box center [366, 273] width 155 height 23
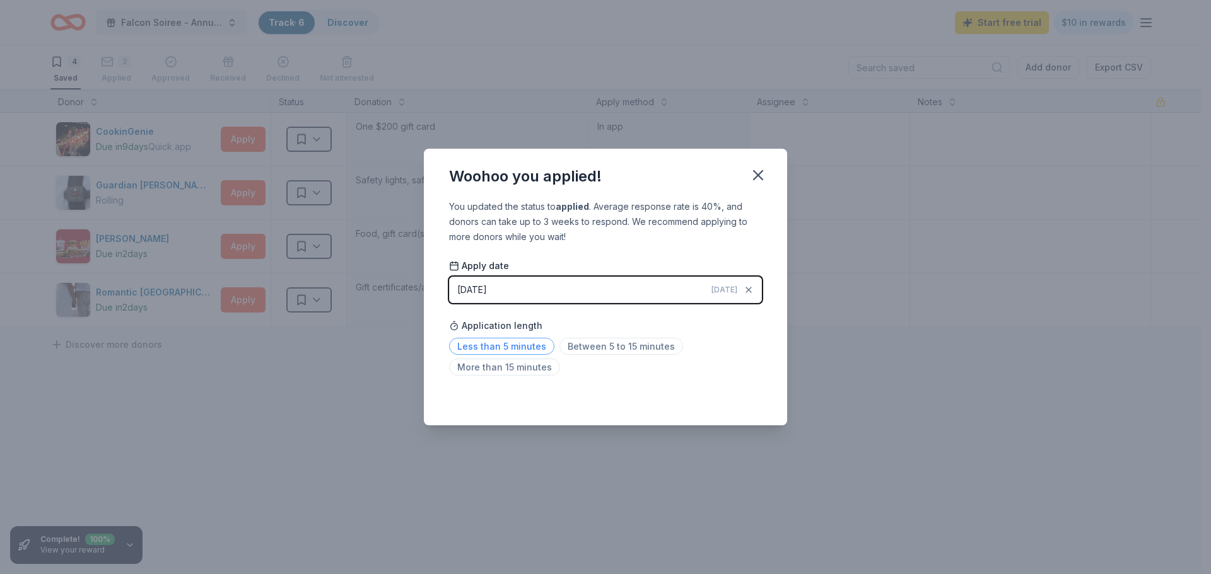
click at [502, 347] on span "Less than 5 minutes" at bounding box center [501, 346] width 105 height 17
click at [753, 177] on icon "button" at bounding box center [758, 175] width 18 height 18
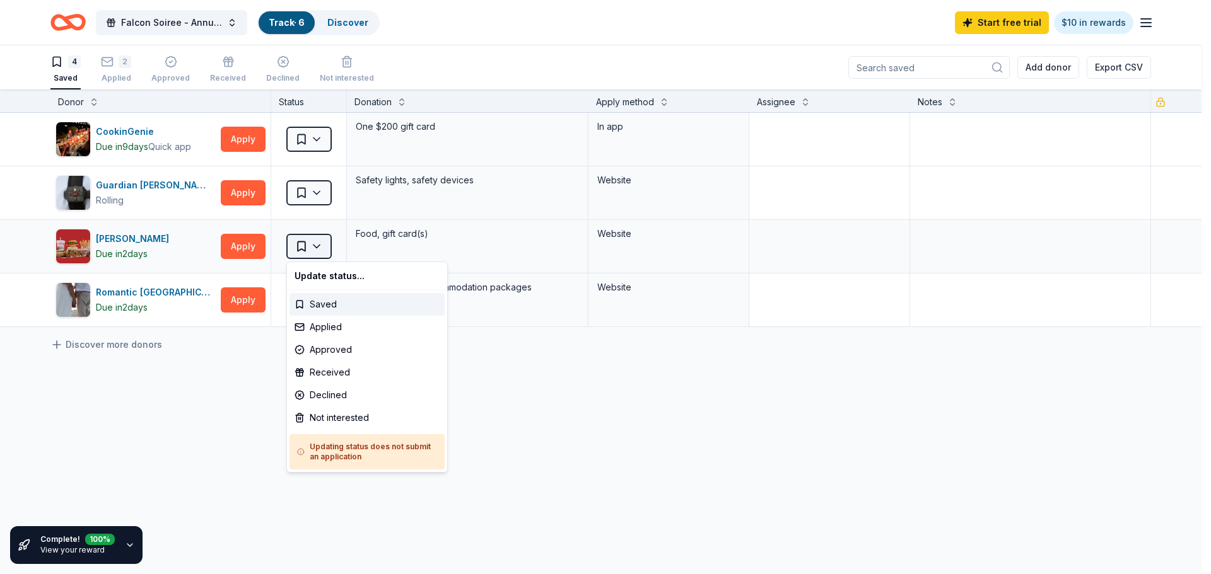
click at [327, 243] on html "Falcon Soiree - Annual Auction Track · 6 Discover Start free trial $10 in rewar…" at bounding box center [605, 287] width 1211 height 574
click at [282, 366] on html "Falcon Soiree - Annual Auction Track · 6 Discover Start free trial $10 in rewar…" at bounding box center [605, 287] width 1211 height 574
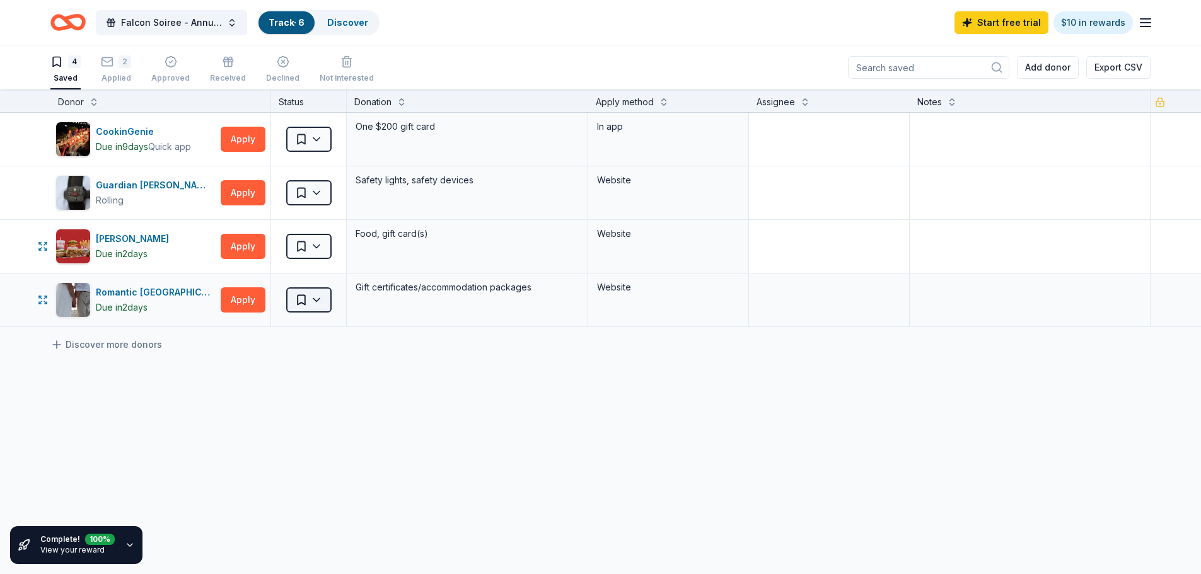
click at [322, 306] on html "Falcon Soiree - Annual Auction Track · 6 Discover Start free trial $10 in rewar…" at bounding box center [600, 287] width 1201 height 574
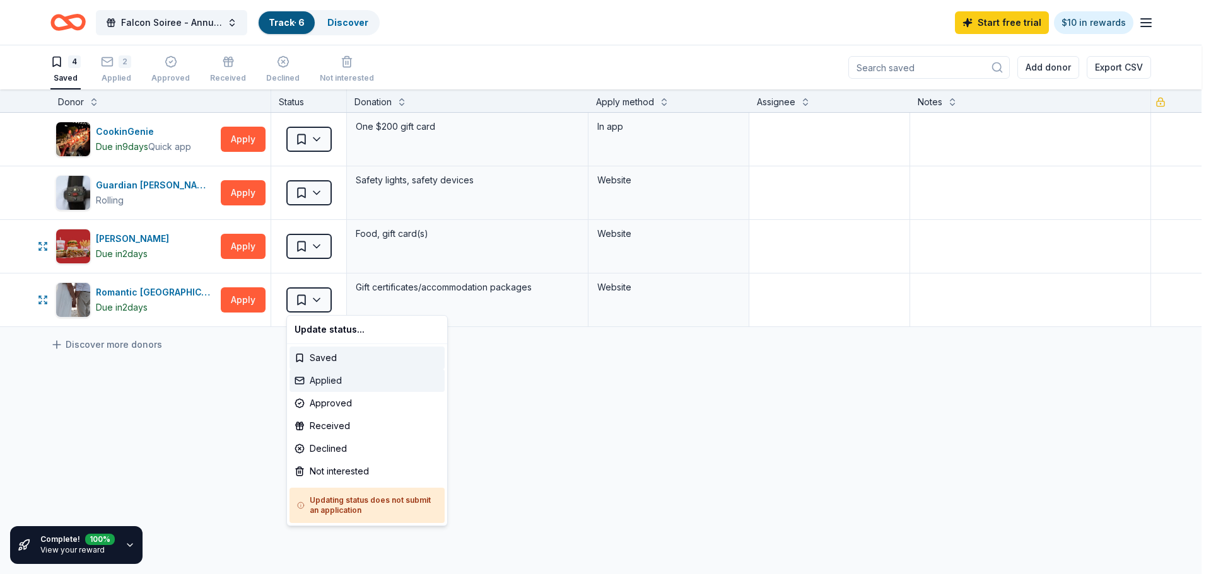
click at [330, 375] on div "Applied" at bounding box center [366, 381] width 155 height 23
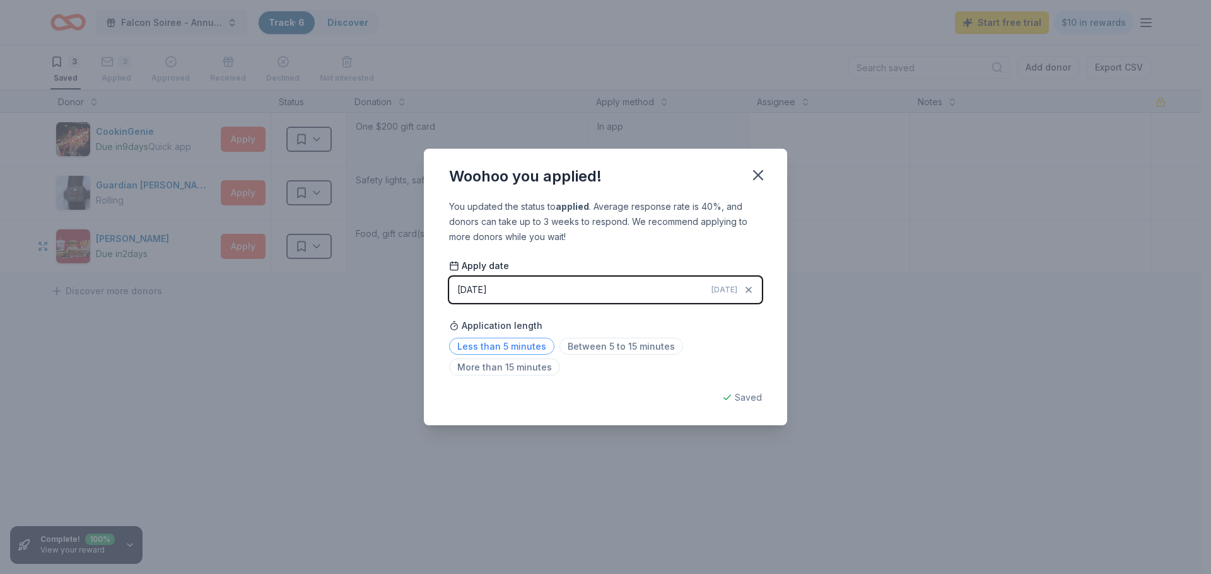
drag, startPoint x: 511, startPoint y: 345, endPoint x: 519, endPoint y: 344, distance: 8.2
click at [516, 345] on span "Less than 5 minutes" at bounding box center [501, 346] width 105 height 17
click at [759, 173] on icon "button" at bounding box center [758, 175] width 9 height 9
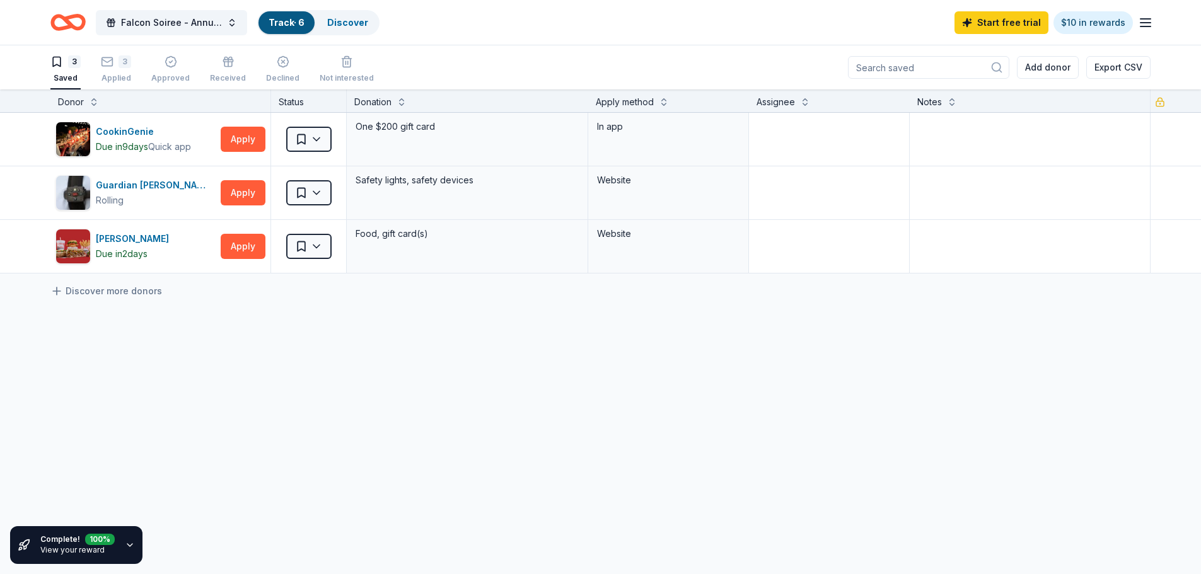
click at [64, 25] on icon "Home" at bounding box center [67, 23] width 35 height 30
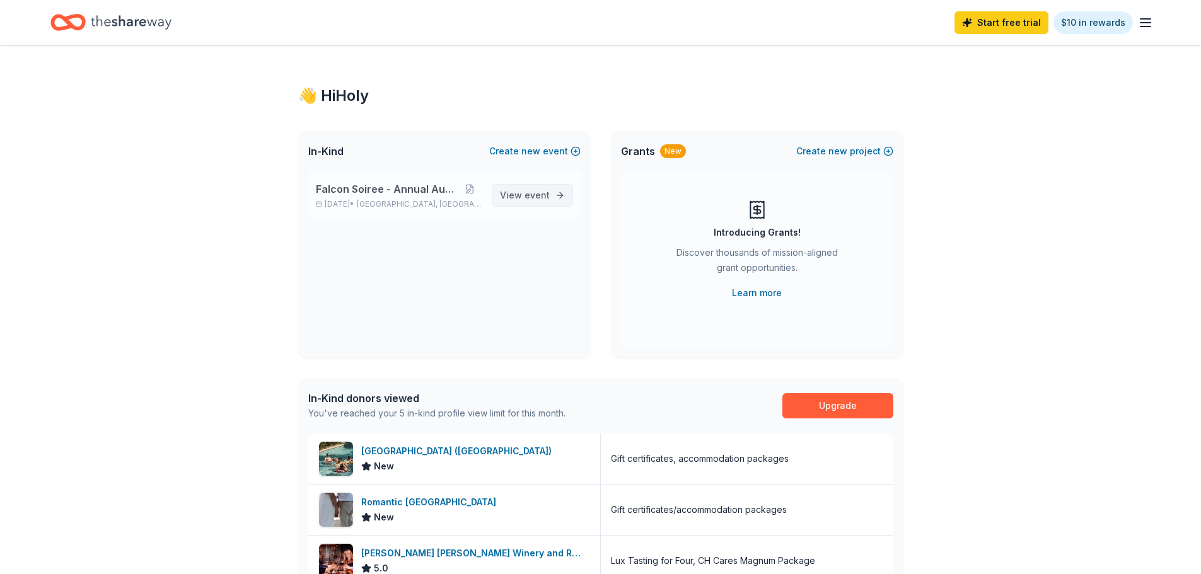
click at [535, 190] on span "event" at bounding box center [537, 195] width 25 height 11
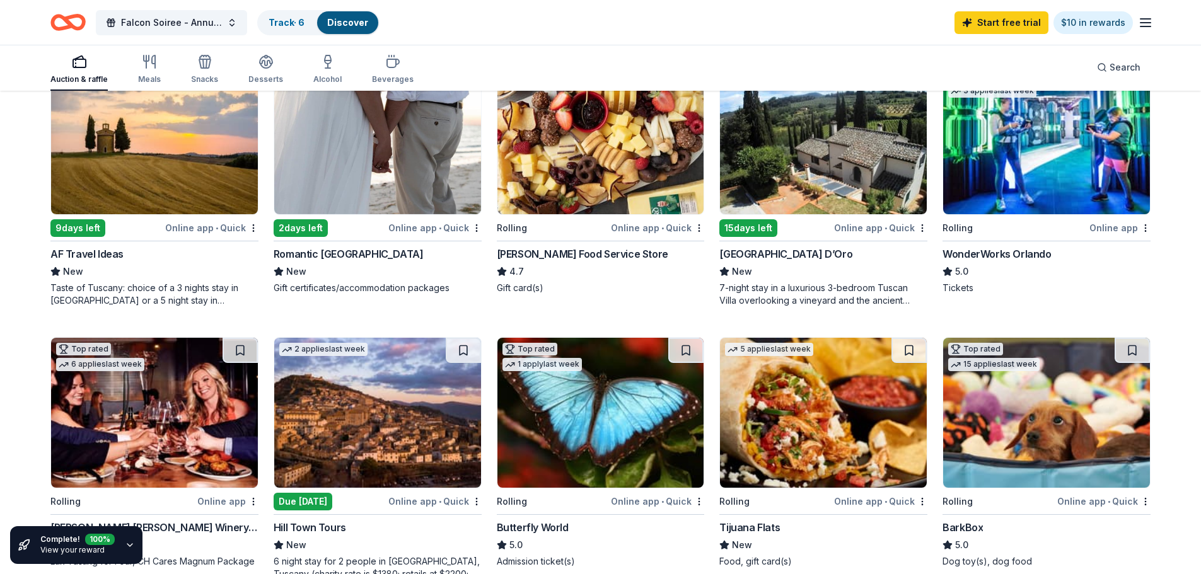
scroll to position [504, 0]
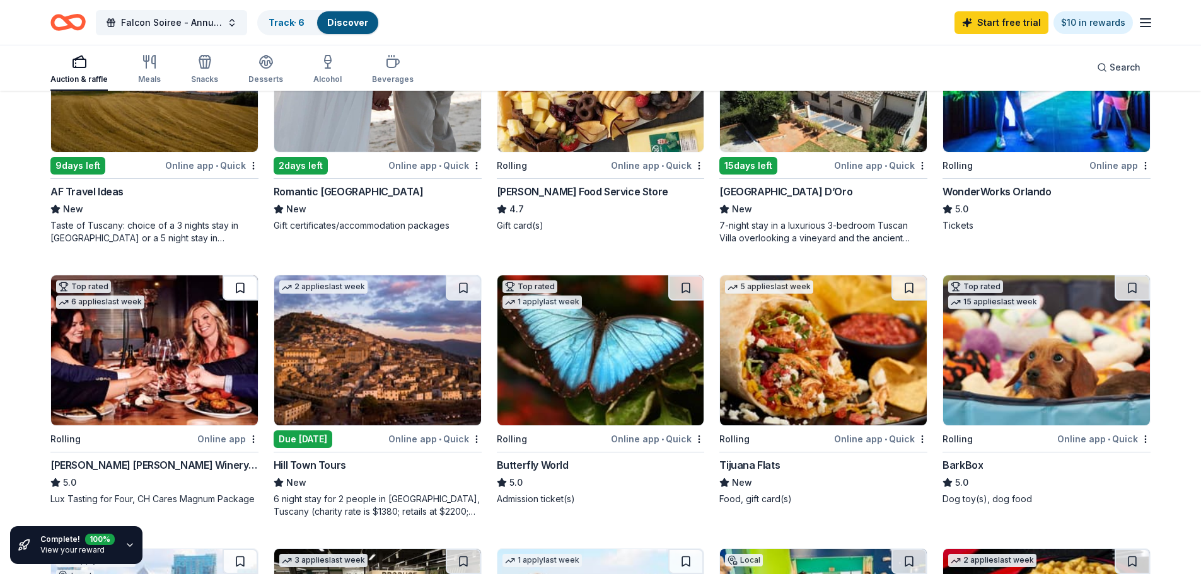
click at [234, 288] on button at bounding box center [240, 288] width 35 height 25
click at [71, 546] on link "View your reward" at bounding box center [72, 549] width 64 height 9
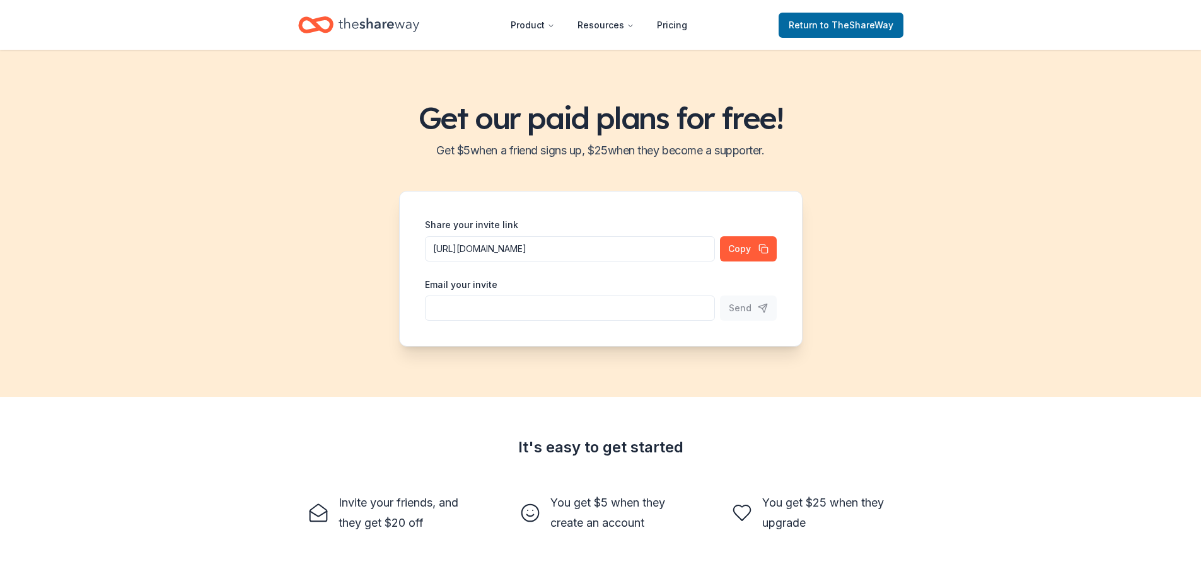
click at [127, 545] on div "Get our paid plans for free! Get $ 5 when a friend signs up, $ 25 when they bec…" at bounding box center [600, 484] width 1201 height 868
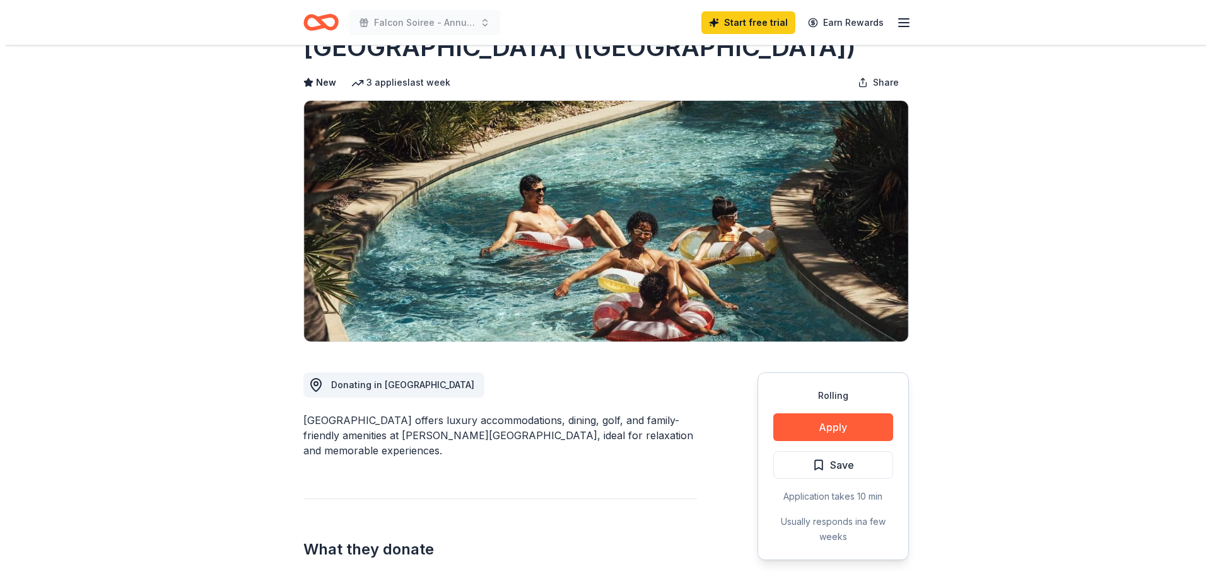
scroll to position [63, 0]
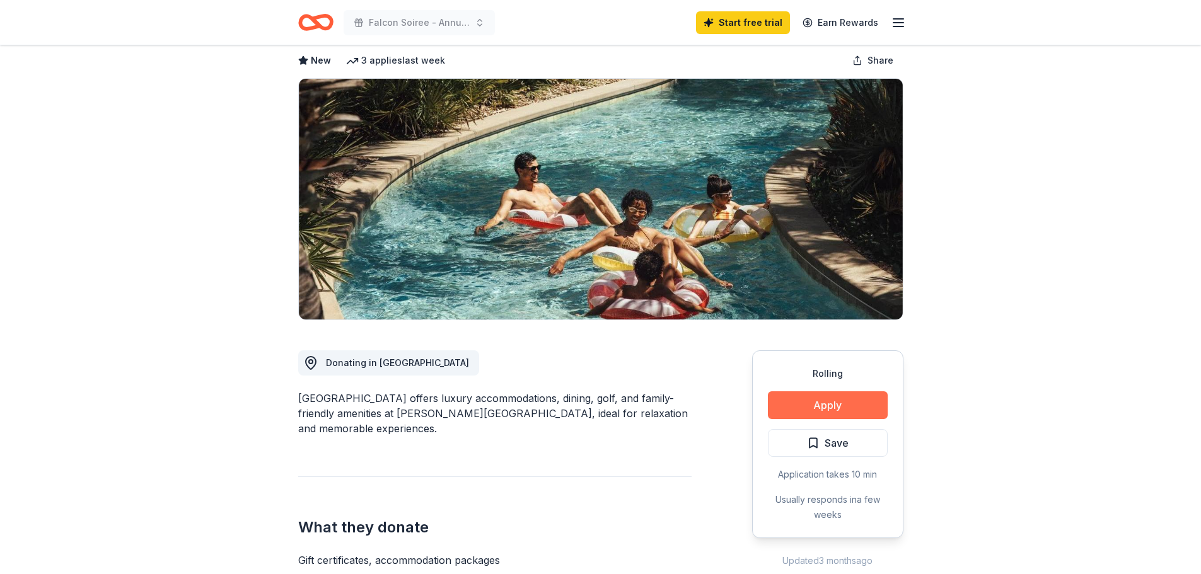
click at [792, 398] on button "Apply" at bounding box center [828, 406] width 120 height 28
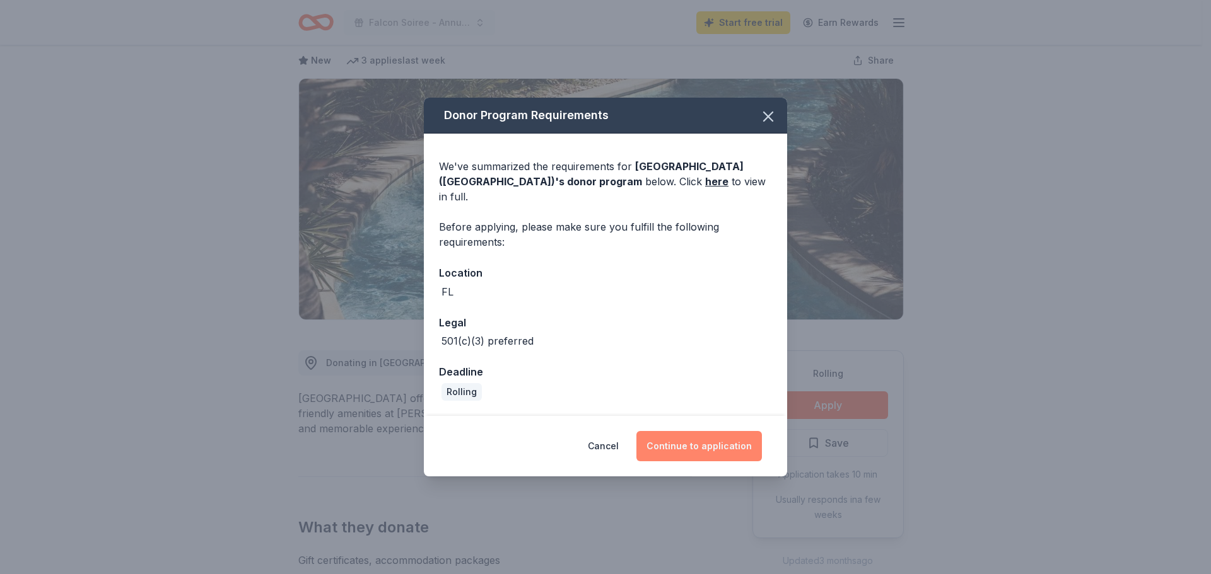
click at [708, 436] on button "Continue to application" at bounding box center [698, 446] width 125 height 30
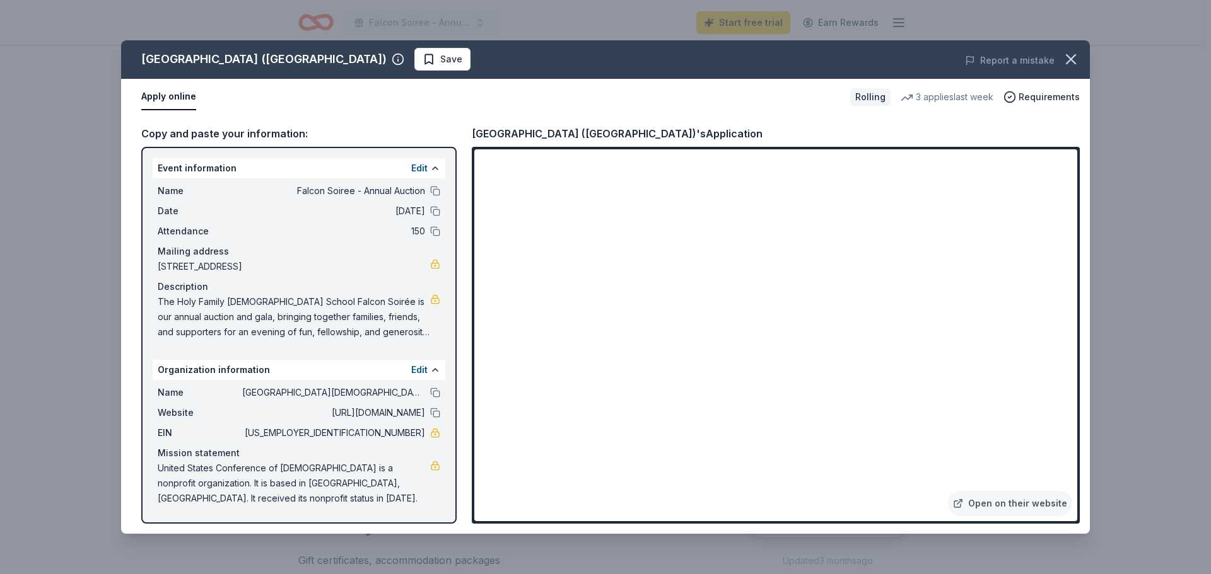
drag, startPoint x: 469, startPoint y: 130, endPoint x: 522, endPoint y: 113, distance: 55.6
click at [533, 135] on div "Copy and paste your information: Event information Edit Name Falcon Soiree - An…" at bounding box center [605, 324] width 969 height 419
drag, startPoint x: 140, startPoint y: 59, endPoint x: 220, endPoint y: 64, distance: 80.3
click at [220, 64] on div "[GEOGRAPHIC_DATA] ([GEOGRAPHIC_DATA]) Save" at bounding box center [411, 59] width 581 height 23
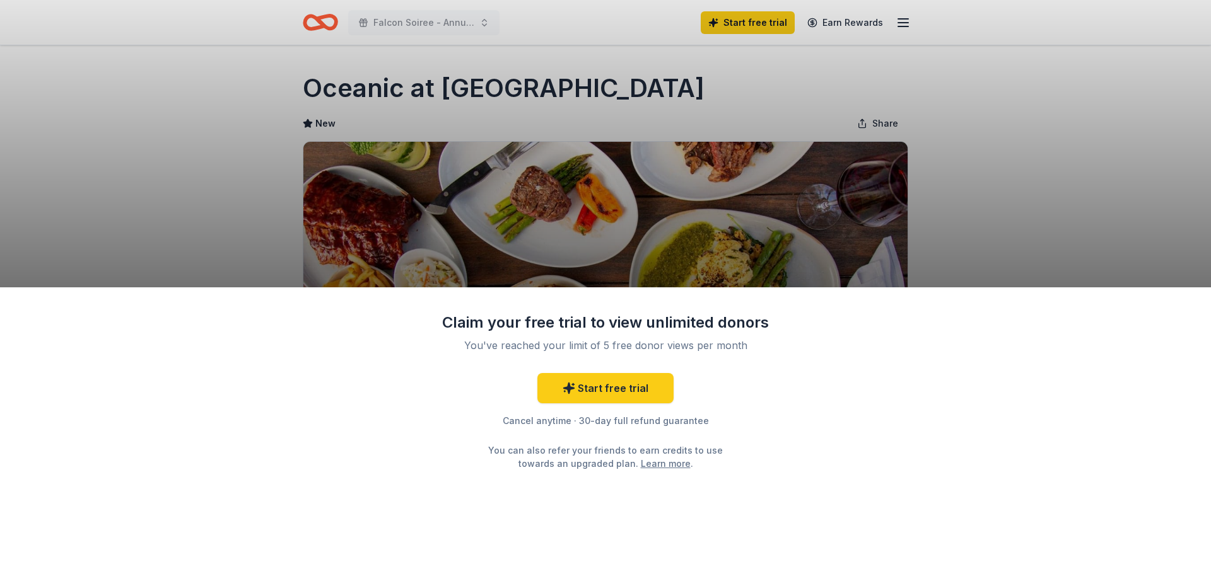
click at [721, 242] on div "Claim your free trial to view unlimited donors You've reached your limit of 5 f…" at bounding box center [605, 287] width 1211 height 574
click at [794, 44] on div "Claim your free trial to view unlimited donors You've reached your limit of 5 f…" at bounding box center [605, 287] width 1211 height 574
drag, startPoint x: 443, startPoint y: 222, endPoint x: 282, endPoint y: 11, distance: 265.4
click at [441, 219] on div "Claim your free trial to view unlimited donors You've reached your limit of 5 f…" at bounding box center [605, 287] width 1211 height 574
